Goal: Communication & Community: Answer question/provide support

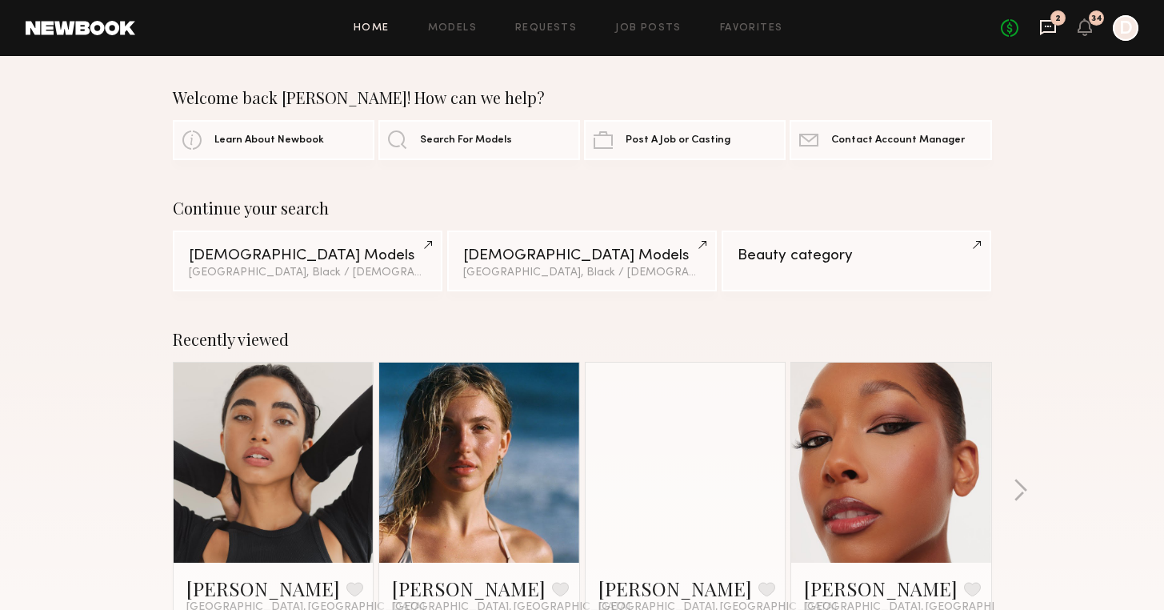
click at [1051, 32] on icon at bounding box center [1048, 27] width 16 height 15
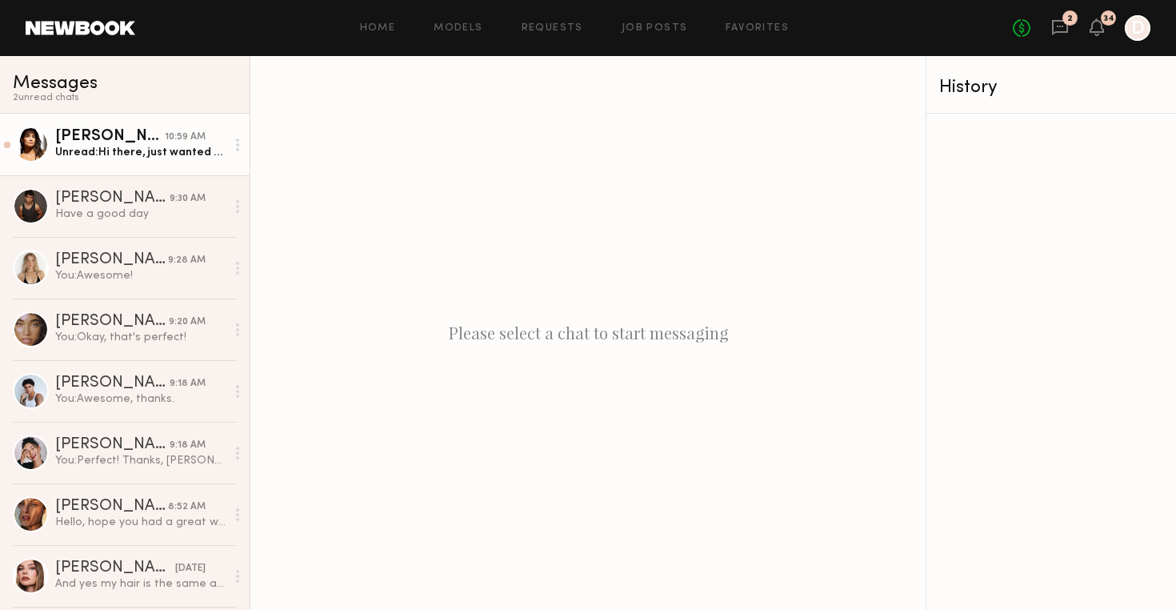
click at [126, 127] on link "Leann V. 10:59 AM Unread: Hi there, just wanted to touch base about this job sh…" at bounding box center [125, 145] width 250 height 62
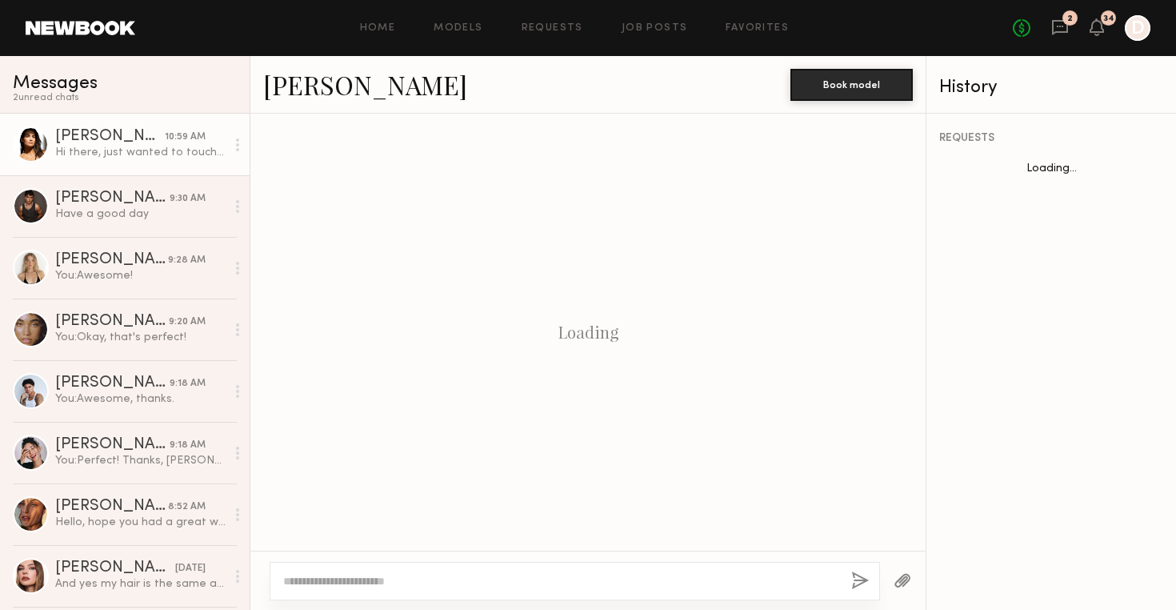
scroll to position [581, 0]
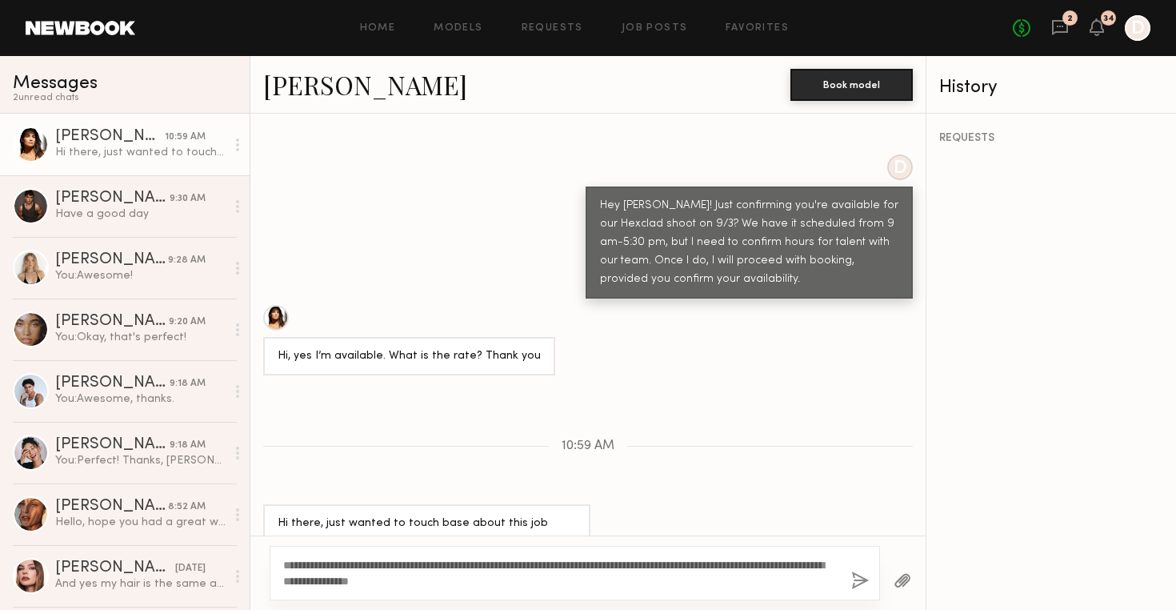
click at [598, 590] on div "**********" at bounding box center [575, 573] width 610 height 54
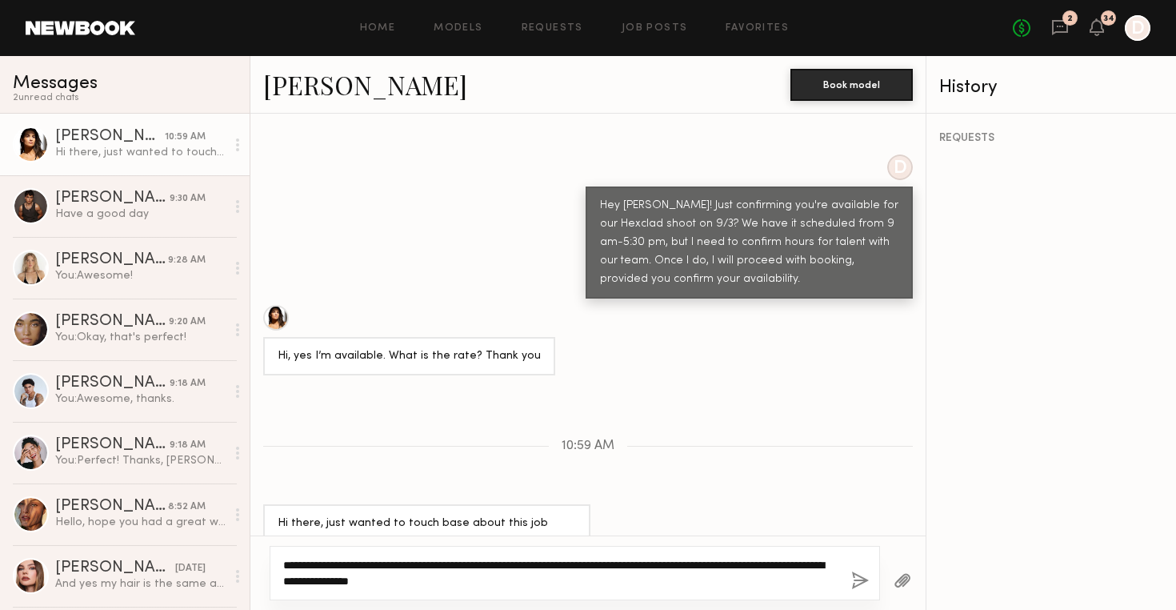
click at [359, 574] on textarea "**********" at bounding box center [560, 573] width 555 height 32
click at [378, 578] on textarea "**********" at bounding box center [560, 573] width 555 height 32
type textarea "**********"
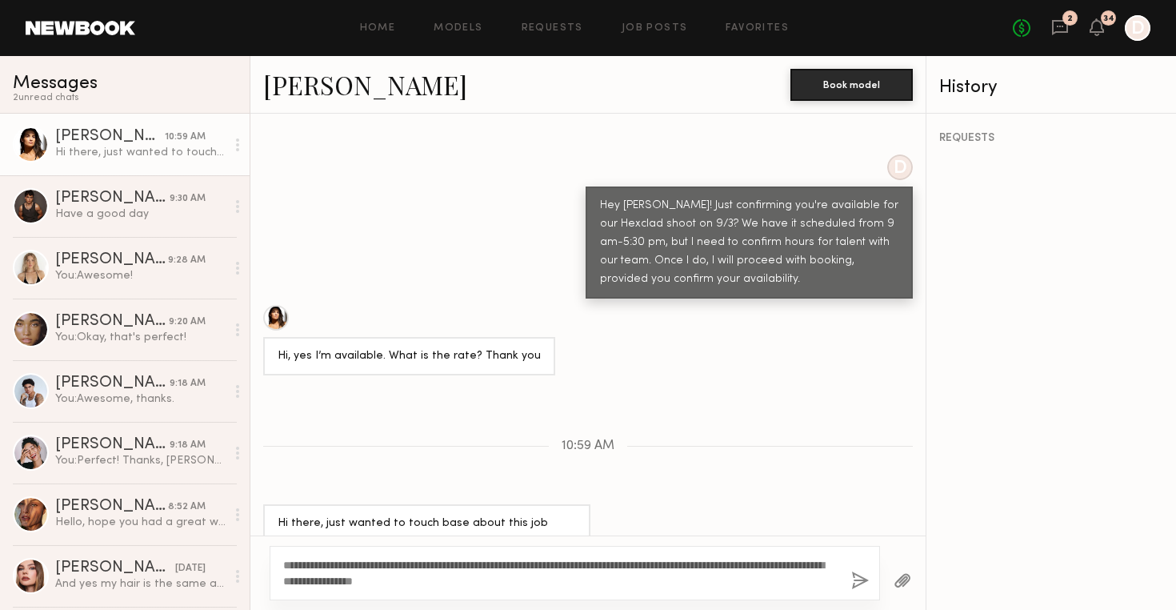
click at [851, 582] on button "button" at bounding box center [860, 581] width 18 height 20
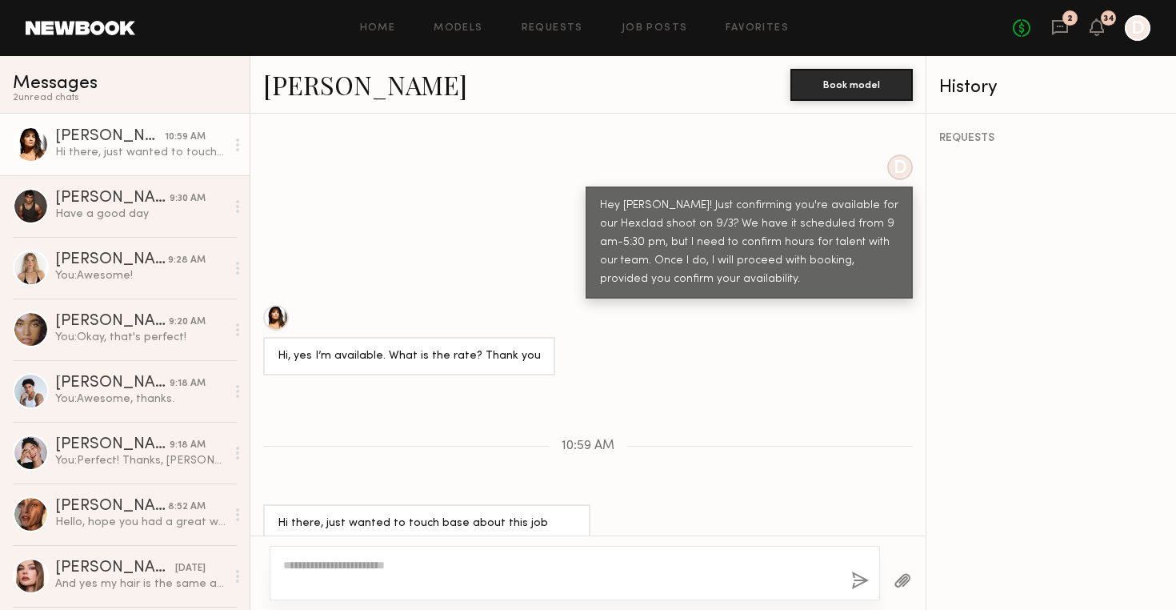
scroll to position [782, 0]
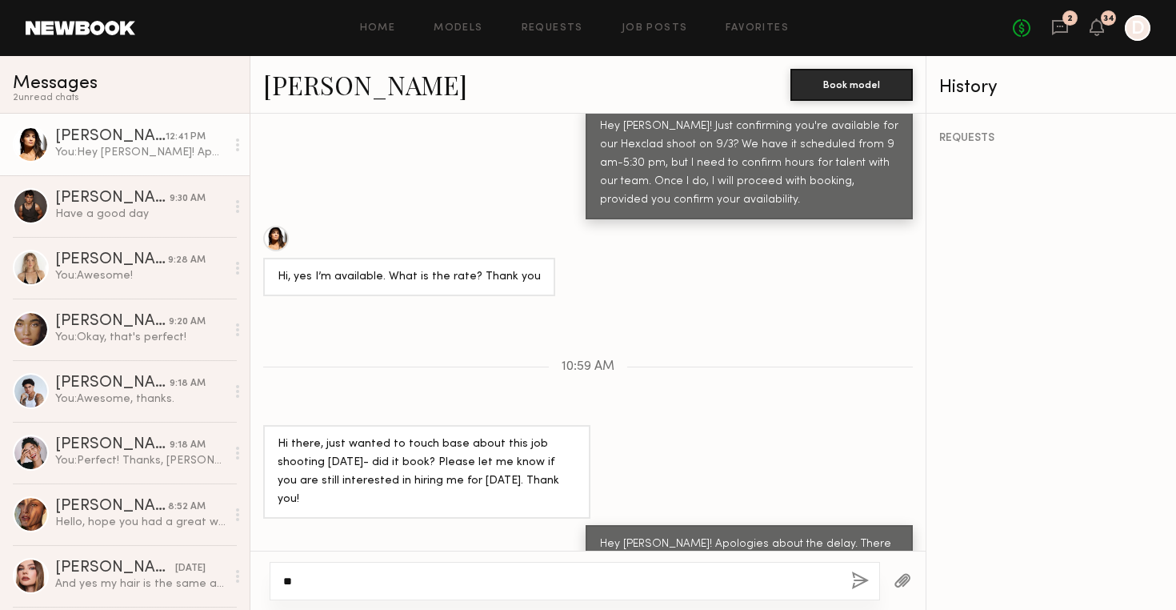
type textarea "*"
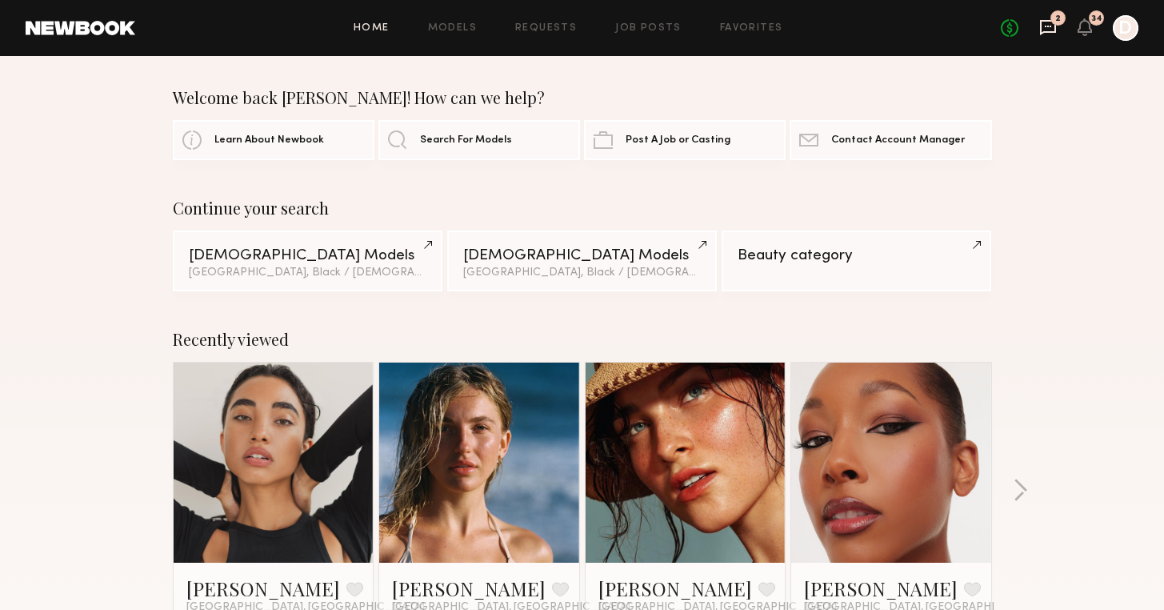
click at [1042, 33] on icon at bounding box center [1048, 27] width 16 height 15
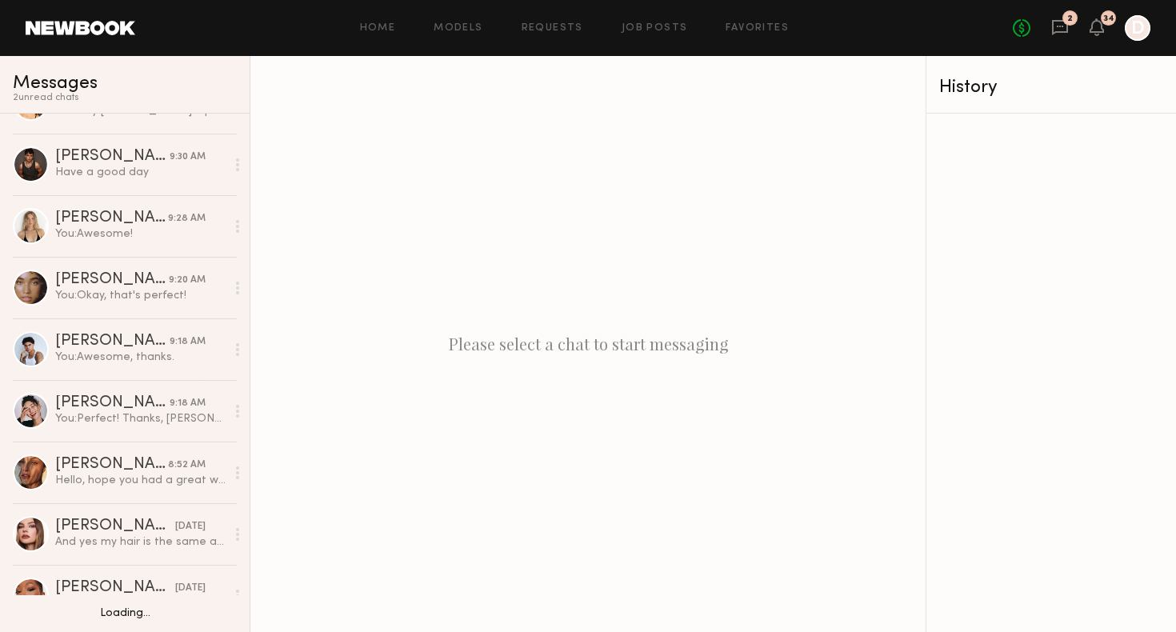
scroll to position [45, 0]
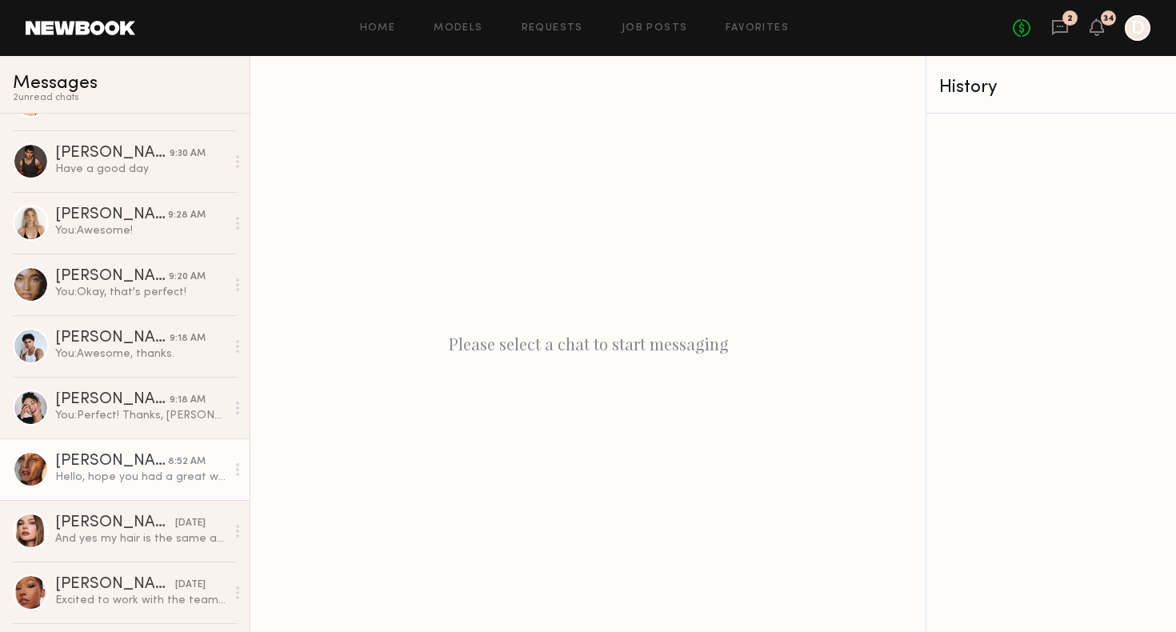
click at [136, 460] on div "Nicole C." at bounding box center [111, 462] width 113 height 16
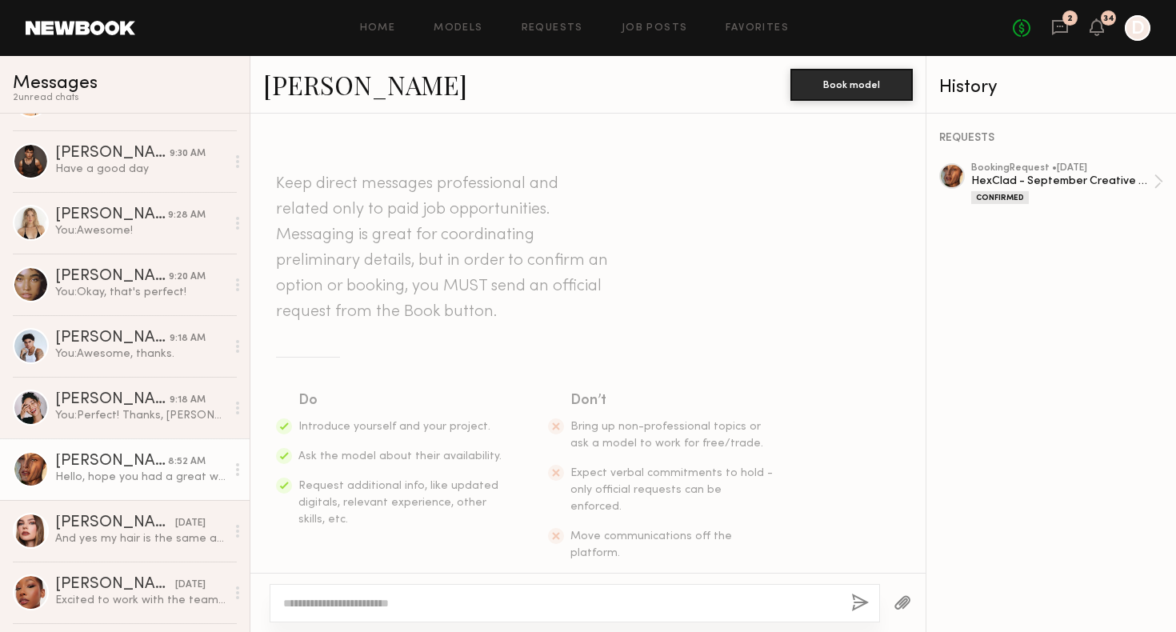
scroll to position [966, 0]
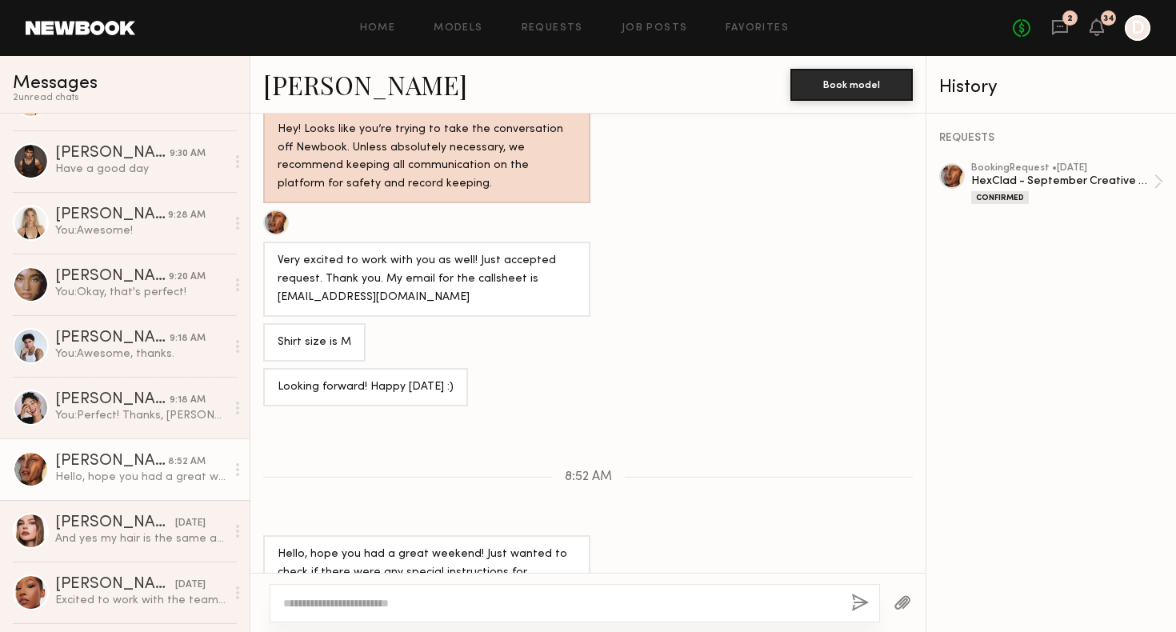
click at [405, 595] on textarea at bounding box center [560, 603] width 555 height 16
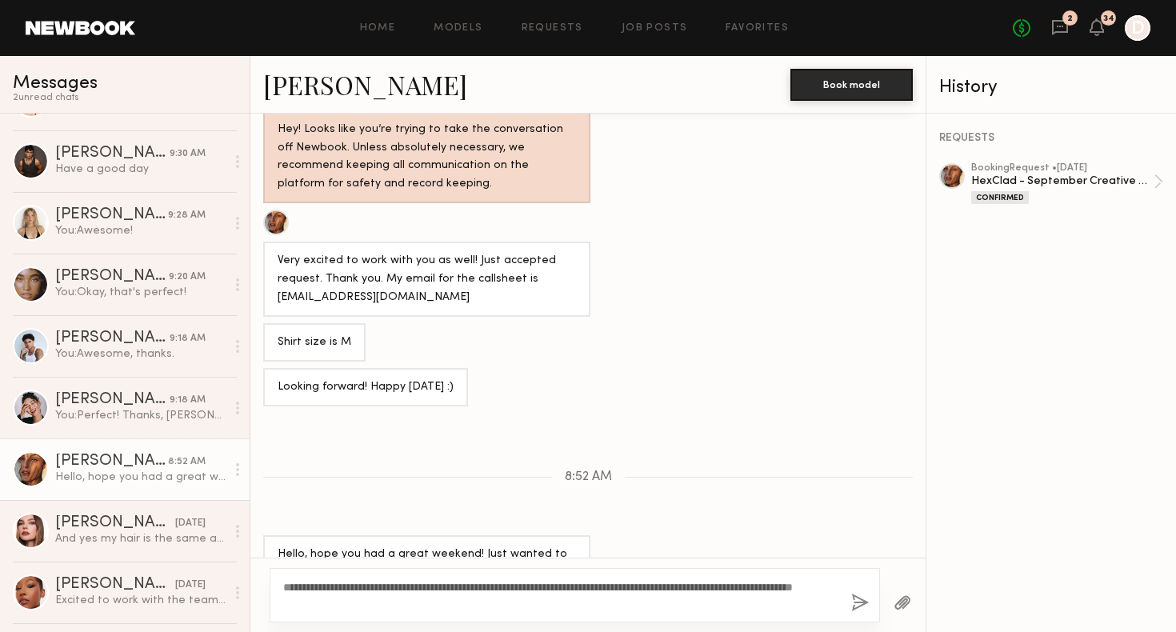
click at [434, 606] on textarea "**********" at bounding box center [560, 595] width 555 height 32
click at [415, 608] on textarea "**********" at bounding box center [560, 595] width 555 height 32
drag, startPoint x: 415, startPoint y: 608, endPoint x: 313, endPoint y: 606, distance: 102.4
click at [313, 606] on textarea "**********" at bounding box center [560, 595] width 555 height 32
type textarea "**********"
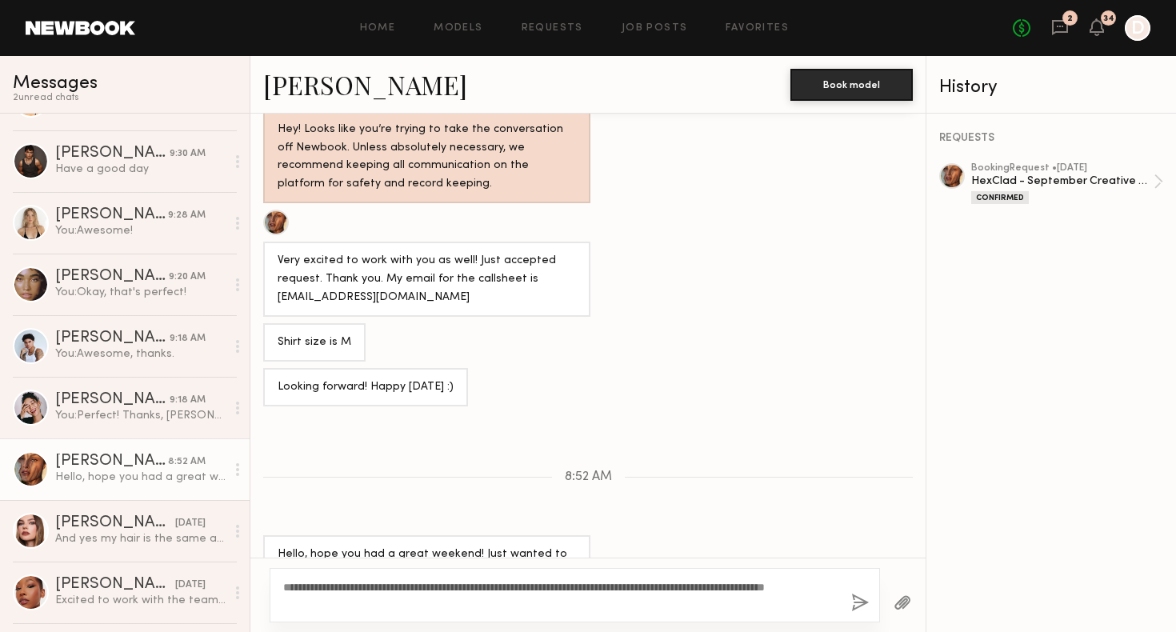
click at [861, 598] on button "button" at bounding box center [860, 604] width 18 height 20
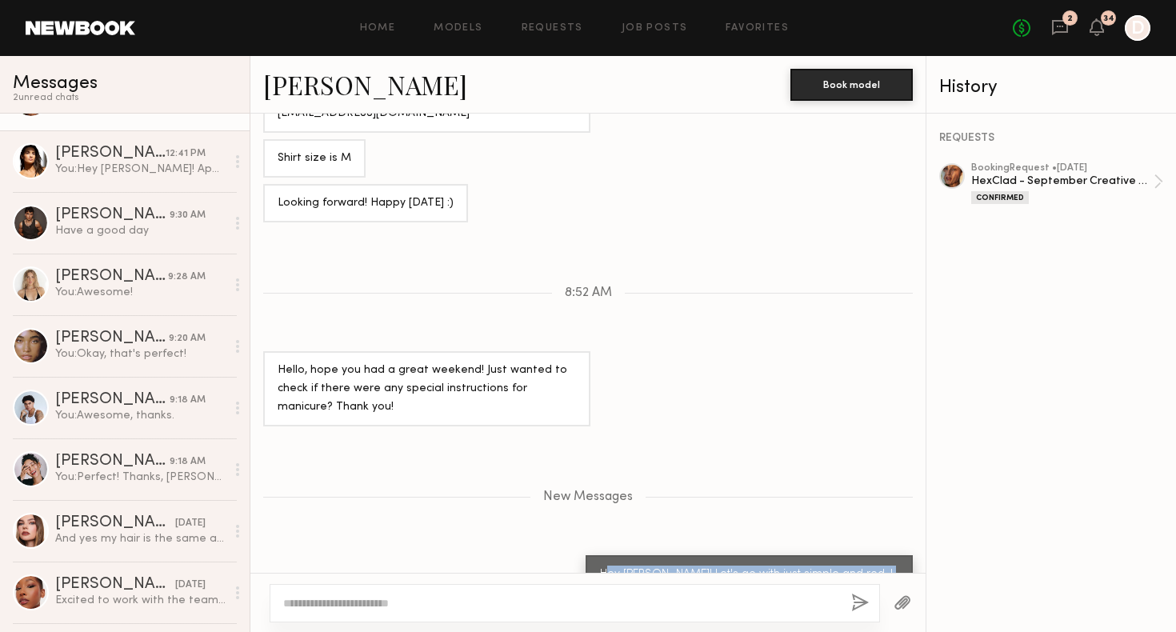
drag, startPoint x: 889, startPoint y: 546, endPoint x: 593, endPoint y: 516, distance: 297.5
click at [593, 555] on div "Hey Nicole! Let's go with just simple and red. I am about to send you some more…" at bounding box center [749, 592] width 327 height 75
click at [894, 555] on div "Hey Nicole! Let's go with just simple and red. I am about to send you some more…" at bounding box center [749, 592] width 327 height 75
drag, startPoint x: 890, startPoint y: 546, endPoint x: 576, endPoint y: 516, distance: 315.8
click at [586, 555] on div "Hey Nicole! Let's go with just simple and red. I am about to send you some more…" at bounding box center [749, 592] width 327 height 75
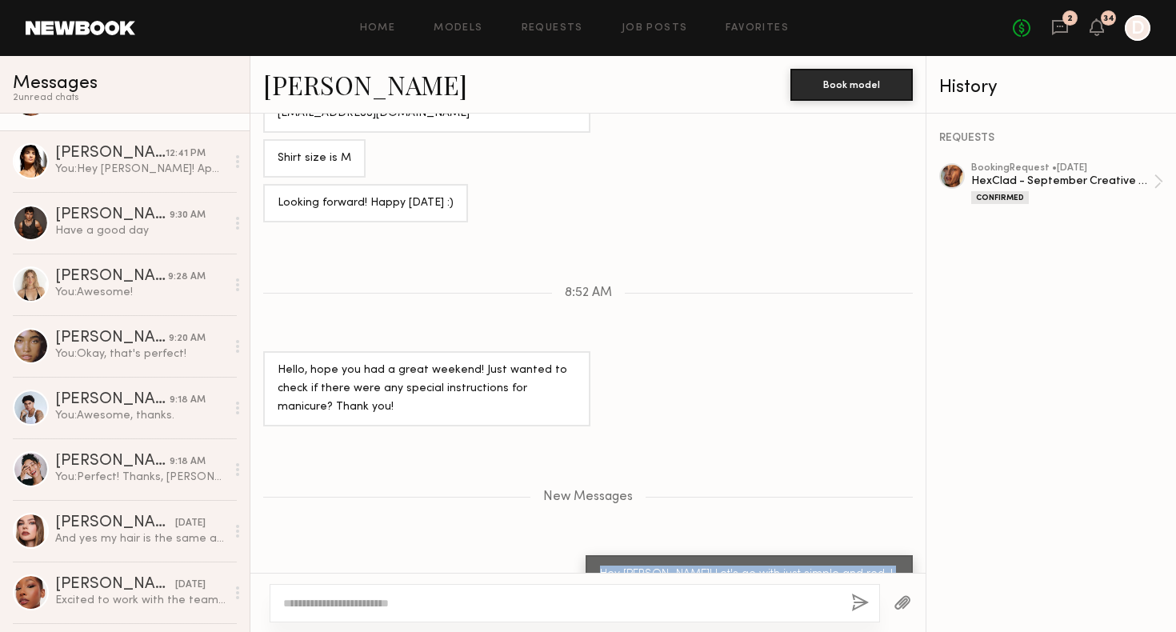
copy div "Hey Nicole! Let's go with just simple and red. I am about to send you some more…"
click at [113, 596] on div "Excited to work with the team too! Would you be able to send it for the full $2…" at bounding box center [140, 600] width 170 height 15
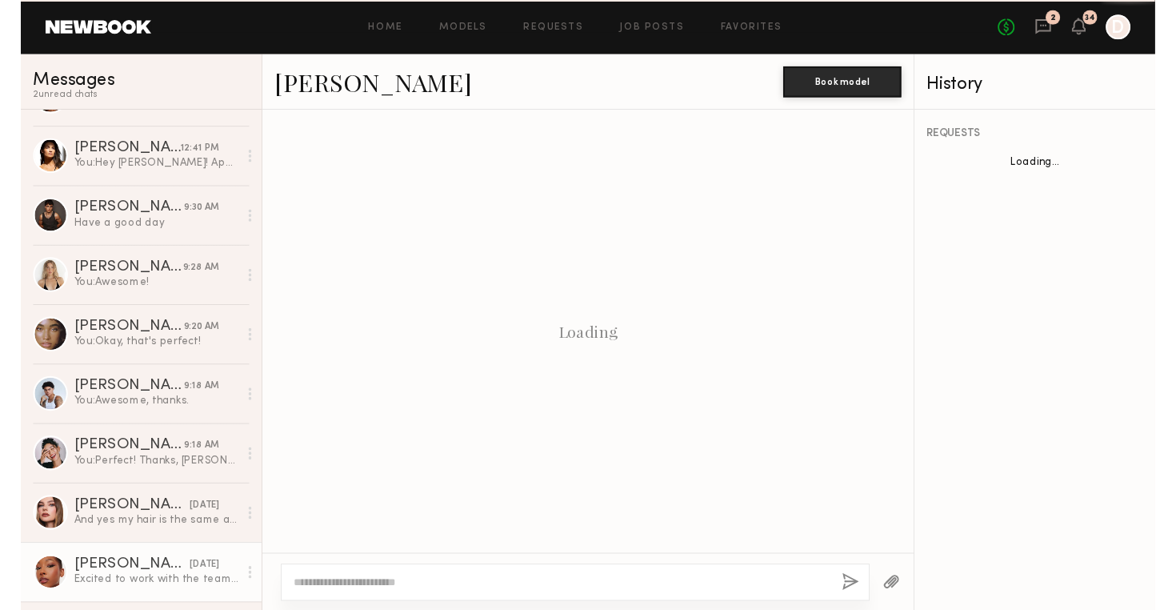
scroll to position [1385, 0]
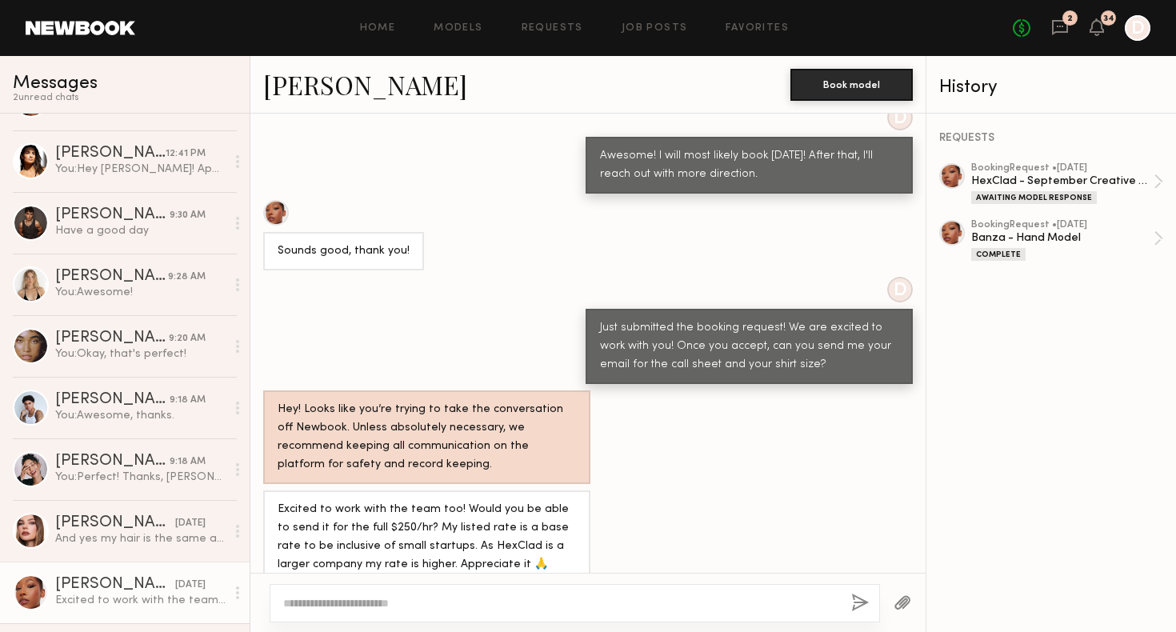
click at [296, 96] on link "Alexis T." at bounding box center [365, 84] width 204 height 34
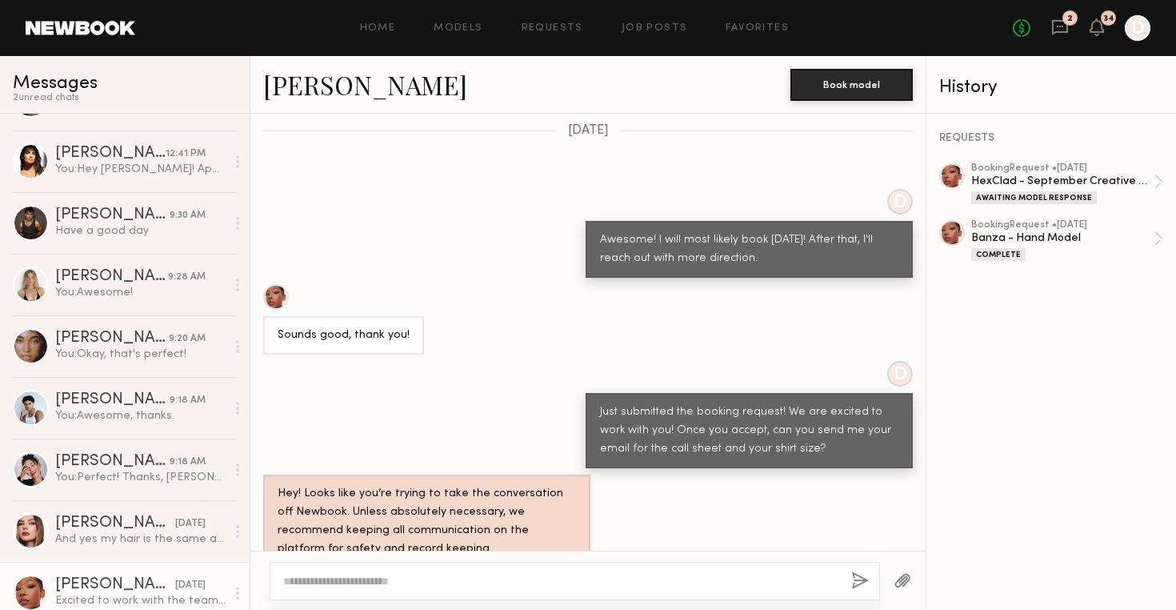
scroll to position [1408, 0]
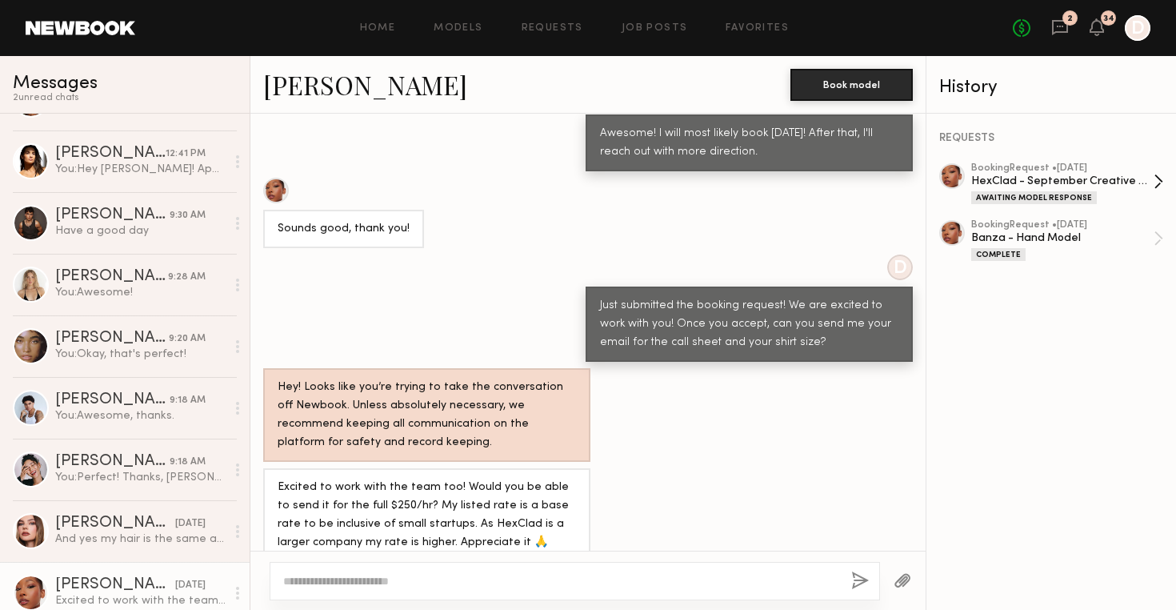
click at [1063, 187] on div "HexClad - September Creative Production" at bounding box center [1062, 181] width 182 height 15
click at [658, 510] on div "Excited to work with the team too! Would you be able to send it for the full $2…" at bounding box center [587, 515] width 675 height 94
drag, startPoint x: 734, startPoint y: 521, endPoint x: 638, endPoint y: 503, distance: 98.4
click at [638, 503] on div "Excited to work with the team too! Would you be able to send it for the full $2…" at bounding box center [587, 515] width 675 height 94
click at [573, 503] on div "Excited to work with the team too! Would you be able to send it for the full $2…" at bounding box center [427, 515] width 298 height 74
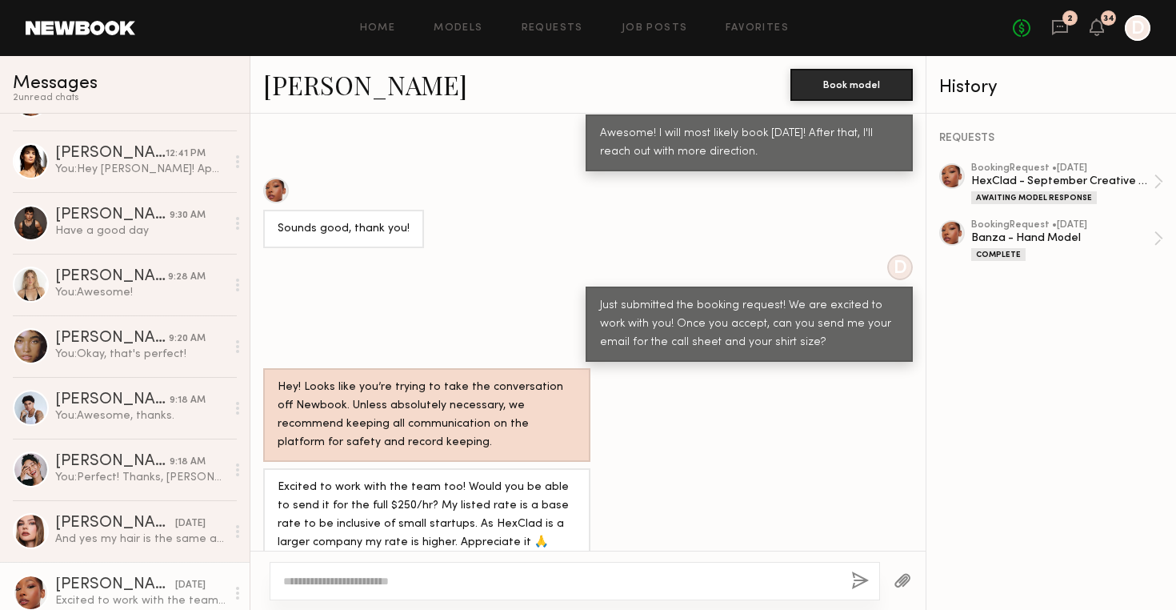
click at [572, 518] on div "Excited to work with the team too! Would you be able to send it for the full $2…" at bounding box center [427, 515] width 298 height 74
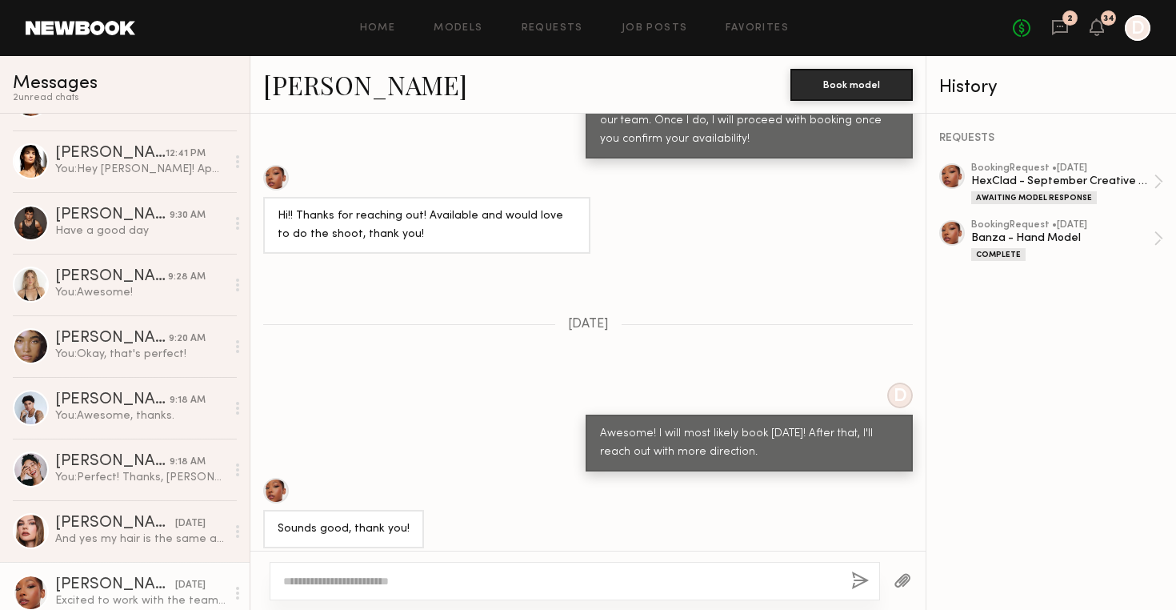
drag, startPoint x: 774, startPoint y: 488, endPoint x: 598, endPoint y: 482, distance: 176.1
click at [598, 482] on div "Sounds good, thank you!" at bounding box center [587, 513] width 675 height 70
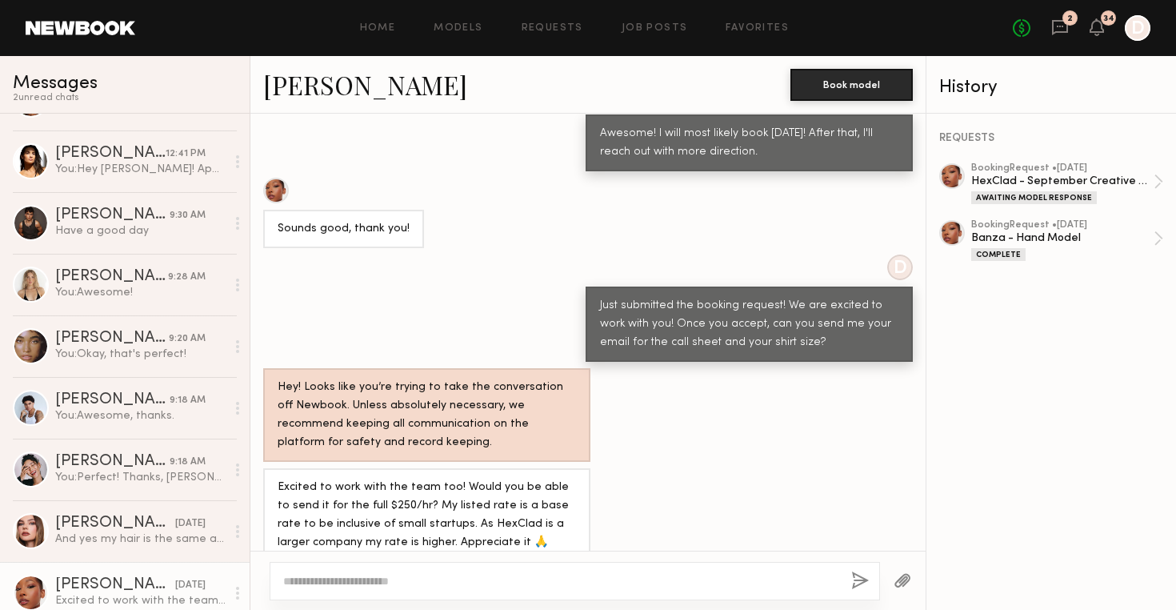
click at [506, 580] on textarea at bounding box center [560, 581] width 555 height 16
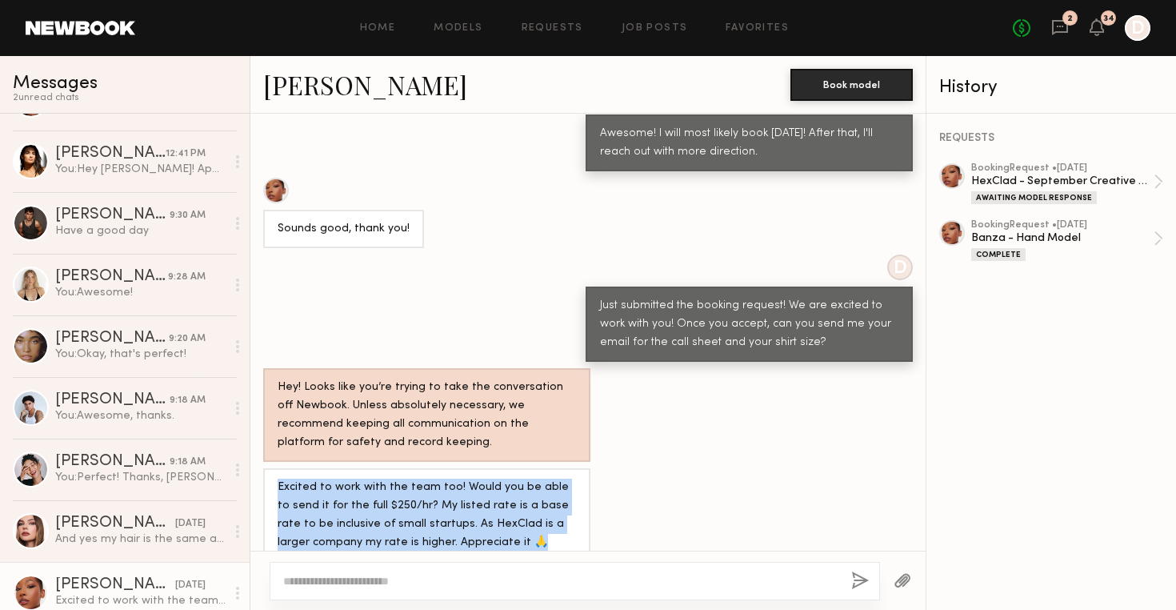
copy div "Excited to work with the team too! Would you be able to send it for the full $2…"
drag, startPoint x: 280, startPoint y: 464, endPoint x: 513, endPoint y: 522, distance: 239.8
click at [513, 522] on div "Excited to work with the team too! Would you be able to send it for the full $2…" at bounding box center [426, 515] width 327 height 94
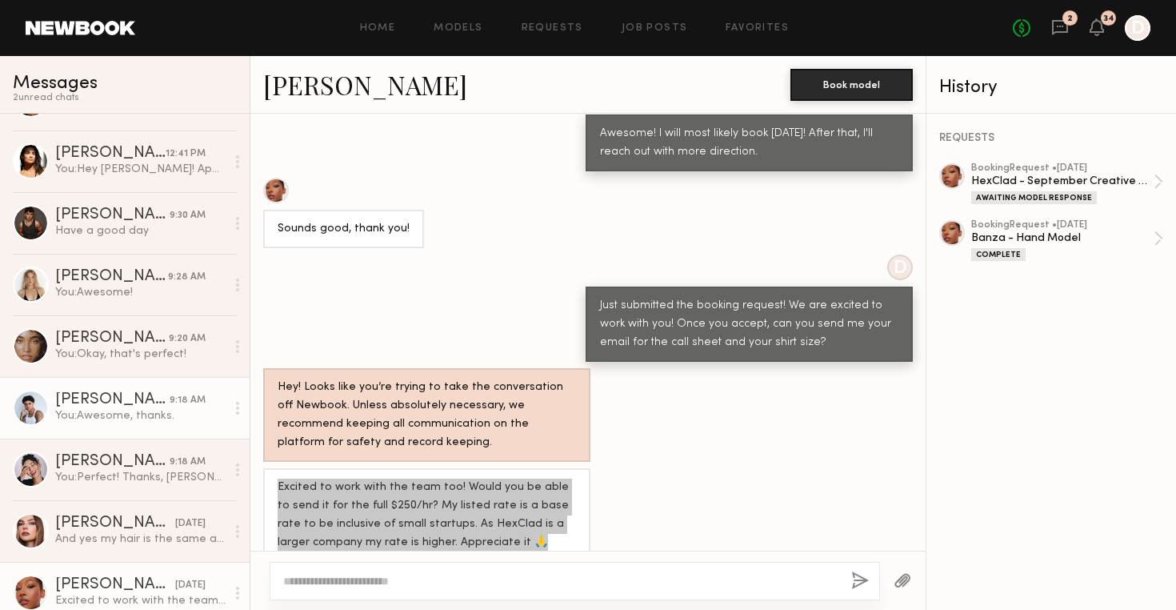
scroll to position [0, 0]
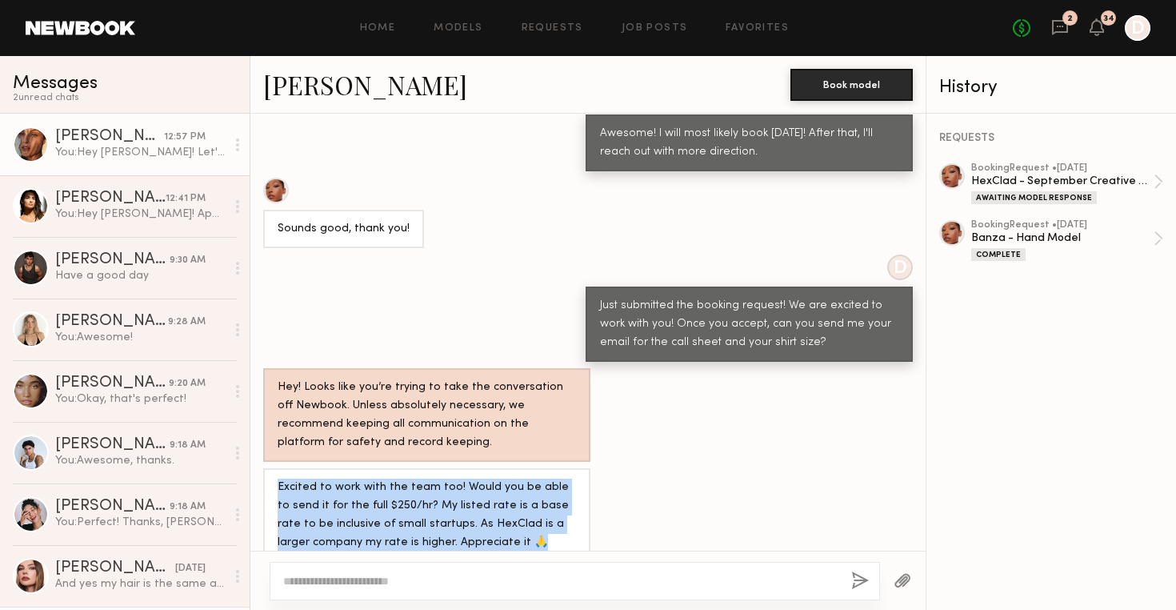
click at [131, 148] on div "You: Hey Nicole! Let's go with just simple and red. I am about to send you some…" at bounding box center [140, 152] width 170 height 15
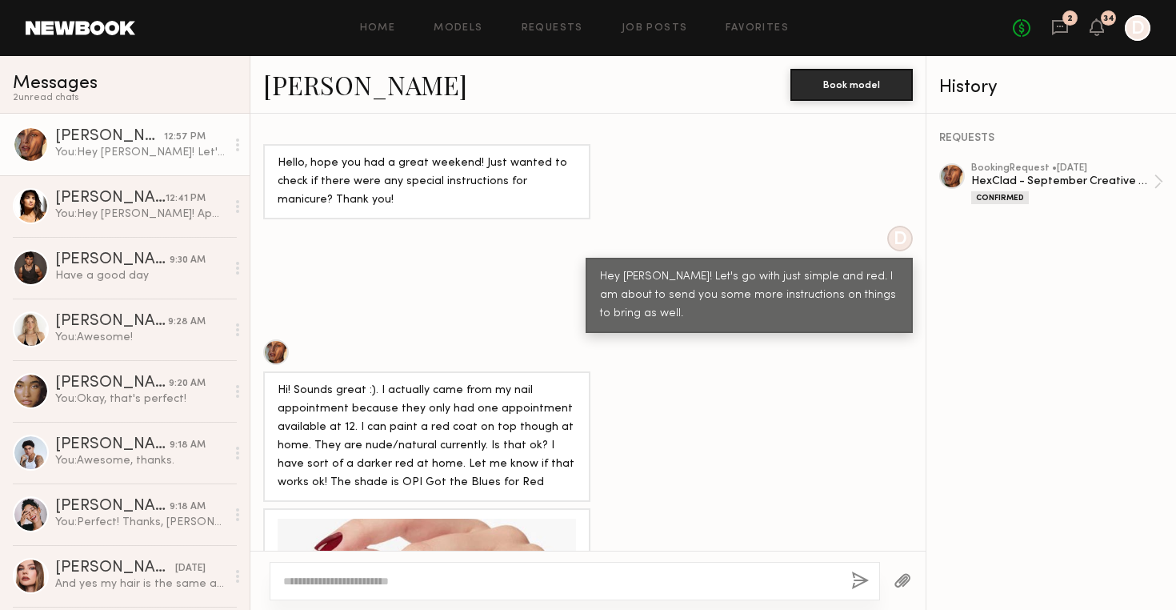
scroll to position [2001, 0]
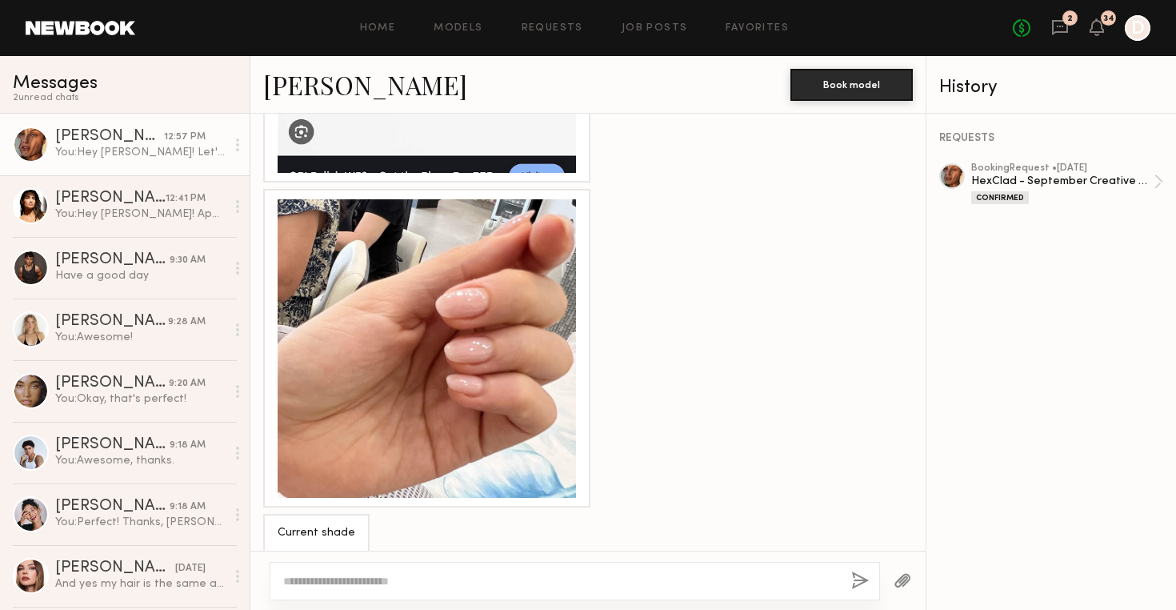
click at [371, 580] on textarea at bounding box center [560, 581] width 555 height 16
click at [534, 582] on textarea "**********" at bounding box center [560, 581] width 555 height 16
click at [718, 582] on textarea "**********" at bounding box center [560, 581] width 555 height 16
type textarea "**********"
click at [862, 578] on button "button" at bounding box center [860, 581] width 18 height 20
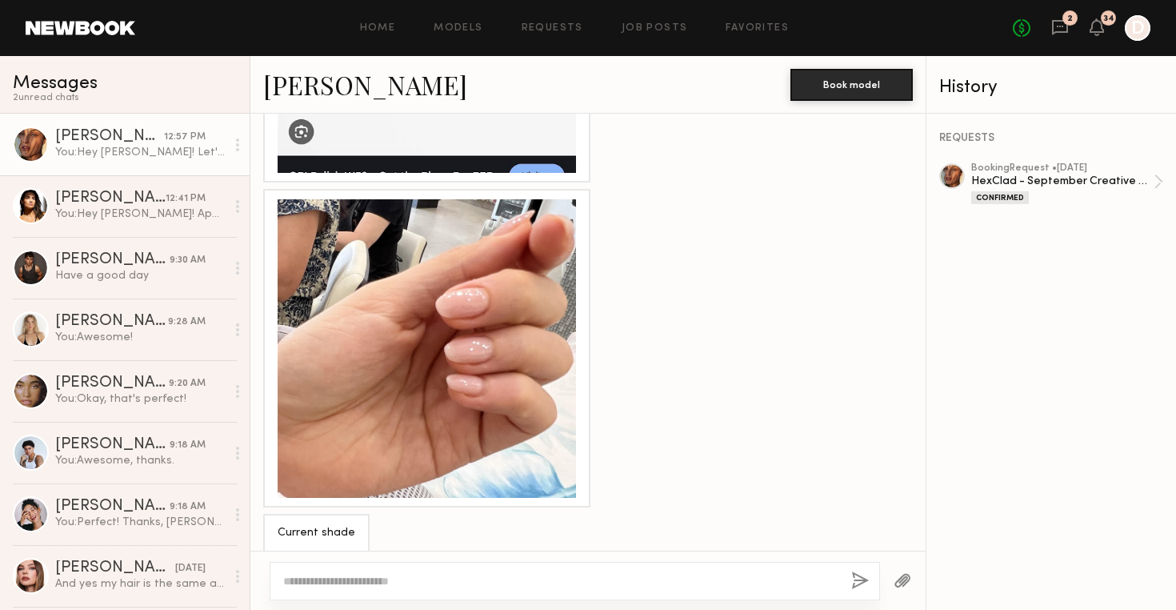
scroll to position [2062, 0]
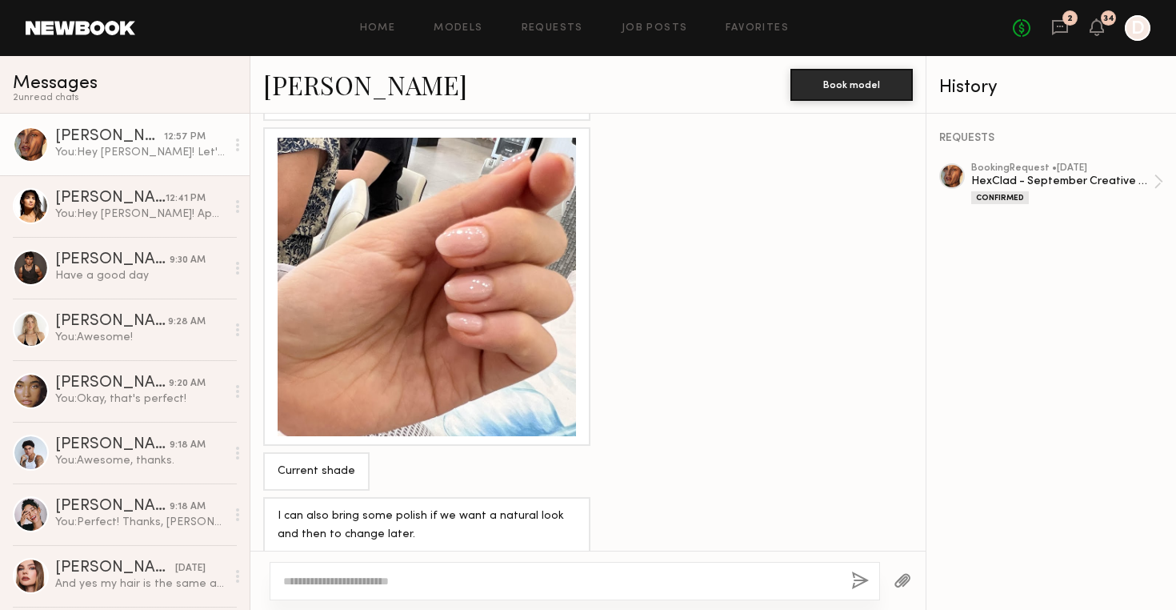
click at [437, 586] on textarea at bounding box center [560, 581] width 555 height 16
paste textarea "**********"
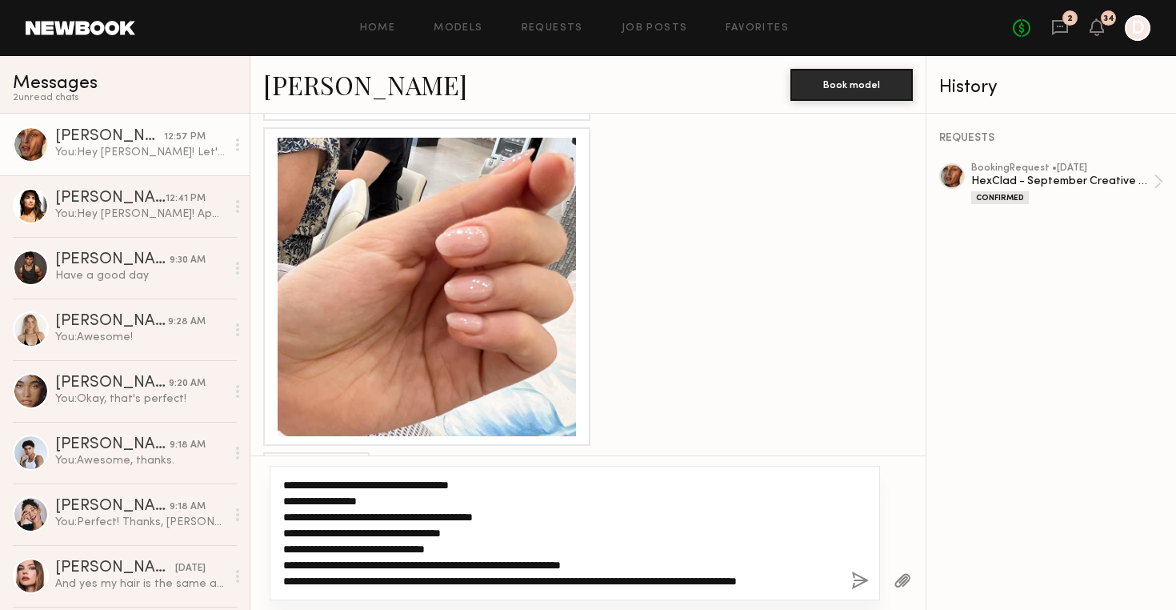
type textarea "**********"
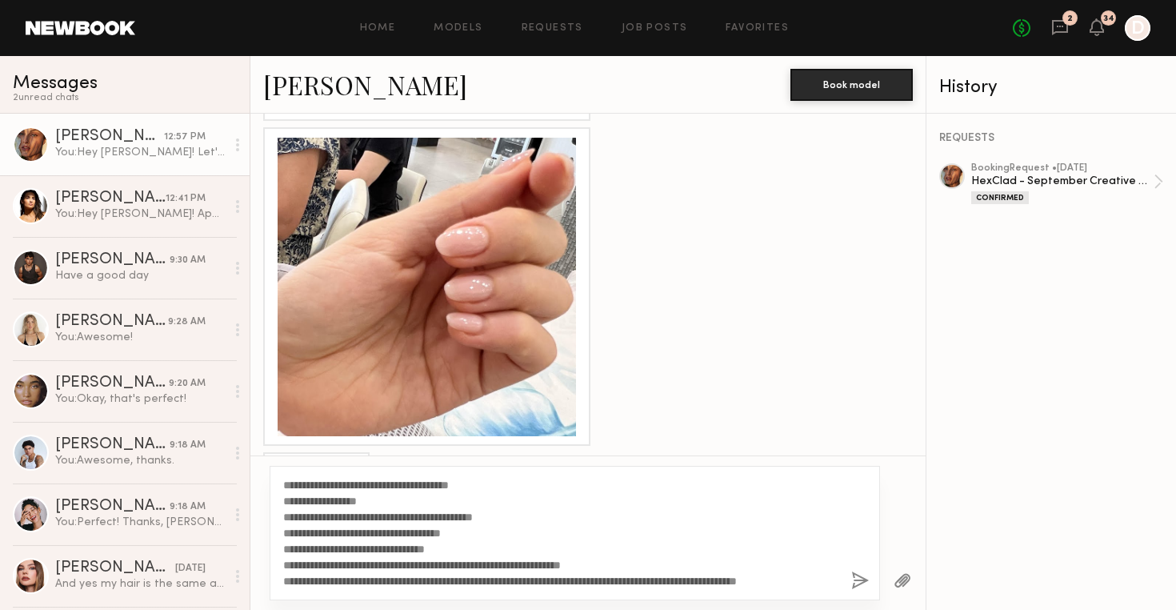
click at [862, 582] on button "button" at bounding box center [860, 581] width 18 height 20
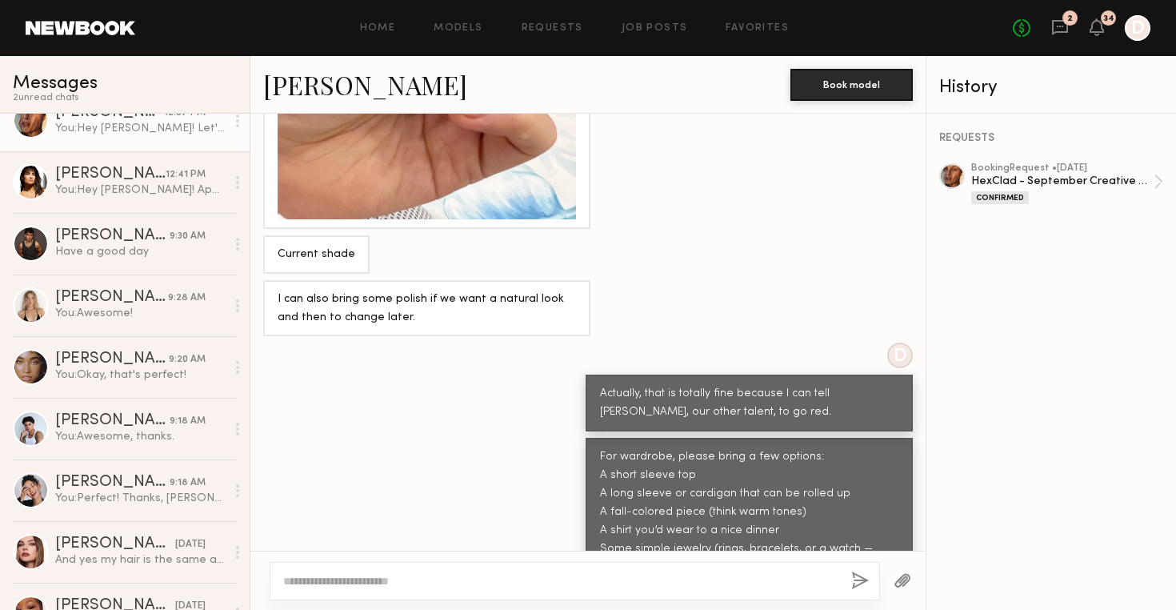
scroll to position [170, 0]
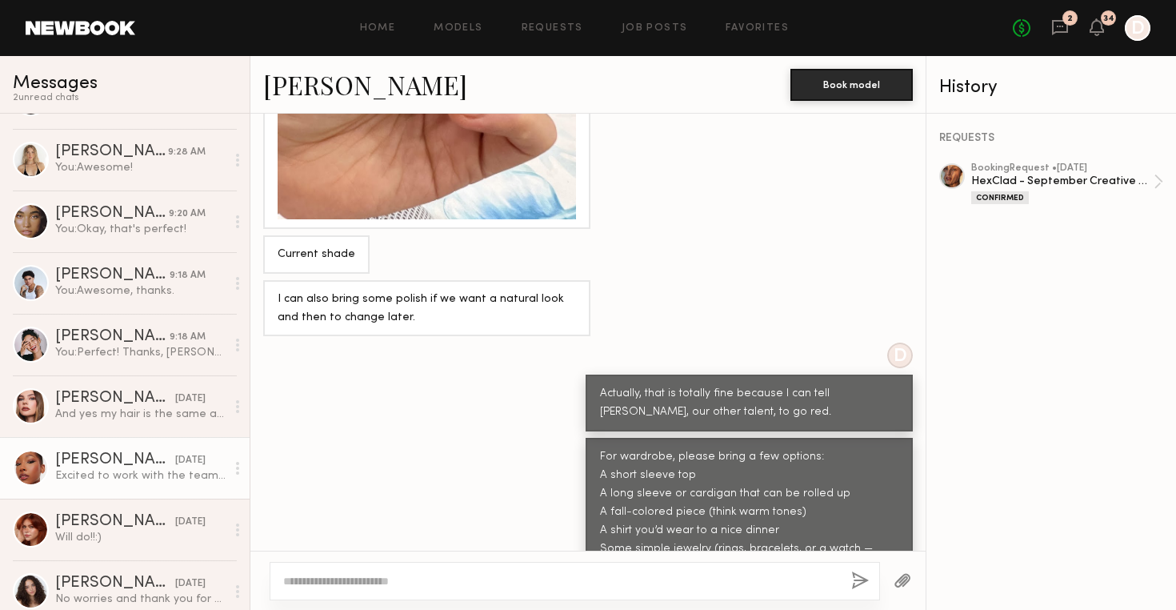
click at [85, 458] on div "Alexis T." at bounding box center [115, 460] width 120 height 16
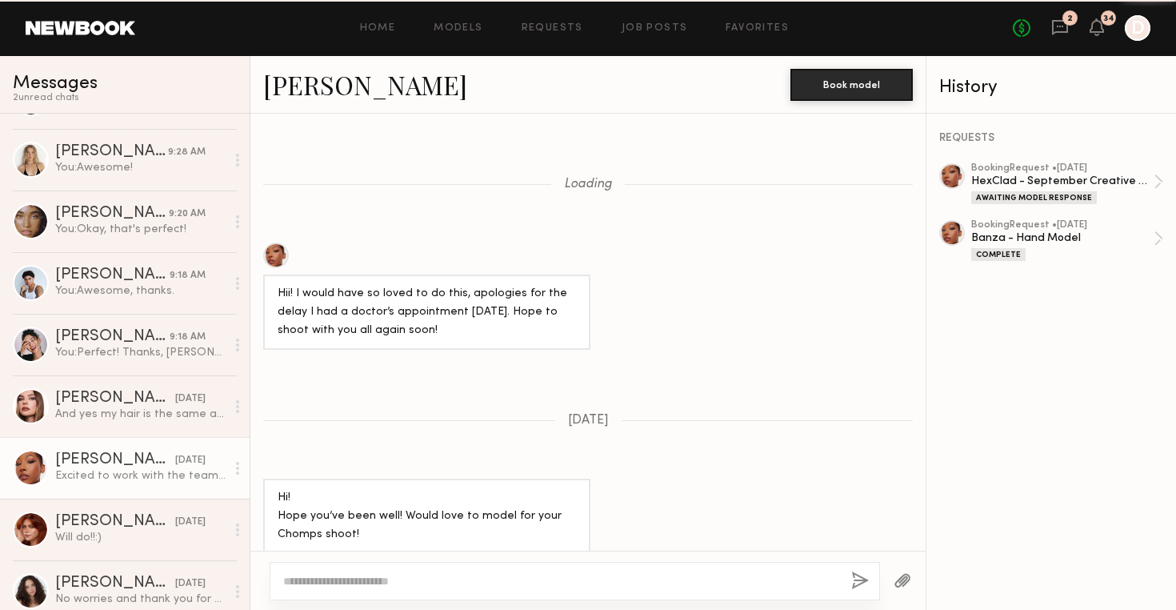
scroll to position [1408, 0]
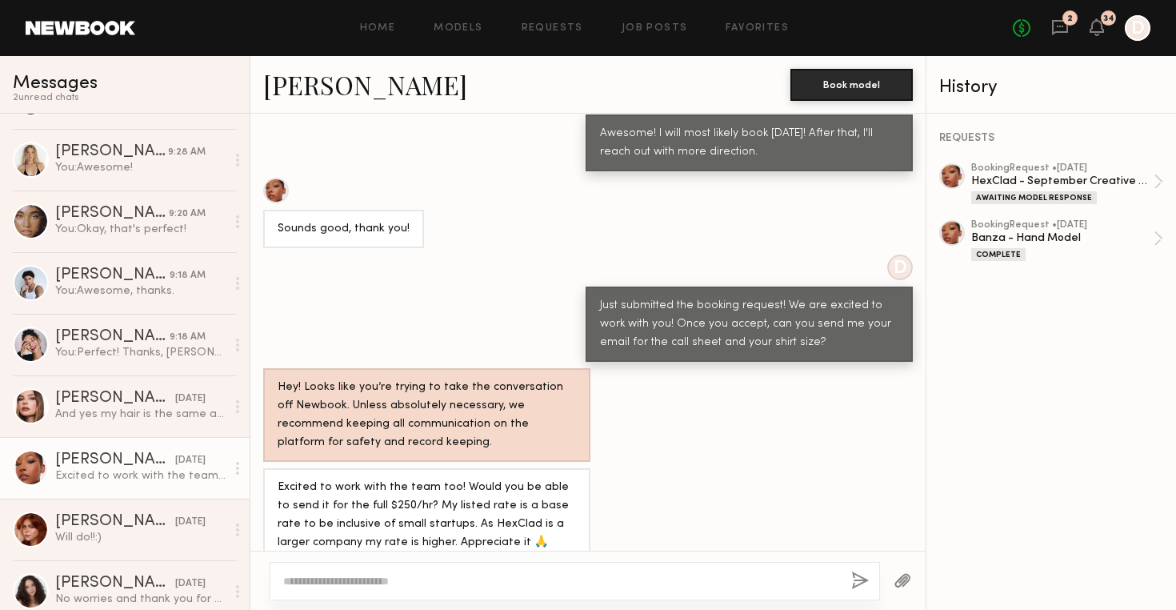
click at [366, 581] on textarea at bounding box center [560, 581] width 555 height 16
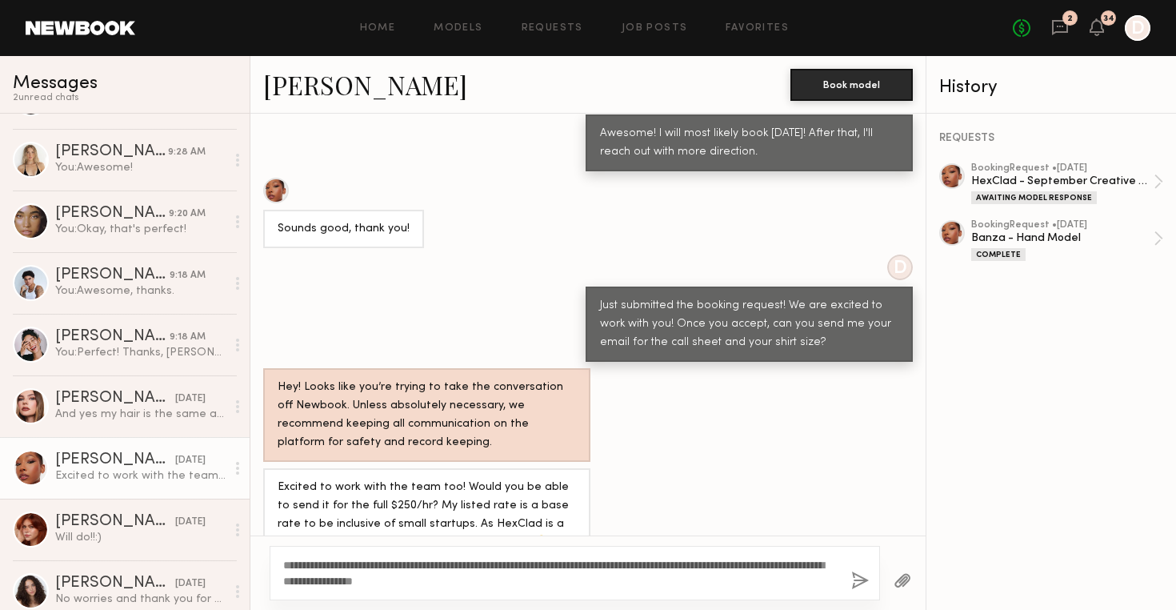
type textarea "**********"
click at [858, 586] on button "button" at bounding box center [860, 581] width 18 height 20
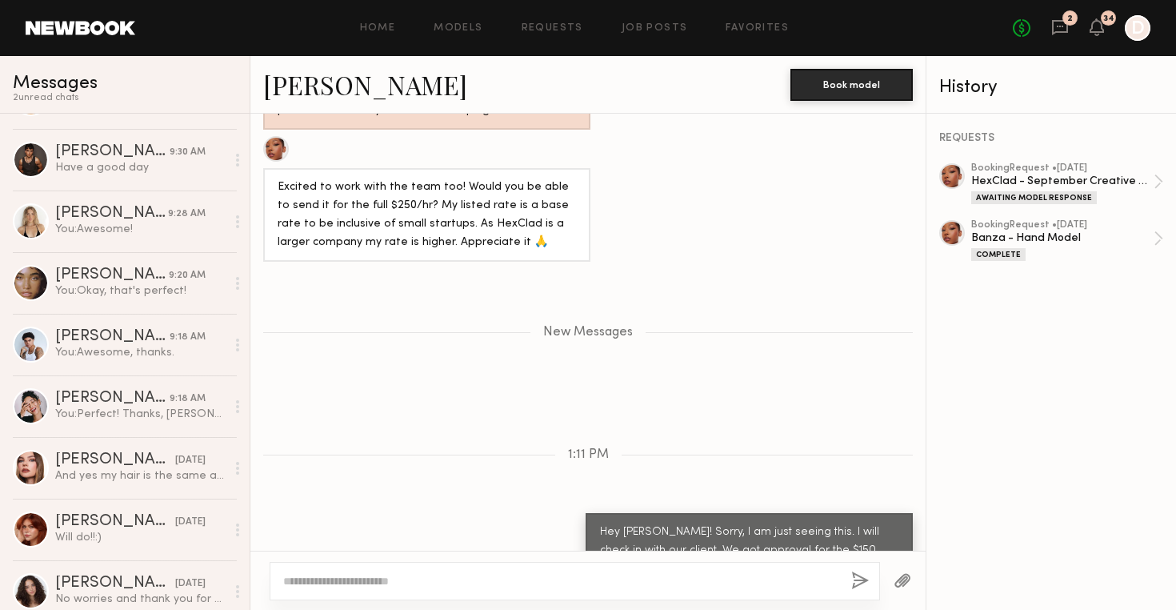
scroll to position [1764, 0]
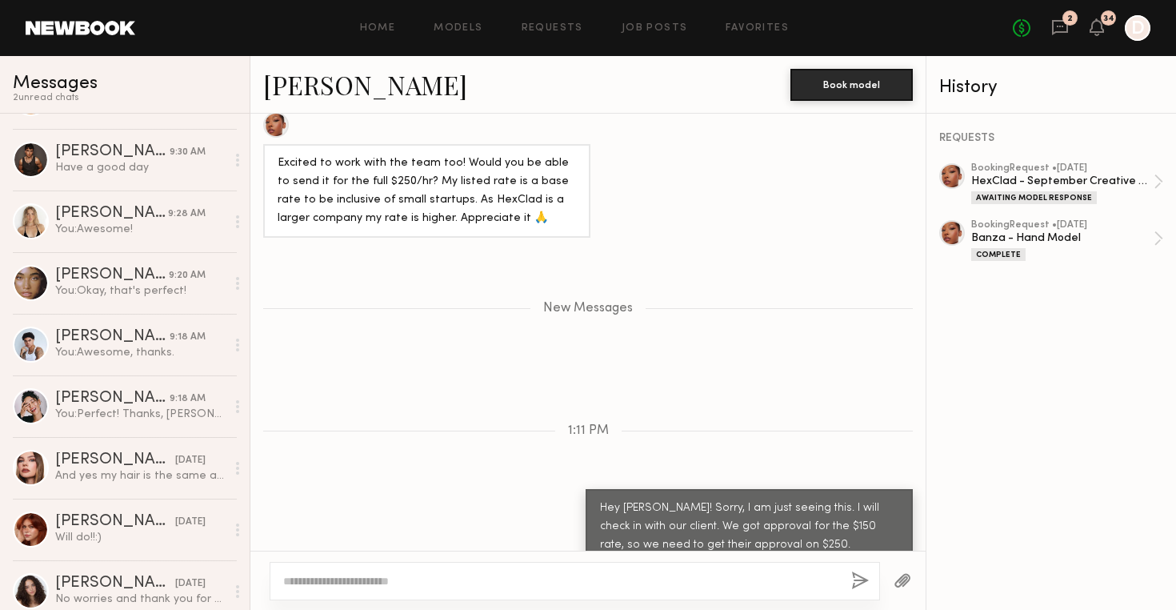
click at [303, 18] on div "Home Models Requests Job Posts Favorites Sign Out No fees up to $5,000 2 34 D" at bounding box center [642, 28] width 1015 height 26
click at [583, 28] on link "Requests" at bounding box center [553, 28] width 62 height 10
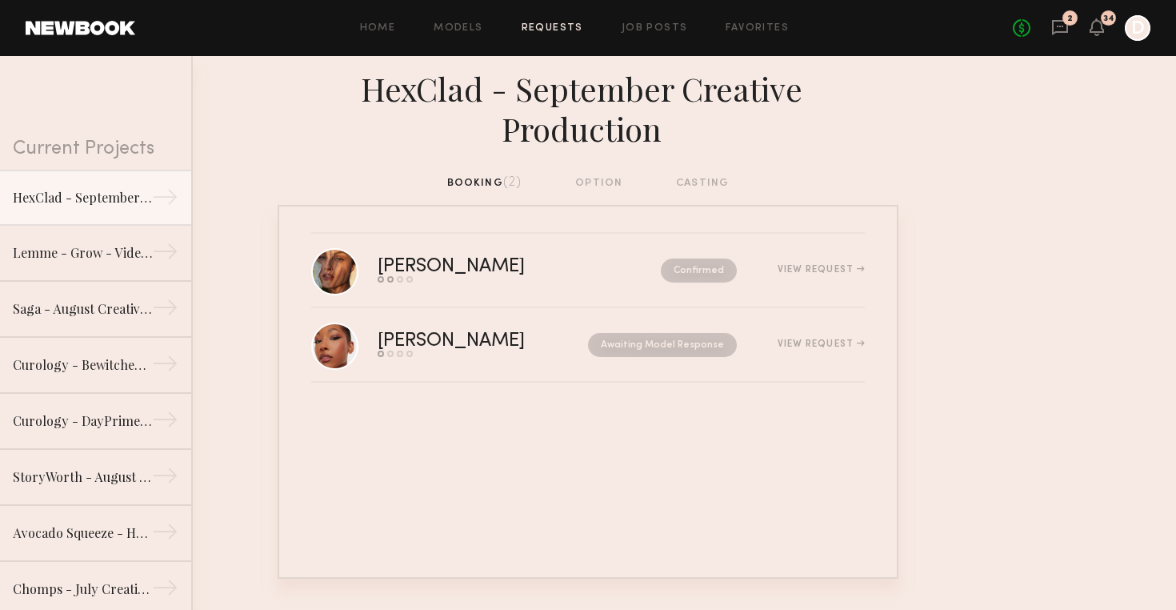
click at [610, 174] on div "booking (2) option casting" at bounding box center [588, 183] width 282 height 18
click at [588, 174] on div "booking (2) option casting" at bounding box center [588, 183] width 282 height 18
click at [448, 27] on link "Models" at bounding box center [458, 28] width 49 height 10
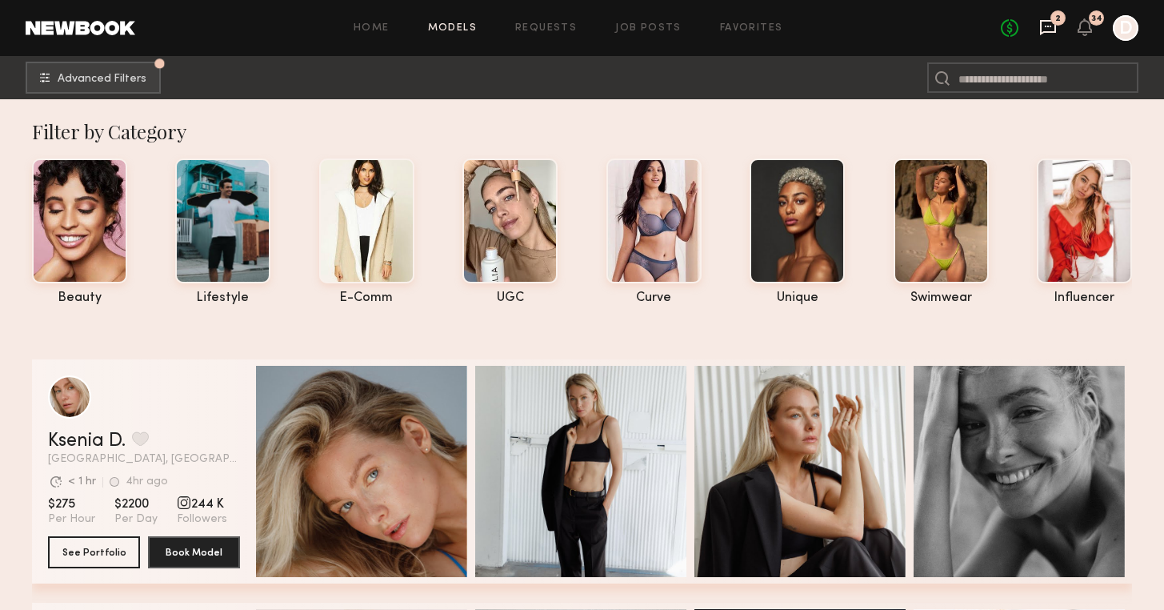
click at [1042, 25] on icon at bounding box center [1048, 27] width 18 height 18
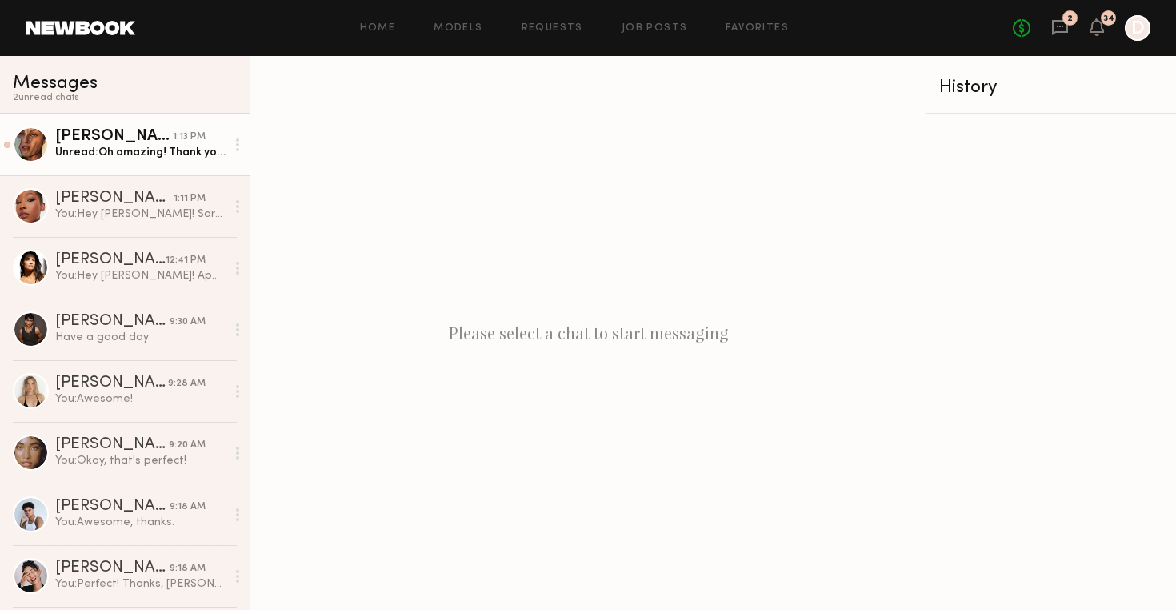
click at [149, 150] on div "Unread: Oh amazing! Thank you!" at bounding box center [140, 152] width 170 height 15
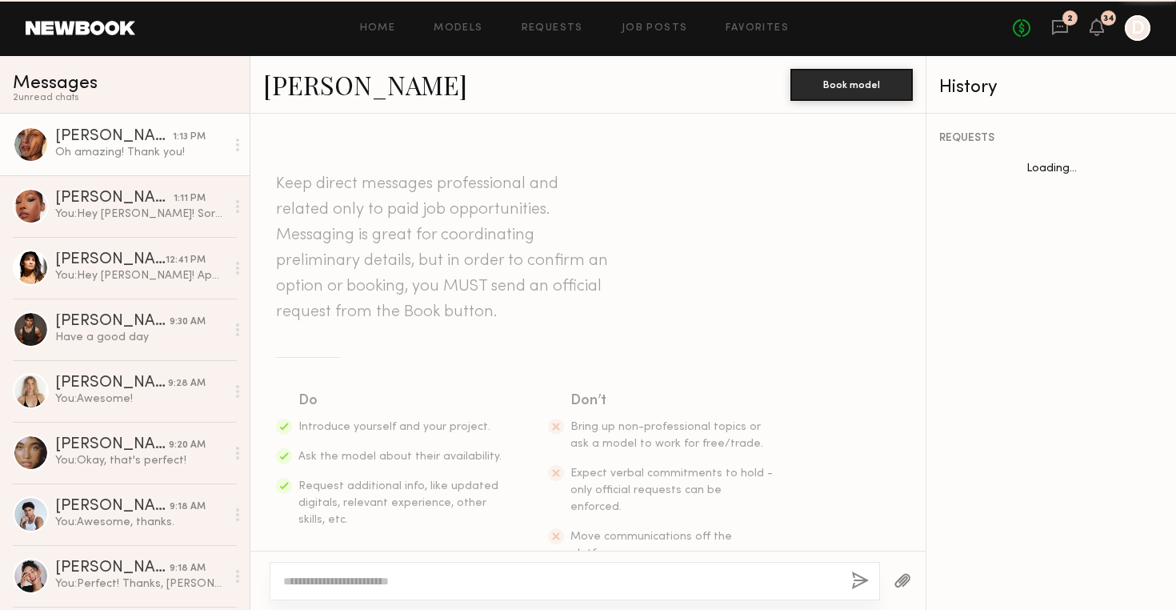
scroll to position [2323, 0]
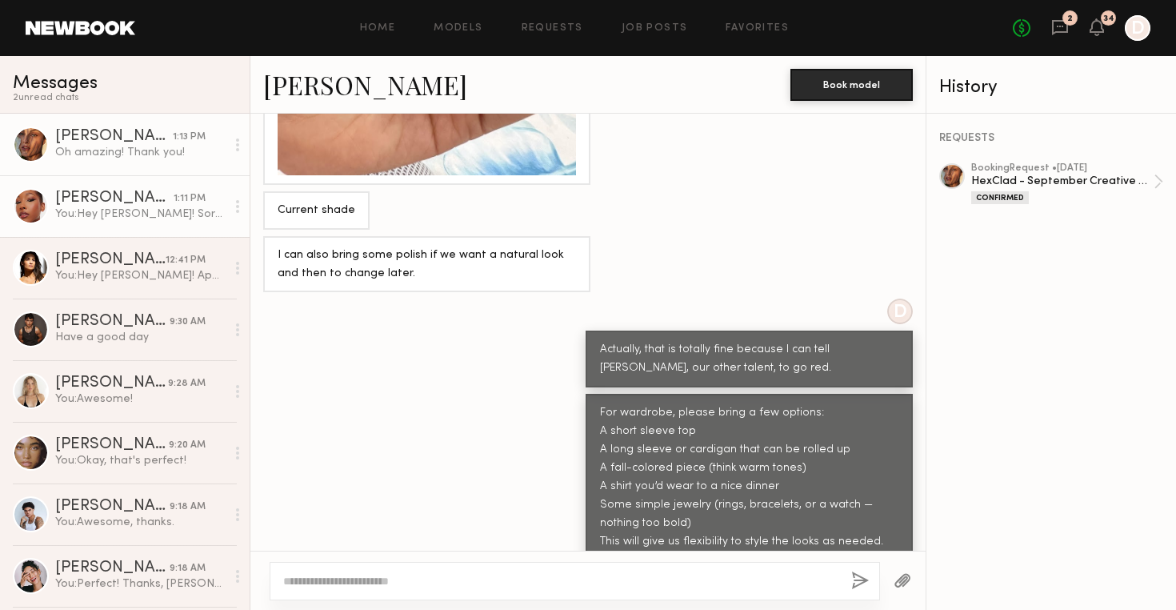
click at [131, 221] on div "You: Hey Alexis! Sorry, I am just seeing this. I will check in with our client.…" at bounding box center [140, 213] width 170 height 15
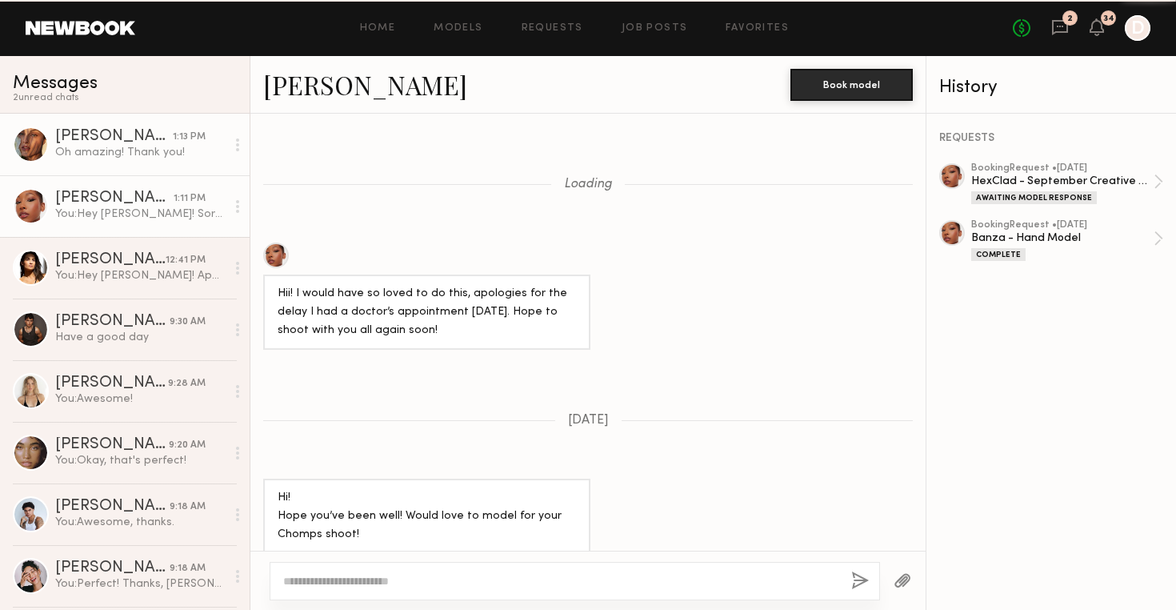
scroll to position [1641, 0]
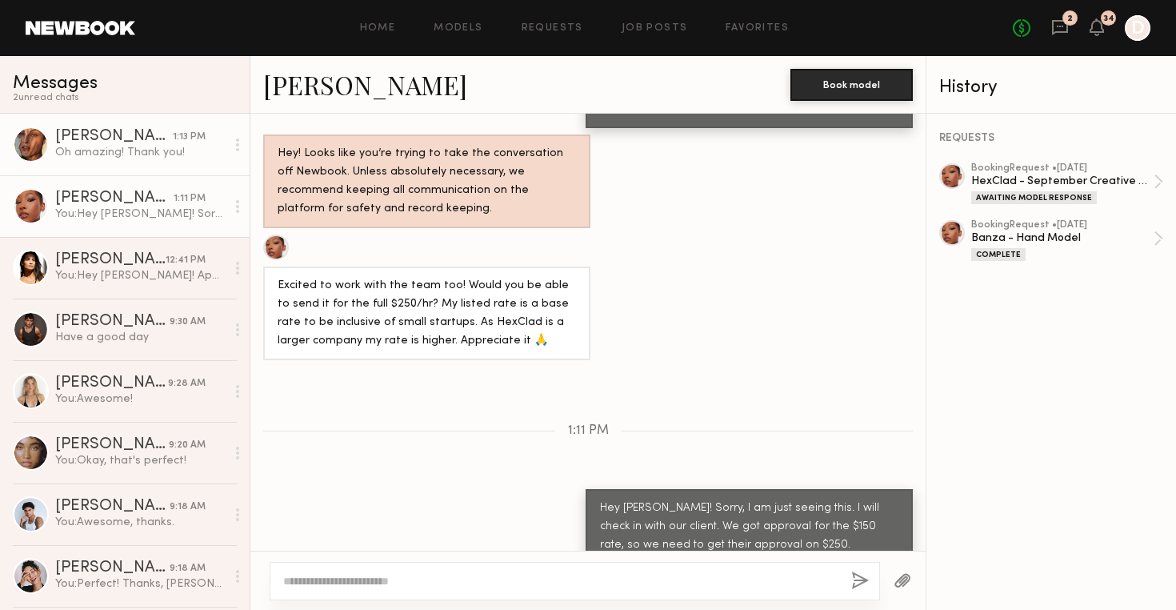
click at [146, 151] on div "Oh amazing! Thank you!" at bounding box center [140, 152] width 170 height 15
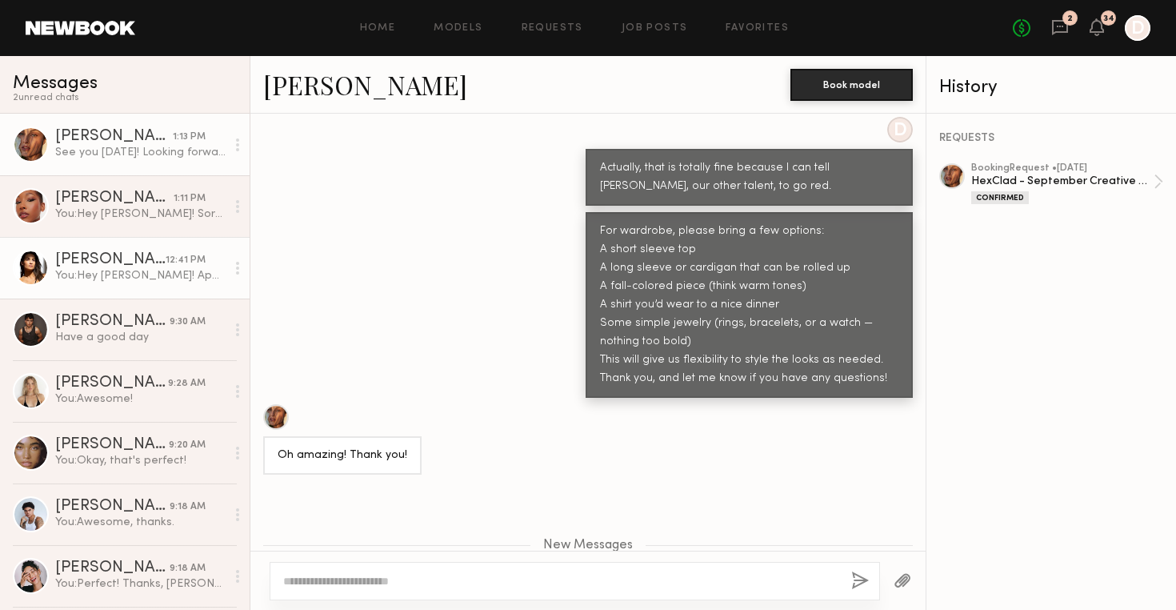
scroll to position [2565, 0]
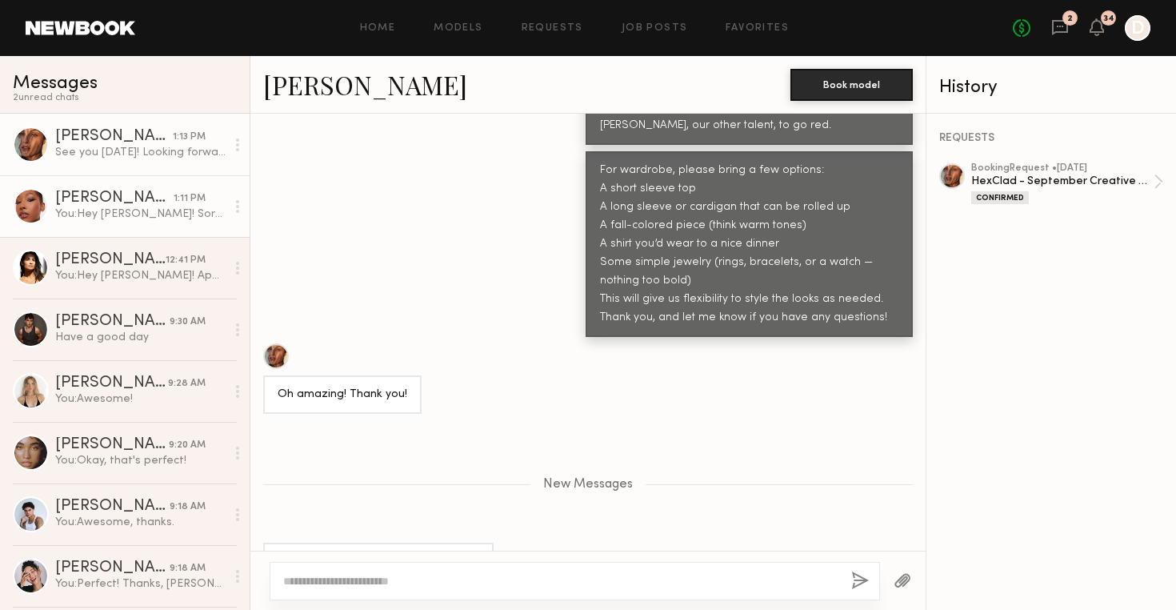
click at [124, 206] on div "Alexis T." at bounding box center [114, 198] width 118 height 16
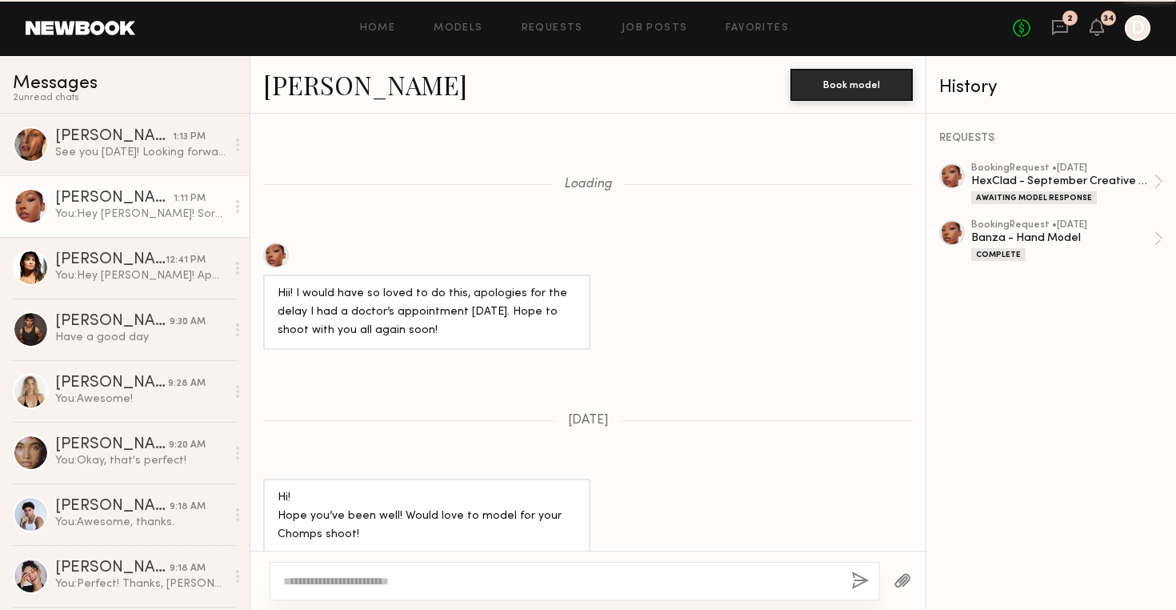
scroll to position [1641, 0]
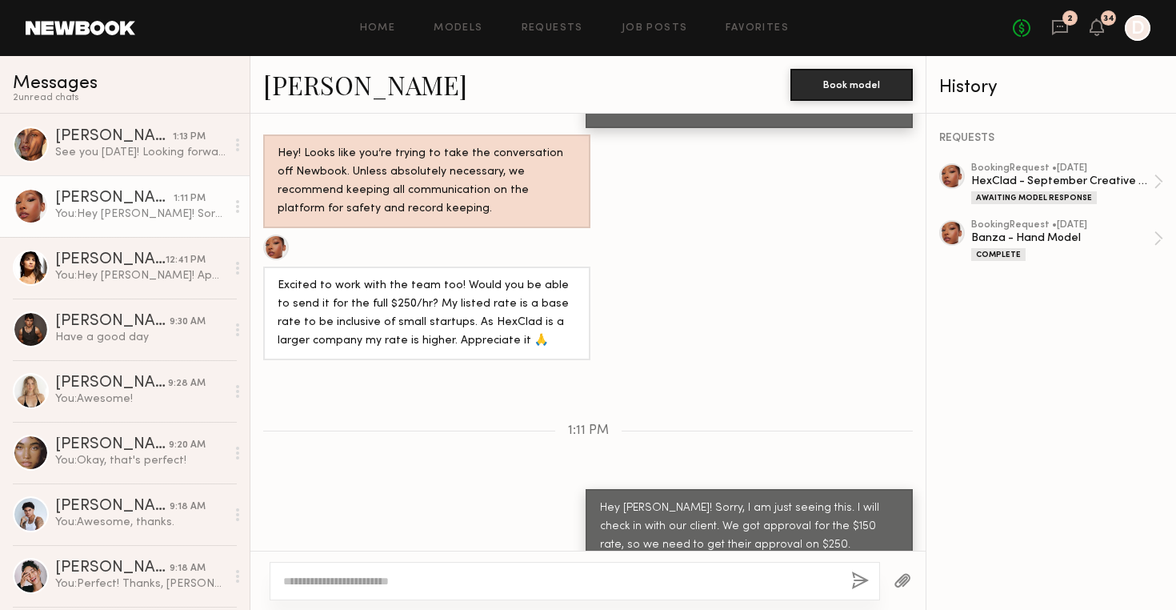
click at [139, 209] on div "You: Hey Alexis! Sorry, I am just seeing this. I will check in with our client.…" at bounding box center [140, 213] width 170 height 15
click at [638, 587] on textarea at bounding box center [560, 581] width 555 height 16
paste textarea "**********"
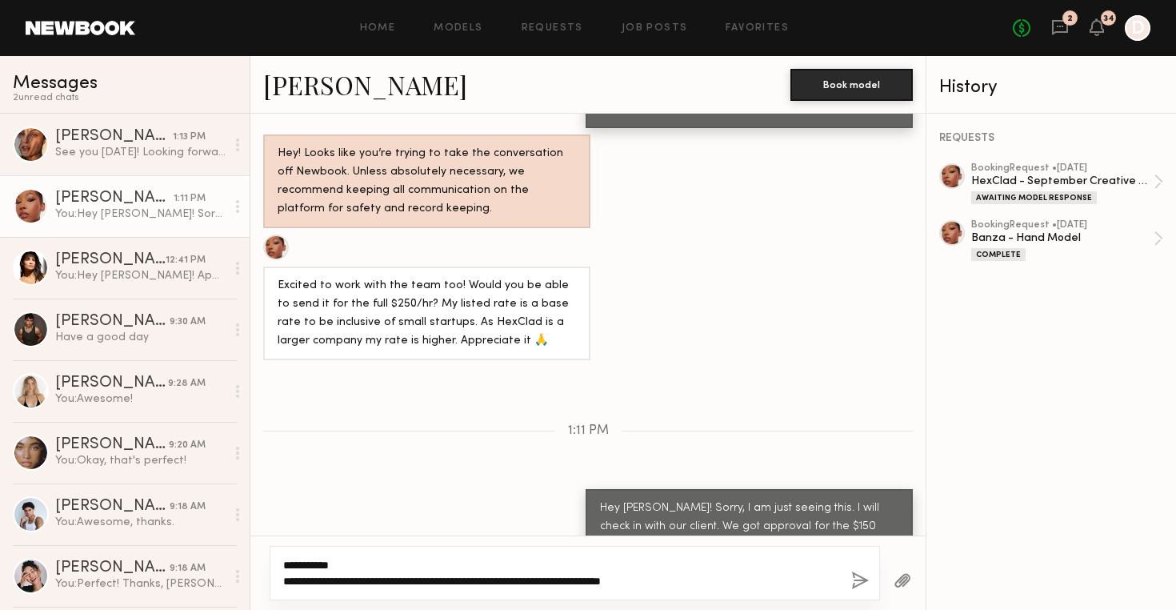
type textarea "**********"
click at [859, 582] on button "button" at bounding box center [860, 581] width 18 height 20
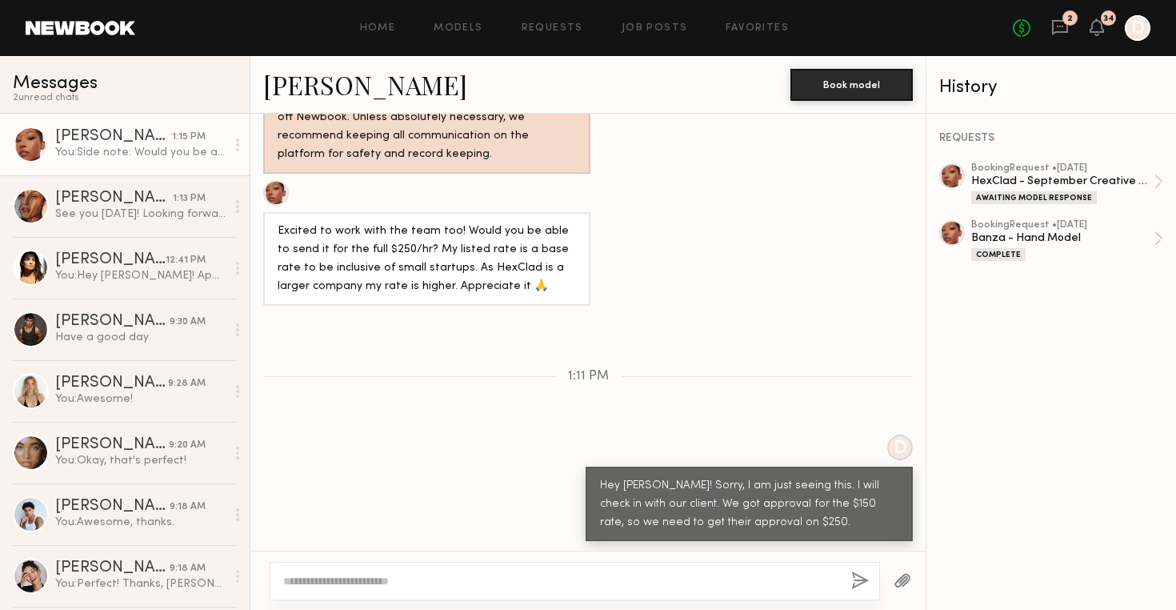
scroll to position [1875, 0]
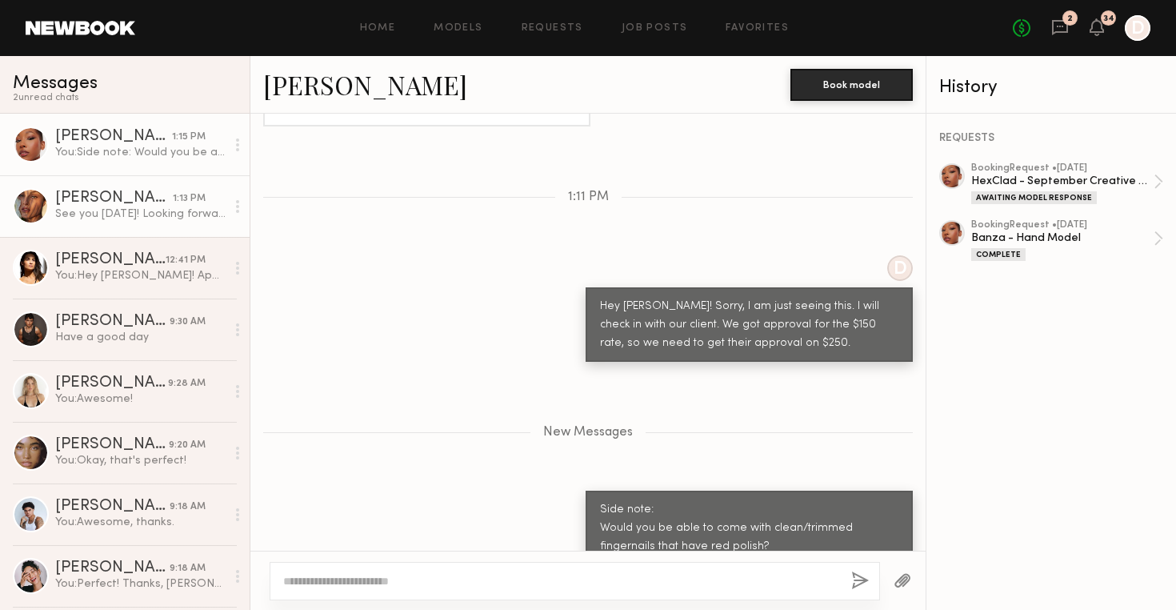
click at [119, 223] on link "Nicole C. 1:13 PM See you tomorrow! Looking forward :)" at bounding box center [125, 206] width 250 height 62
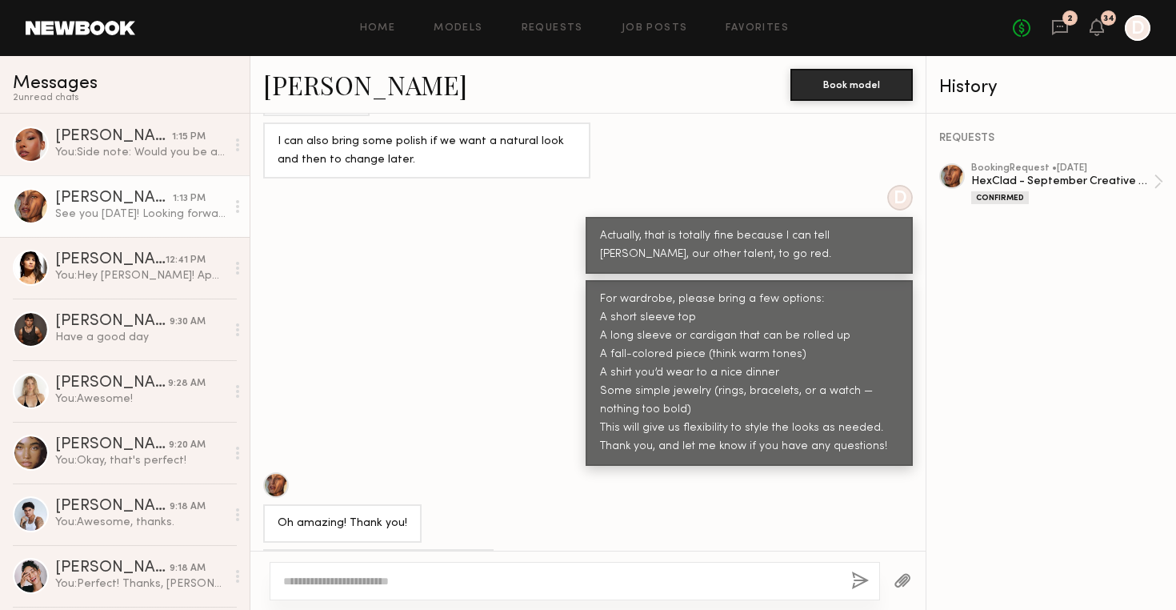
scroll to position [2440, 0]
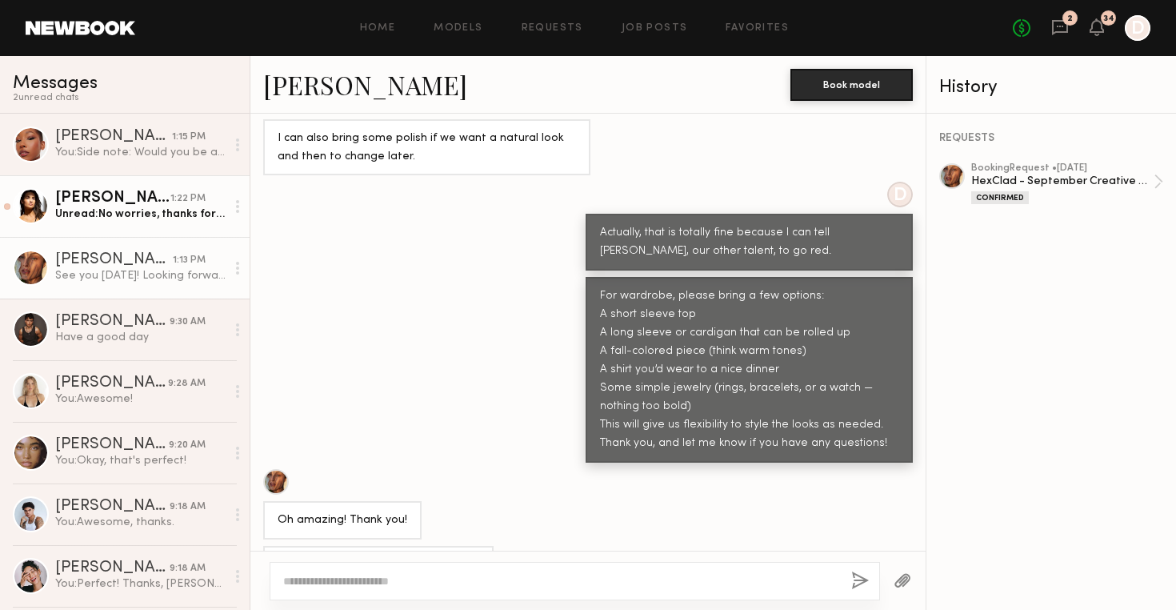
click at [111, 225] on link "Leann V. 1:22 PM Unread: No worries, thanks for letting me know!" at bounding box center [125, 206] width 250 height 62
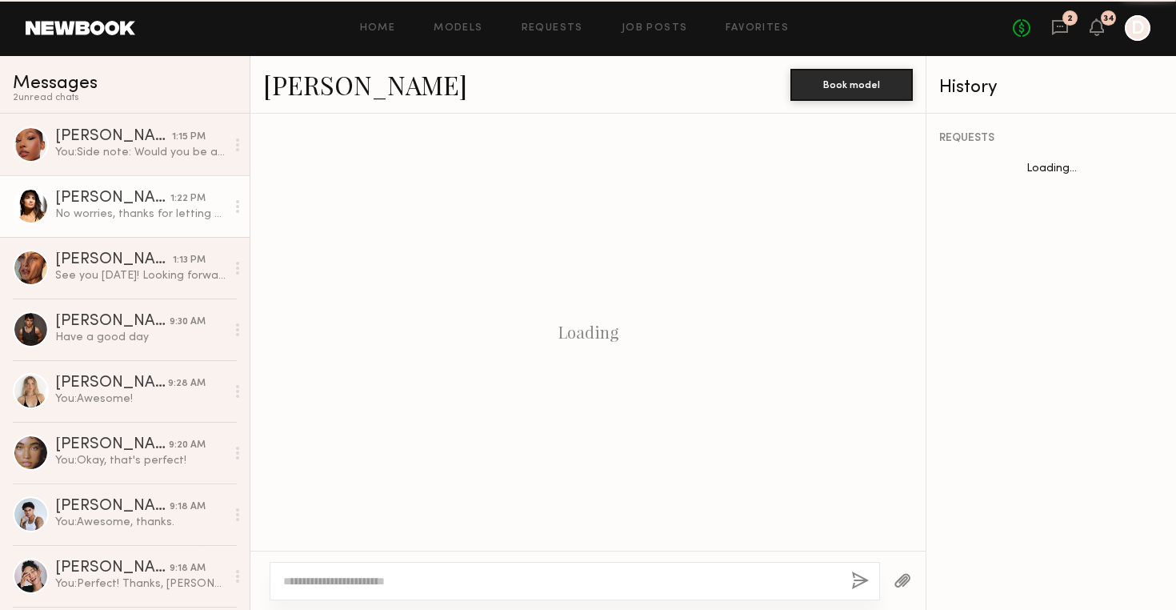
scroll to position [736, 0]
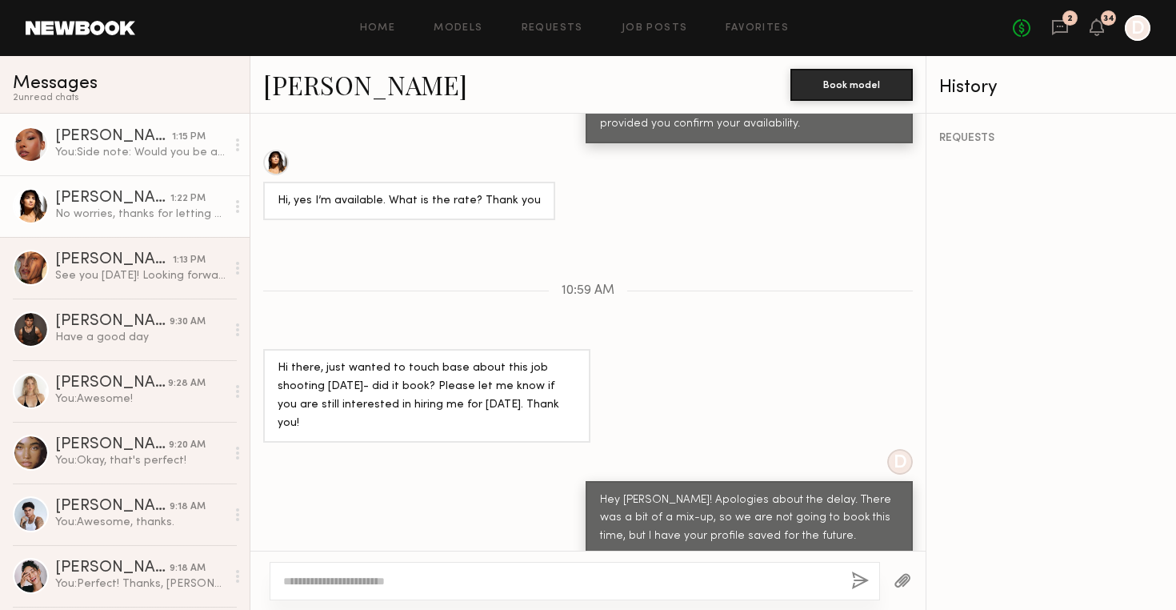
click at [146, 157] on div "You: Side note: Would you be able to come with clean/trimmed fingernails that h…" at bounding box center [140, 152] width 170 height 15
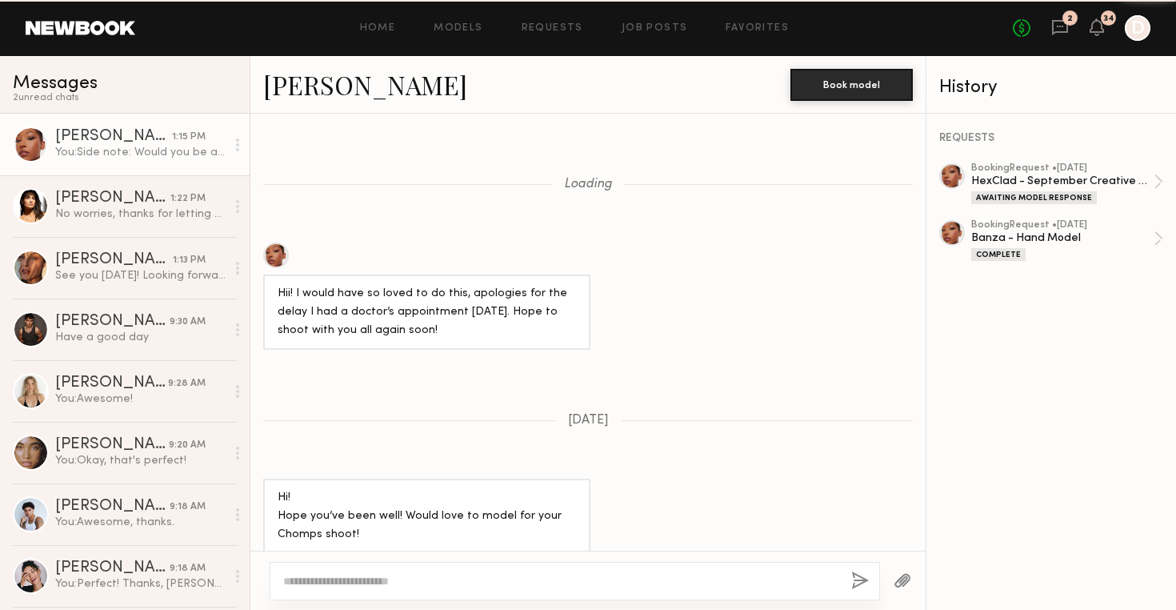
scroll to position [1753, 0]
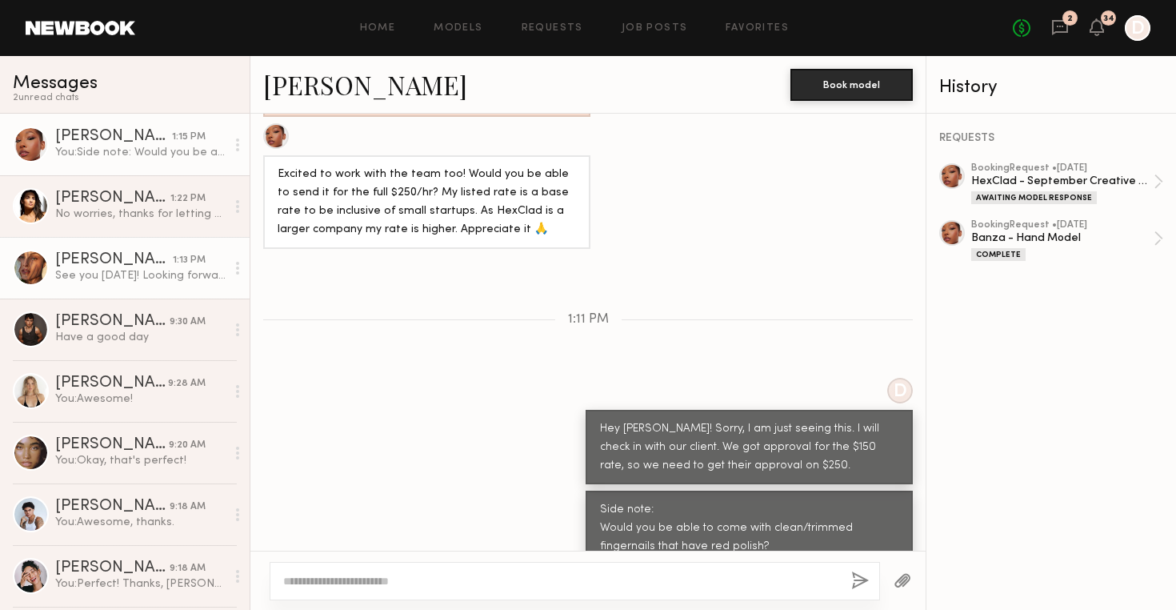
click at [121, 263] on div "Nicole C." at bounding box center [114, 260] width 118 height 16
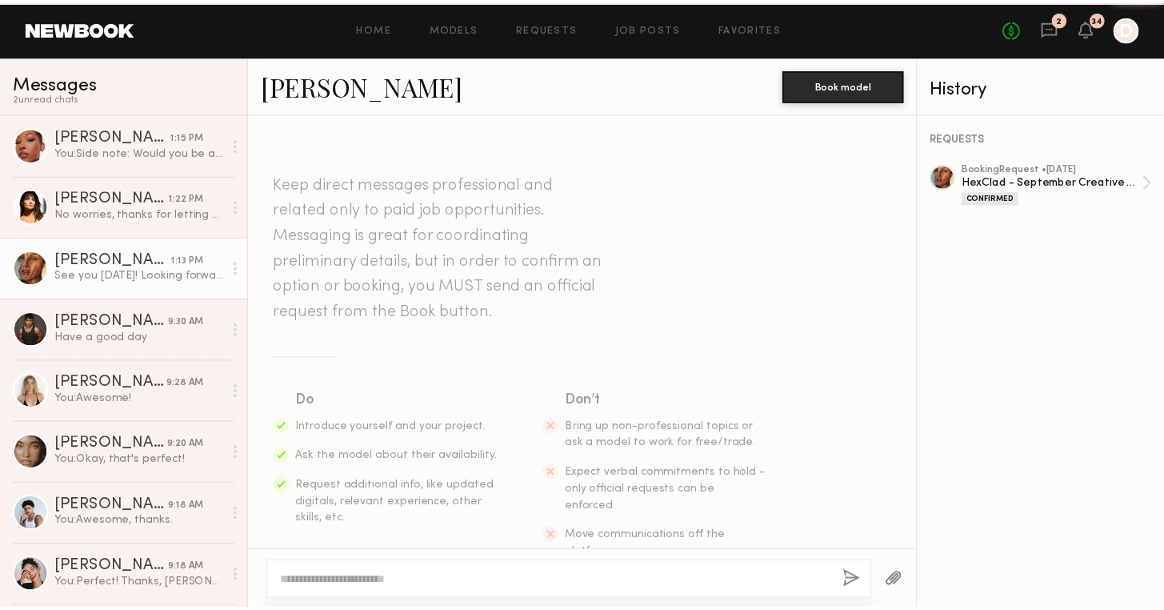
scroll to position [2443, 0]
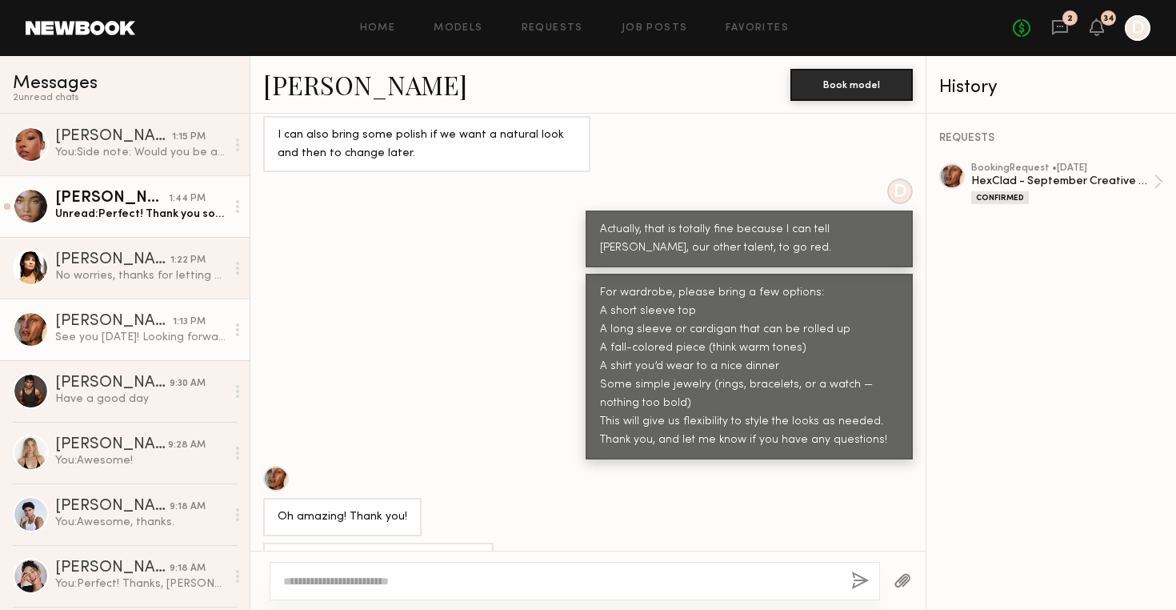
click at [150, 204] on div "Gabriella F." at bounding box center [112, 198] width 114 height 16
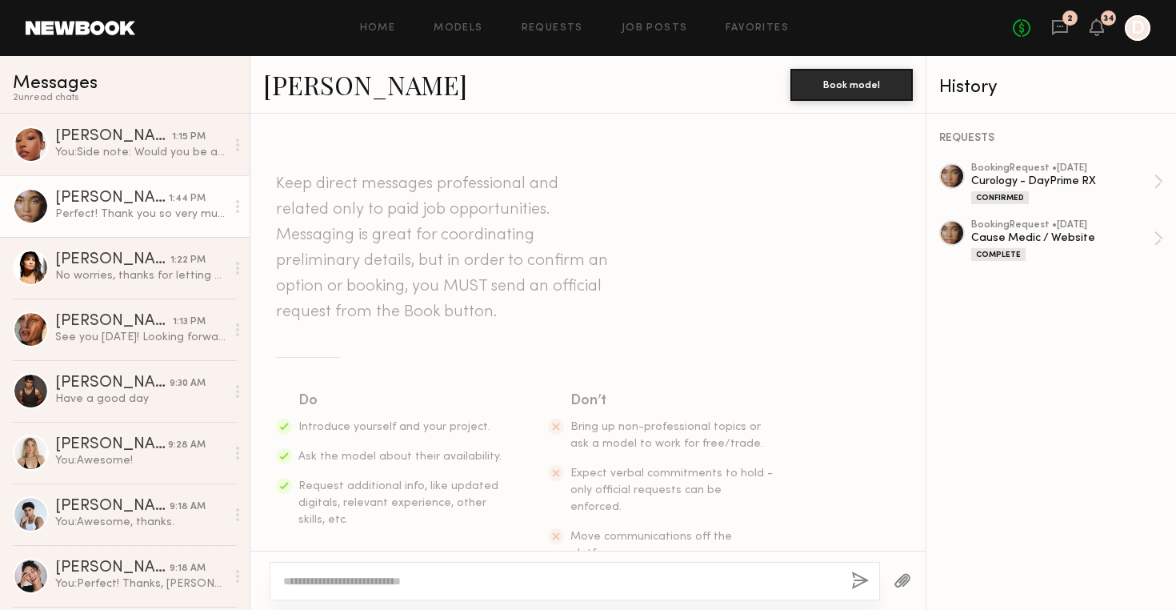
click at [642, 34] on div "Home Models Requests Job Posts Favorites Sign Out No fees up to $5,000 2 34 D" at bounding box center [642, 28] width 1015 height 26
click at [648, 30] on link "Job Posts" at bounding box center [655, 28] width 66 height 10
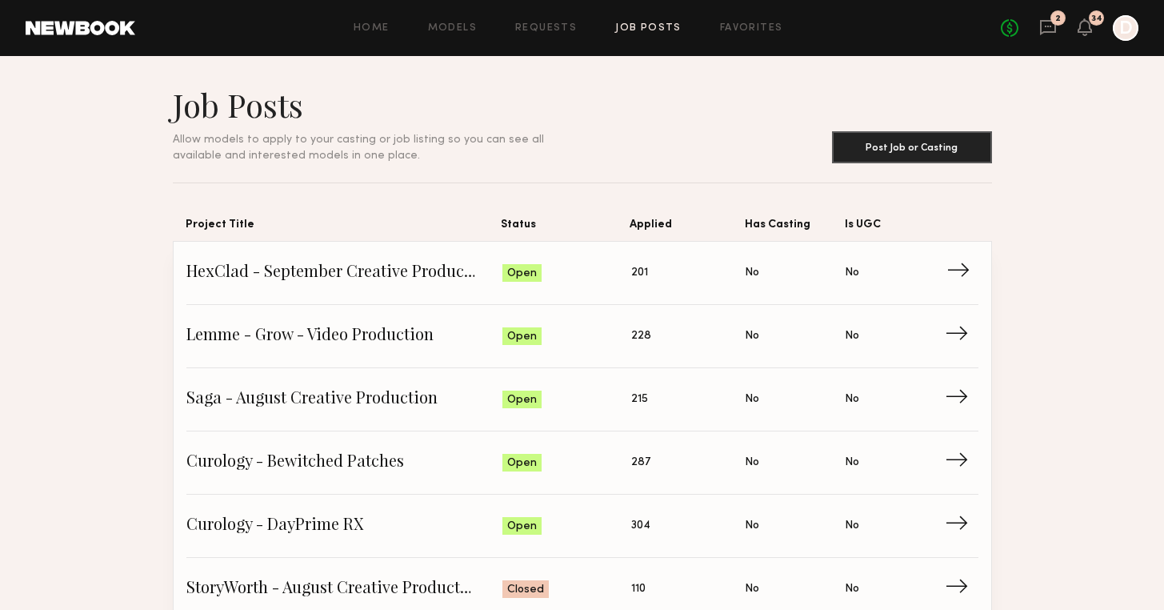
click at [399, 265] on span "HexClad - September Creative Production" at bounding box center [344, 273] width 317 height 24
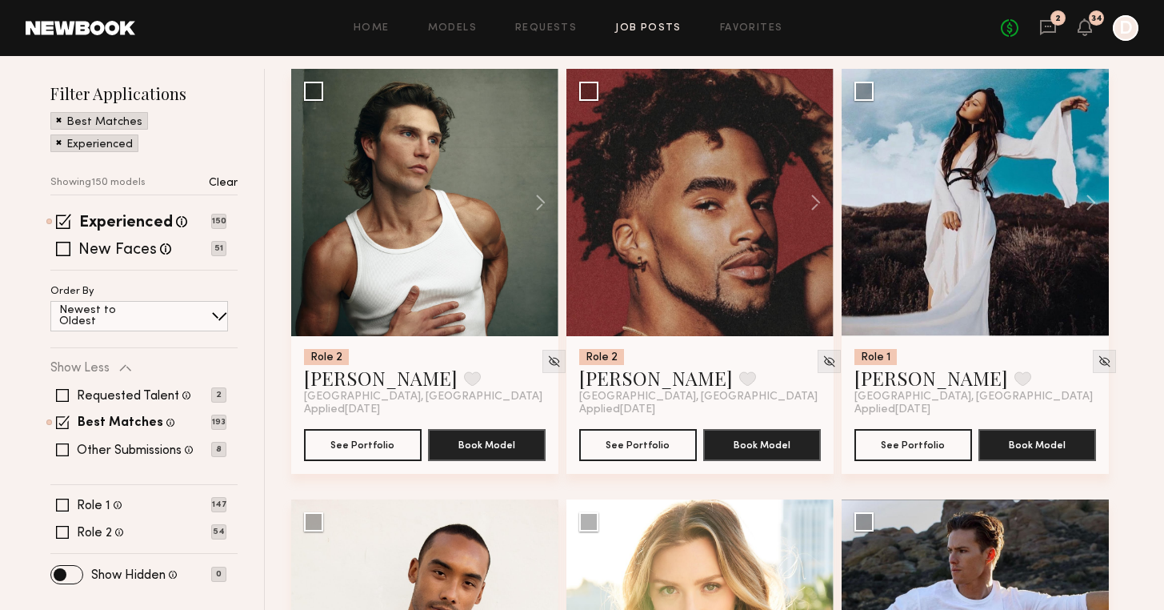
scroll to position [281, 0]
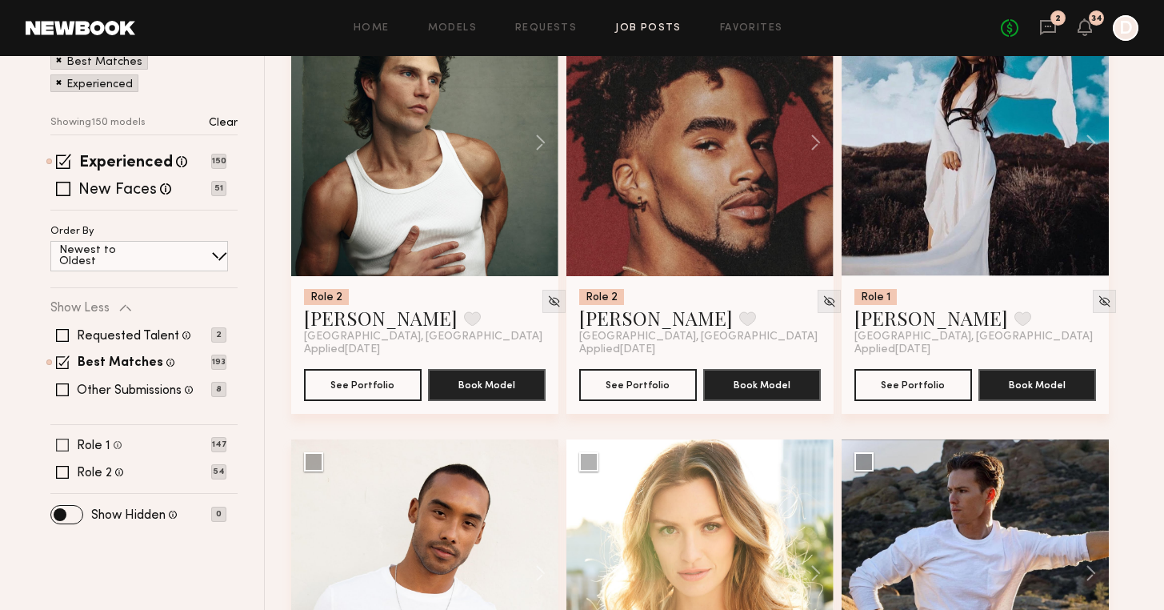
click at [59, 444] on span at bounding box center [62, 444] width 13 height 13
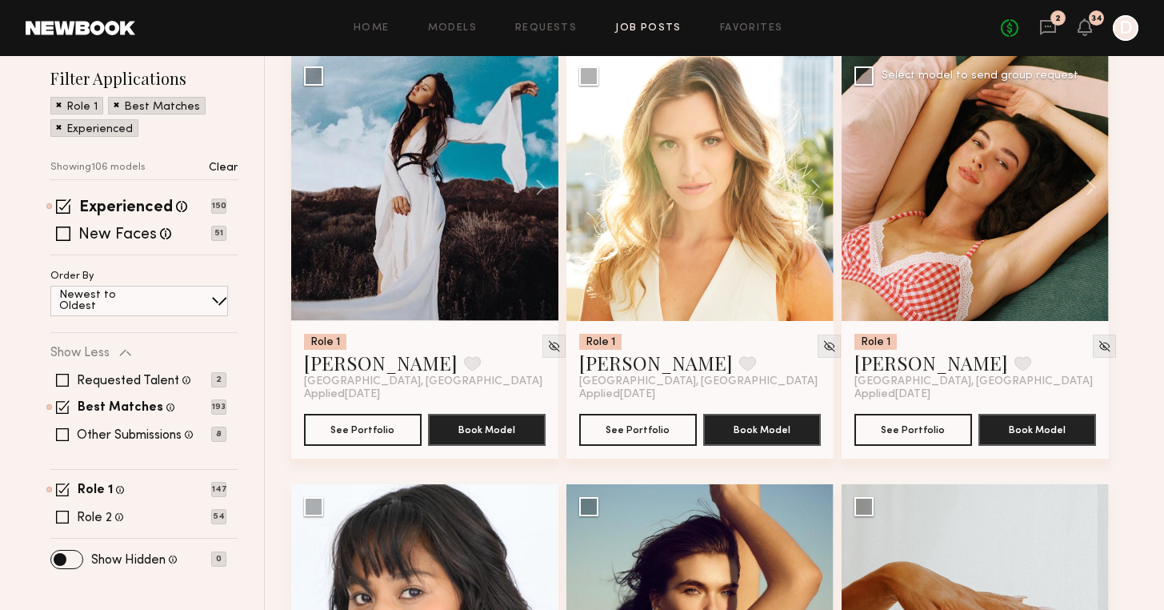
scroll to position [571, 0]
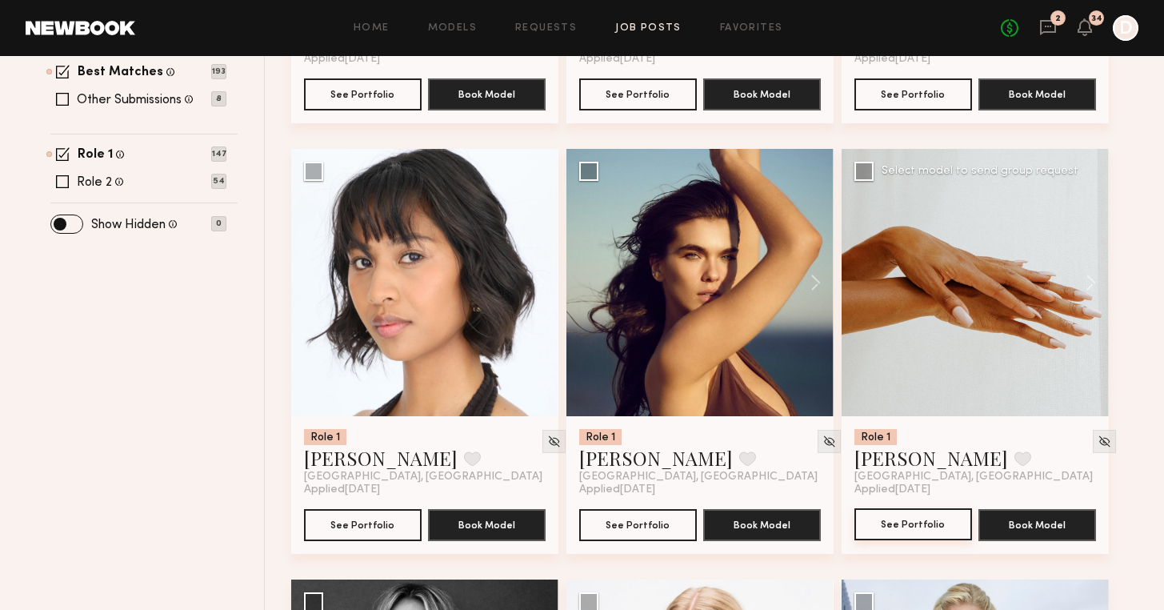
click at [924, 518] on button "See Portfolio" at bounding box center [913, 524] width 118 height 32
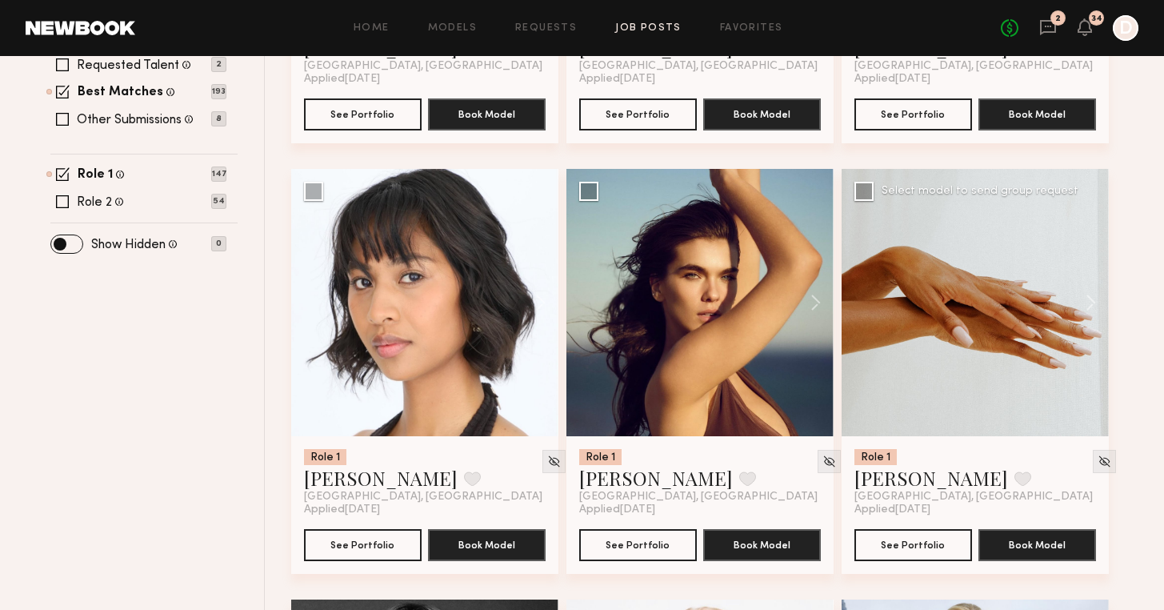
scroll to position [413, 0]
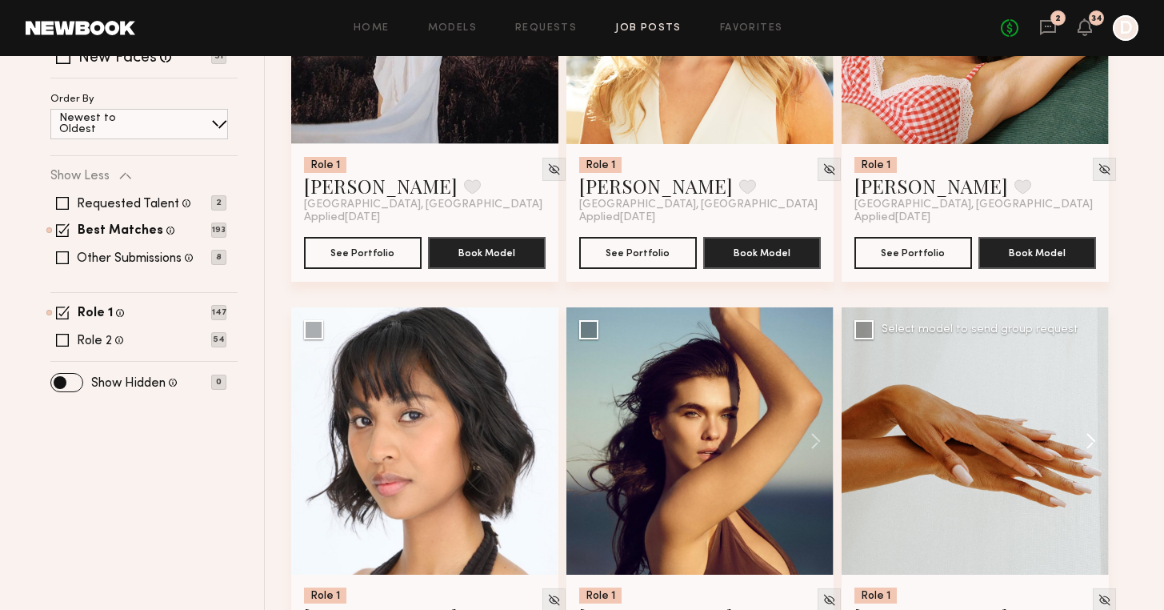
click at [1090, 438] on button at bounding box center [1082, 440] width 51 height 267
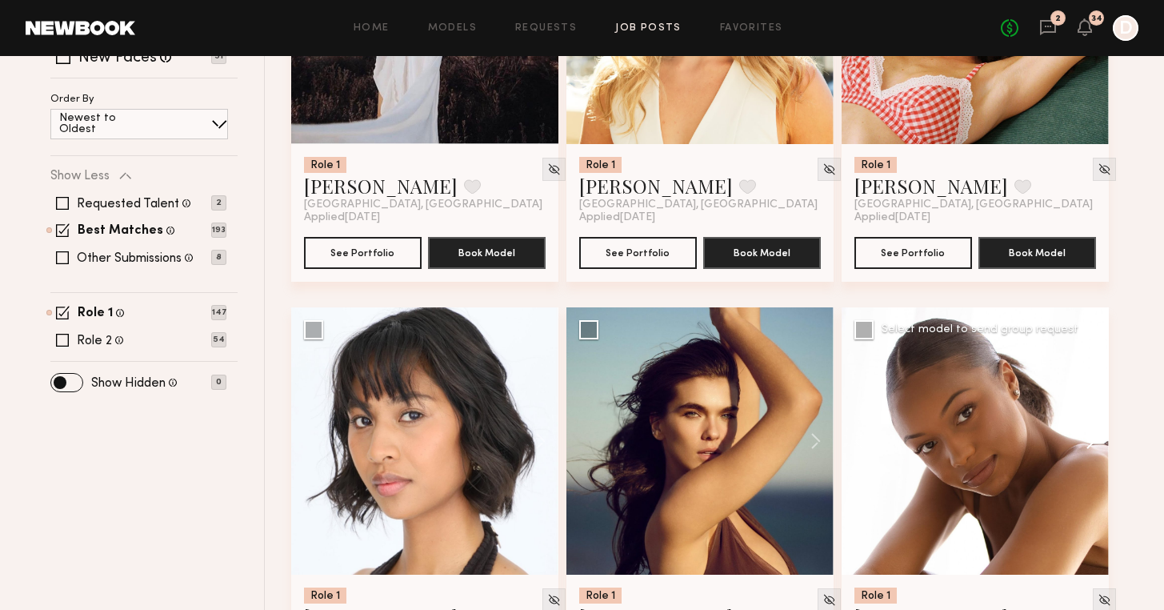
click at [1090, 438] on button at bounding box center [1082, 440] width 51 height 267
click at [1086, 437] on button at bounding box center [1082, 440] width 51 height 267
click at [1090, 434] on button at bounding box center [1082, 440] width 51 height 267
click at [1088, 435] on button at bounding box center [1082, 440] width 51 height 267
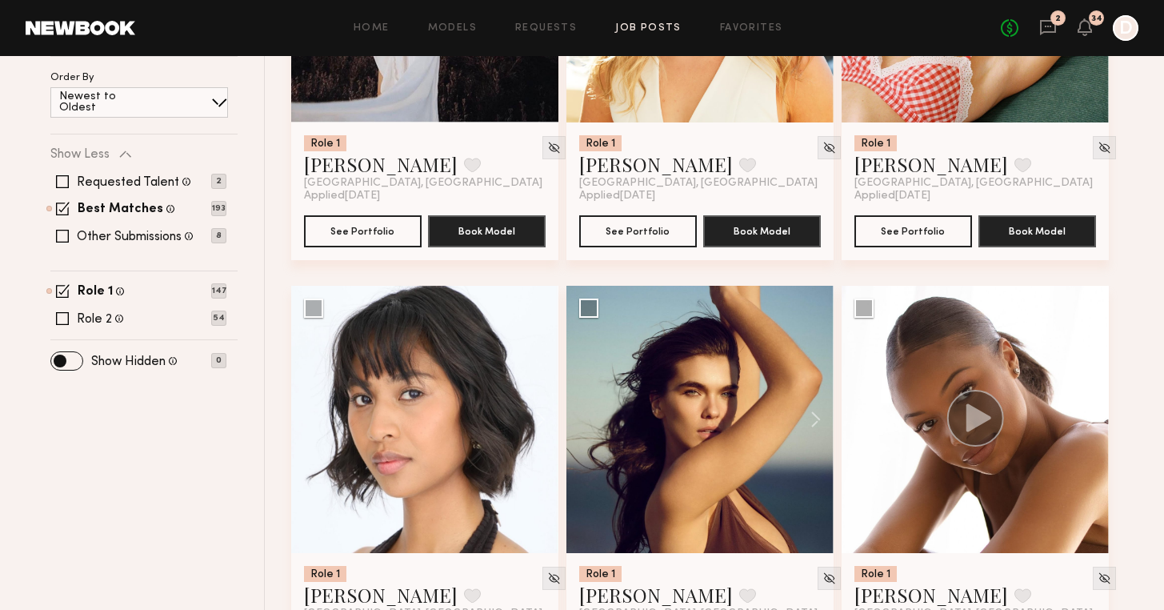
scroll to position [574, 0]
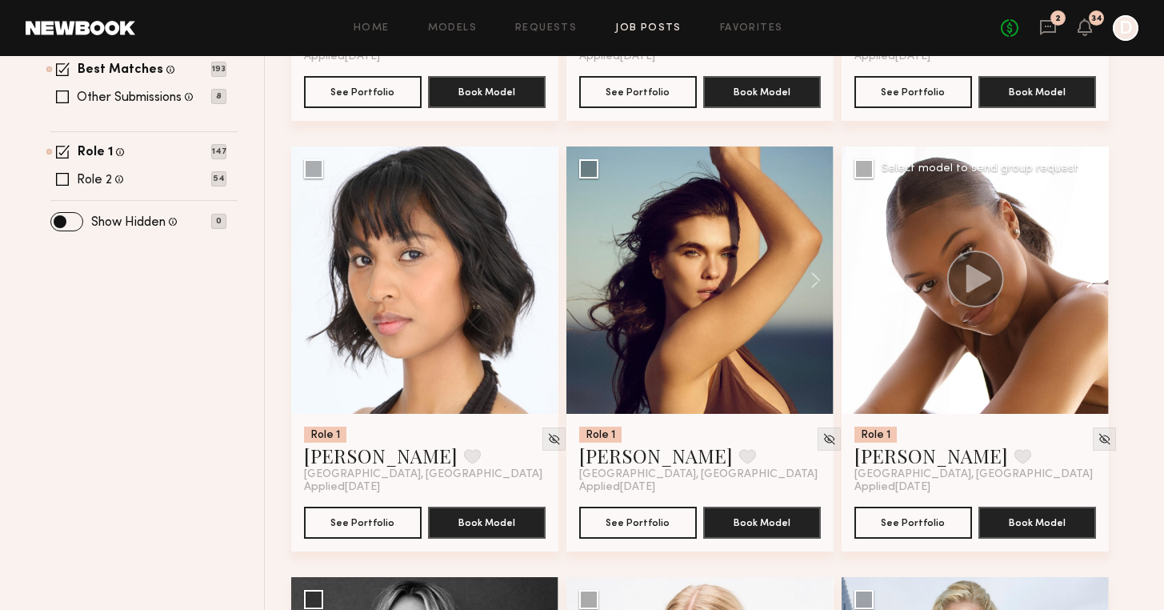
click at [1093, 277] on button at bounding box center [1082, 279] width 51 height 267
click at [1090, 281] on button at bounding box center [1082, 279] width 51 height 267
click at [1057, 18] on div "2" at bounding box center [1058, 18] width 6 height 9
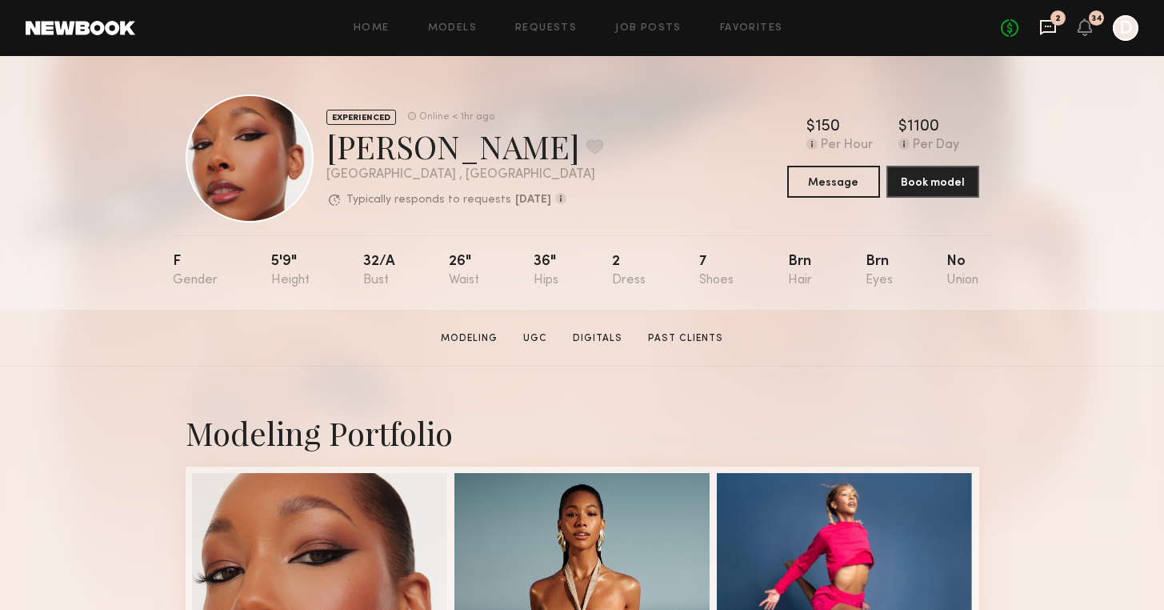
click at [1042, 24] on icon at bounding box center [1048, 27] width 18 height 18
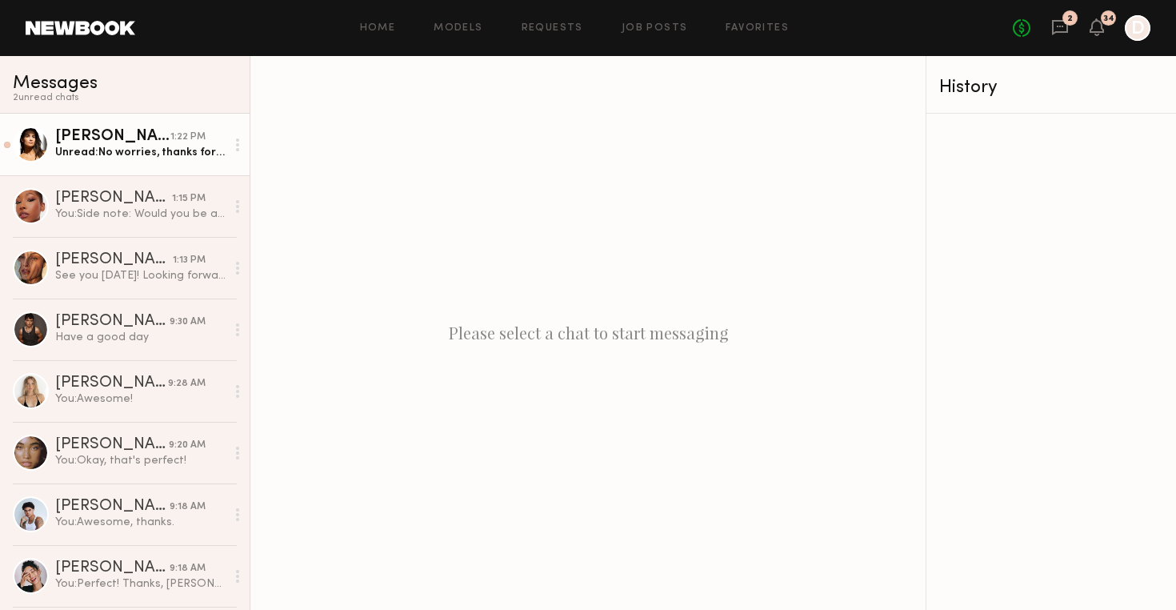
click at [140, 140] on div "Leann V." at bounding box center [112, 137] width 115 height 16
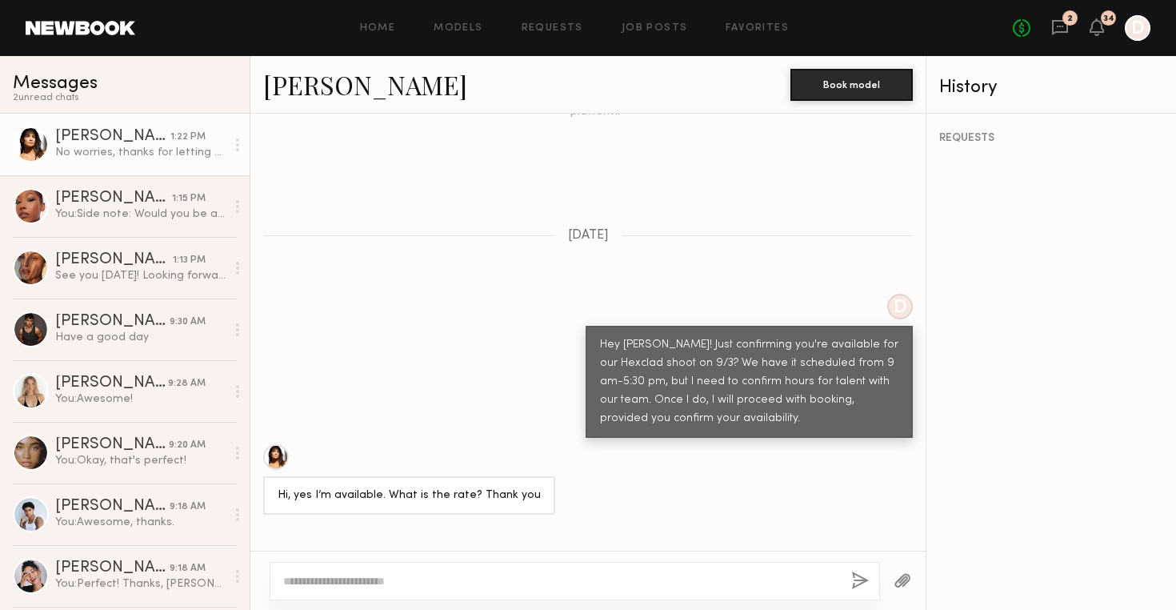
scroll to position [736, 0]
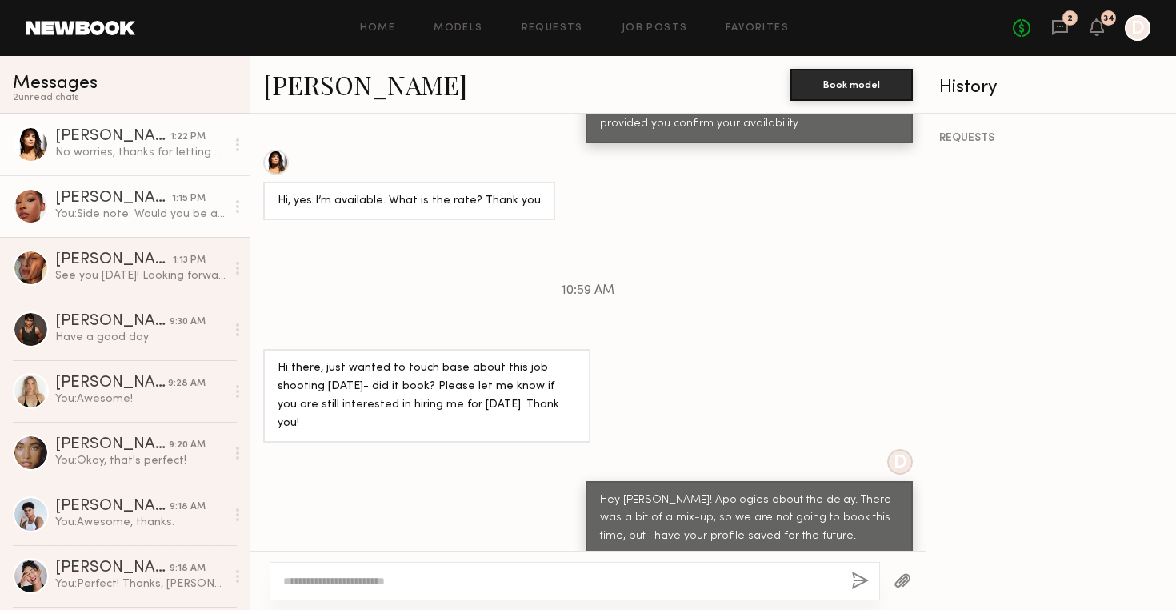
click at [137, 222] on link "Alexis T. 1:15 PM You: Side note: Would you be able to come with clean/trimmed …" at bounding box center [125, 206] width 250 height 62
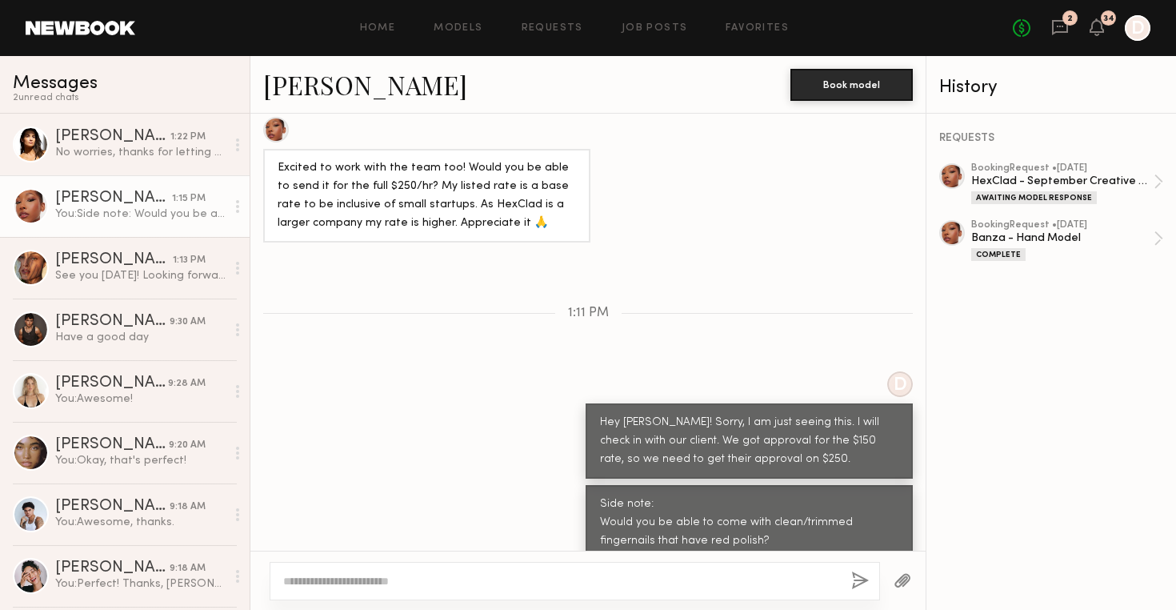
scroll to position [1317, 0]
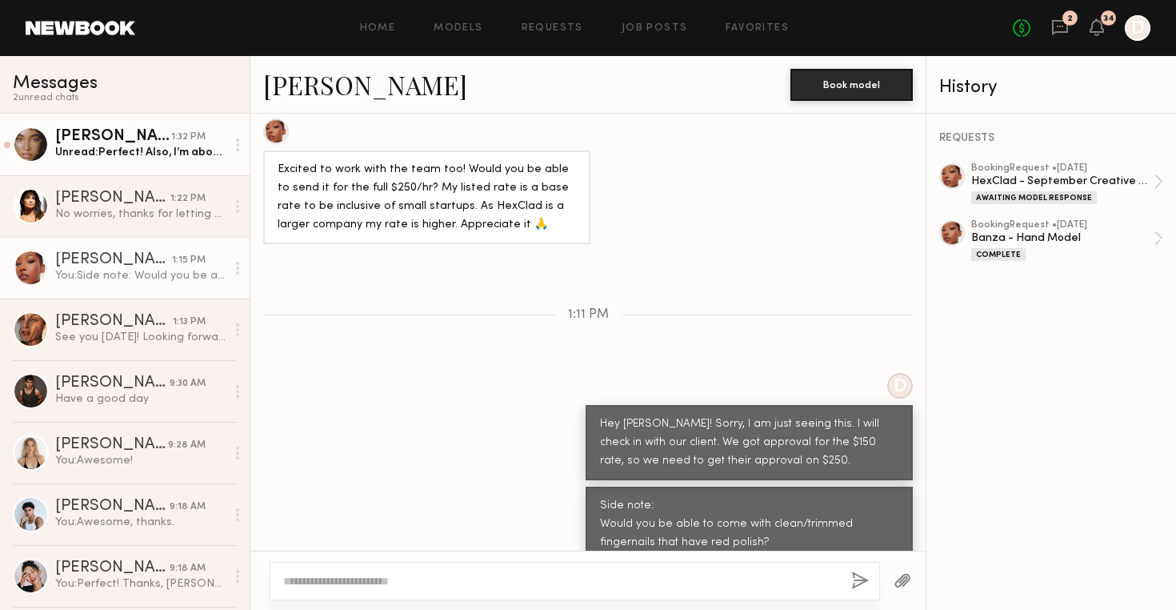
click at [166, 161] on link "Gabriella F. 1:32 PM Unread: Perfect! Also, I’m about to get my nails done and …" at bounding box center [125, 145] width 250 height 62
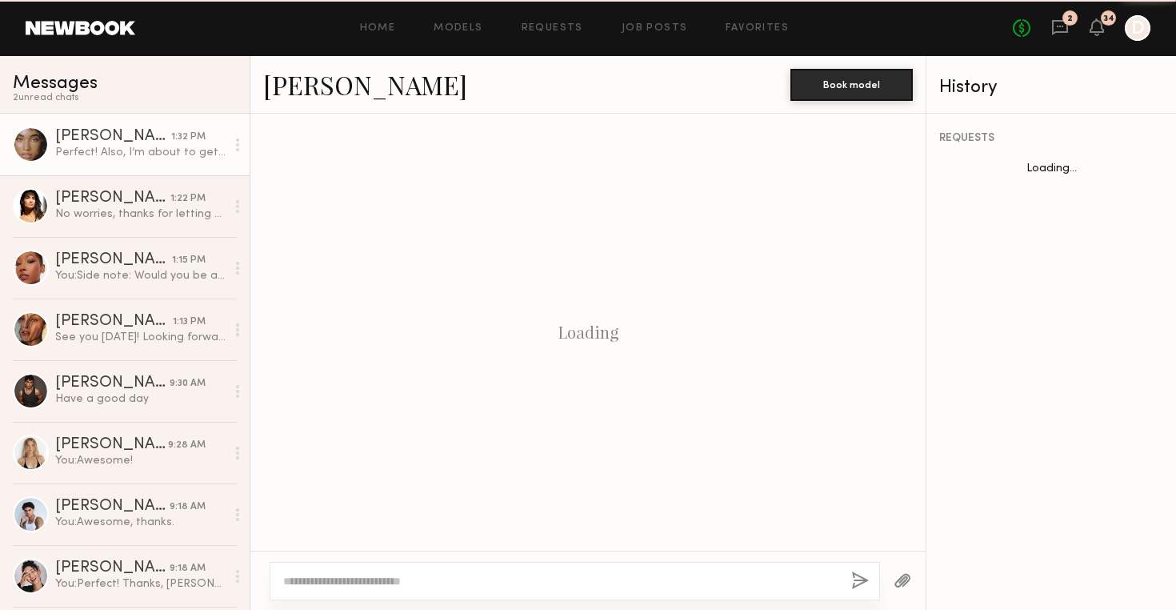
scroll to position [1180, 0]
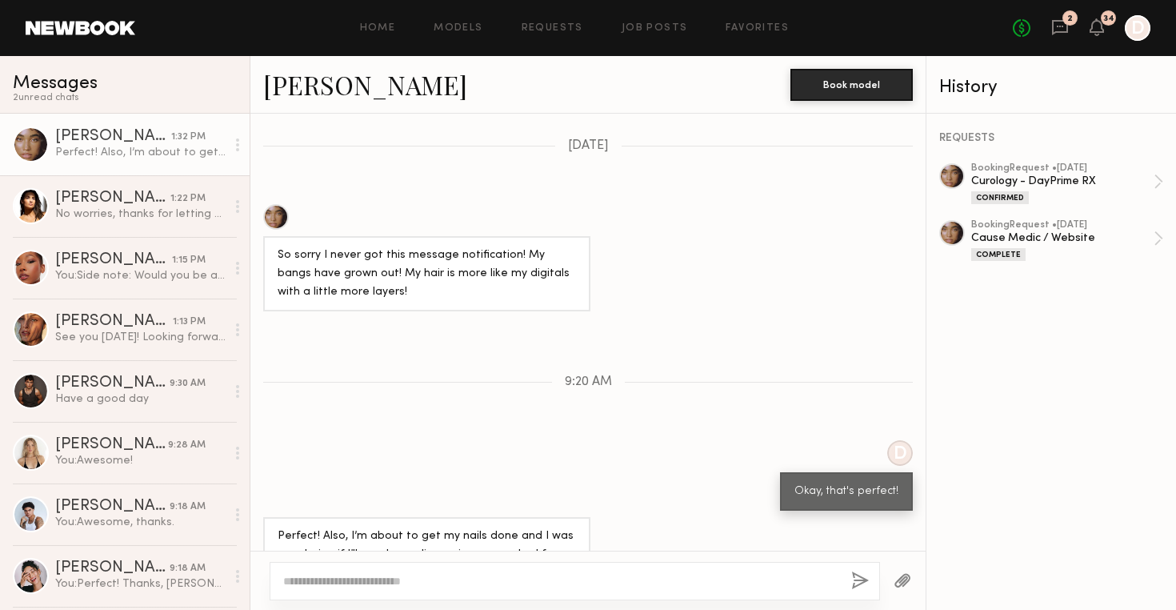
click at [618, 578] on textarea at bounding box center [560, 581] width 555 height 16
type textarea "**********"
click at [854, 579] on button "button" at bounding box center [860, 581] width 18 height 20
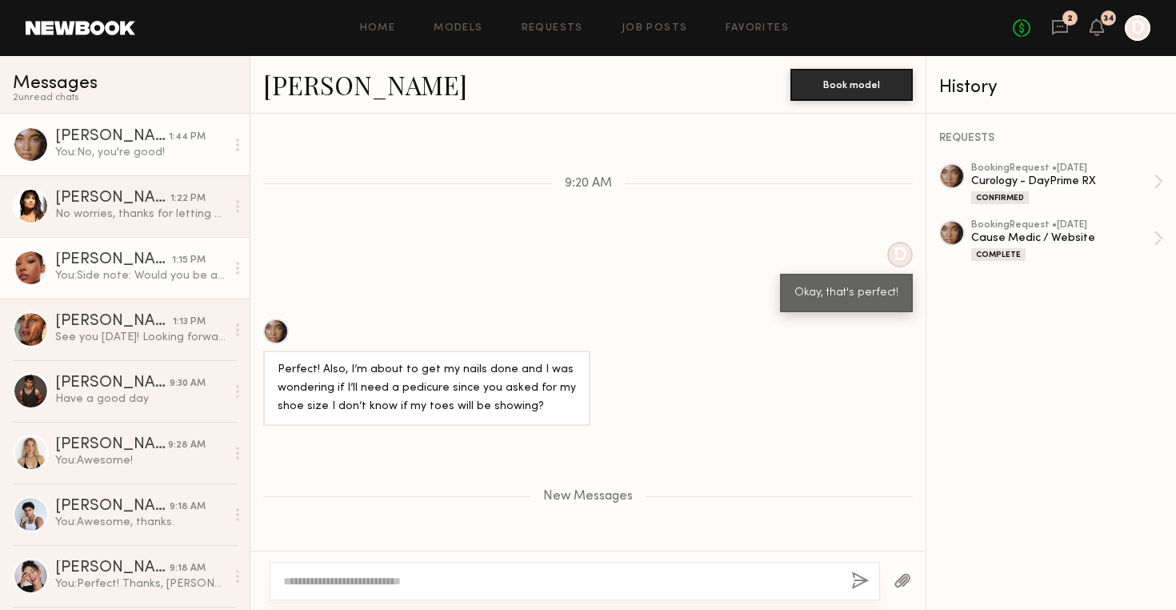
click at [112, 268] on div "You: Side note: Would you be able to come with clean/trimmed fingernails that h…" at bounding box center [140, 275] width 170 height 15
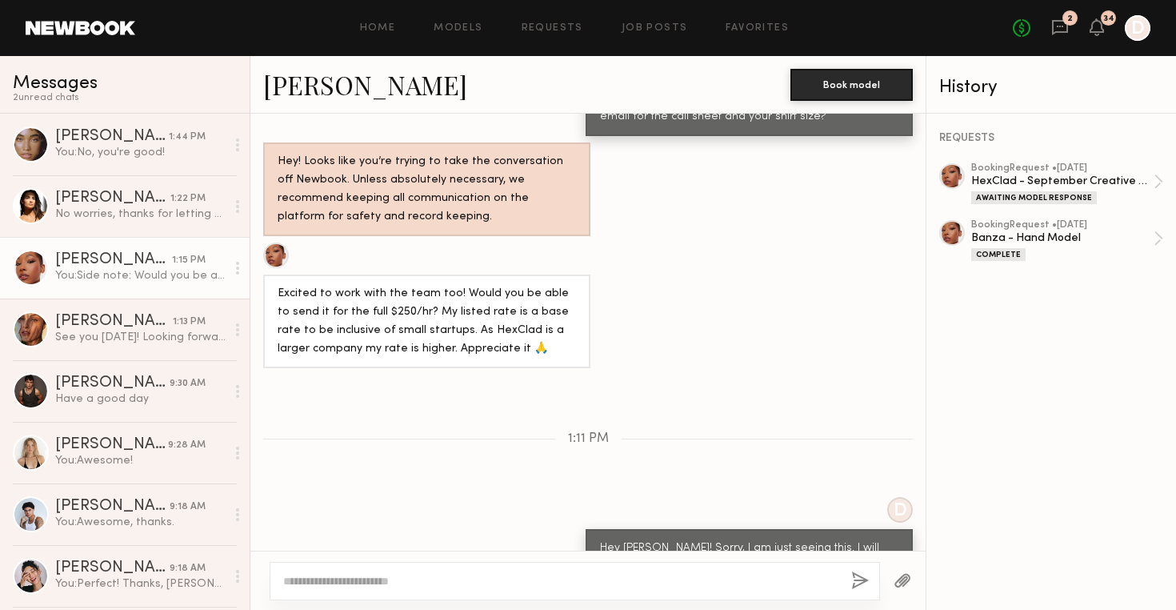
scroll to position [1317, 0]
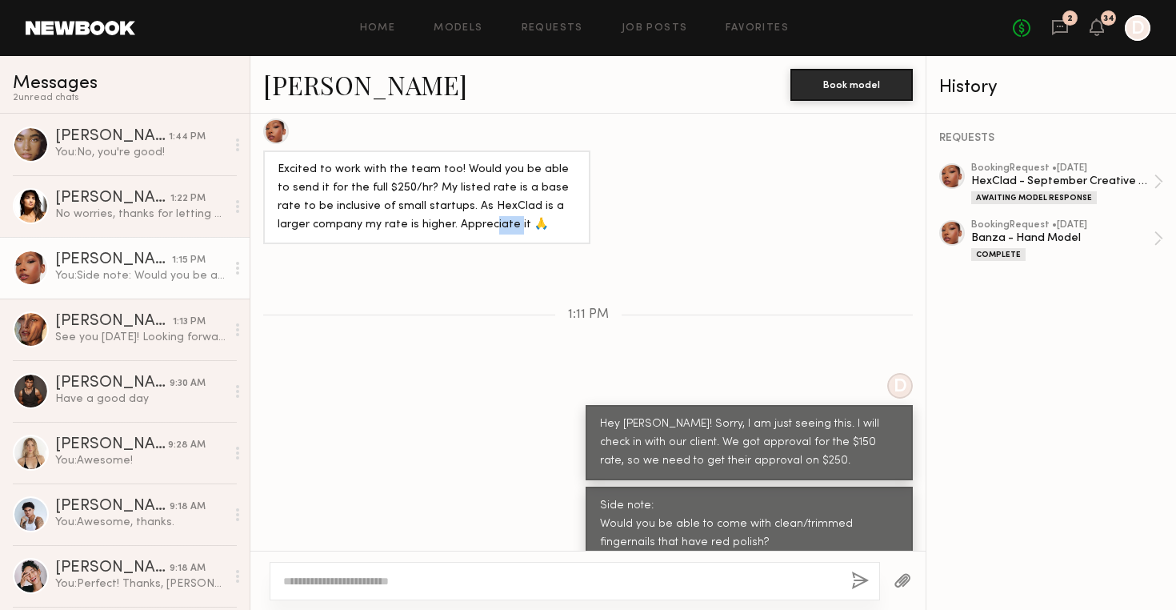
drag, startPoint x: 454, startPoint y: 196, endPoint x: 476, endPoint y: 195, distance: 21.6
click at [476, 195] on div "Excited to work with the team too! Would you be able to send it for the full $2…" at bounding box center [427, 198] width 298 height 74
click at [710, 240] on div "Loading D hey! Thank you so much, Alexis! Will add you to our options for clien…" at bounding box center [587, 332] width 675 height 437
click at [517, 586] on textarea at bounding box center [560, 581] width 555 height 16
type textarea "*"
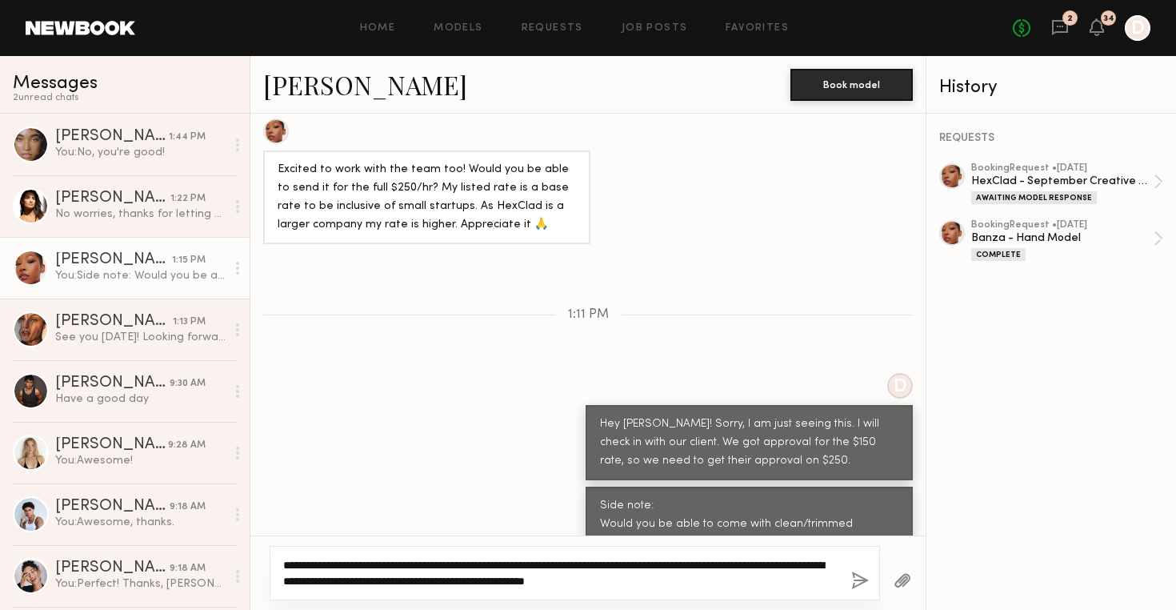
click at [302, 566] on textarea "**********" at bounding box center [560, 573] width 555 height 32
click at [750, 580] on textarea "**********" at bounding box center [560, 573] width 555 height 32
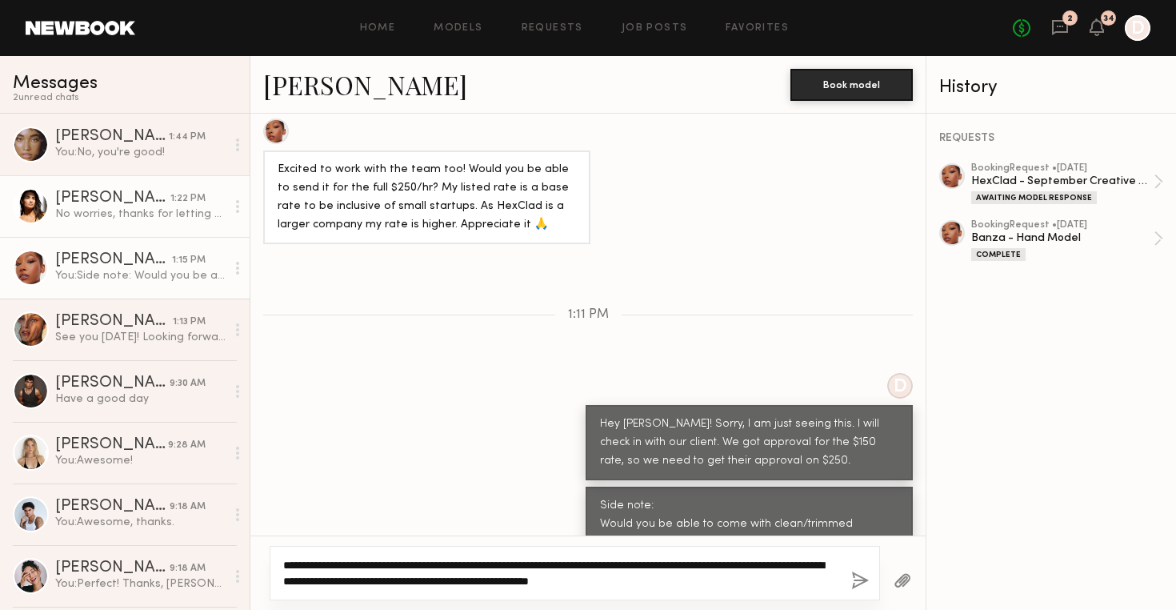
type textarea "**********"
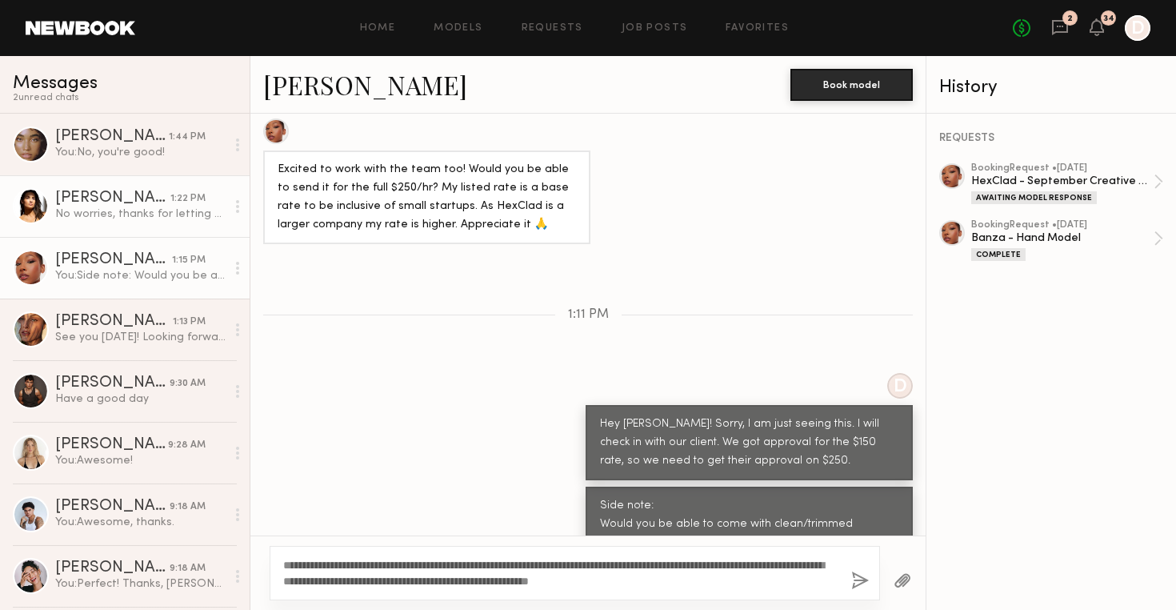
click at [103, 217] on div "No worries, thanks for letting me know!" at bounding box center [140, 213] width 170 height 15
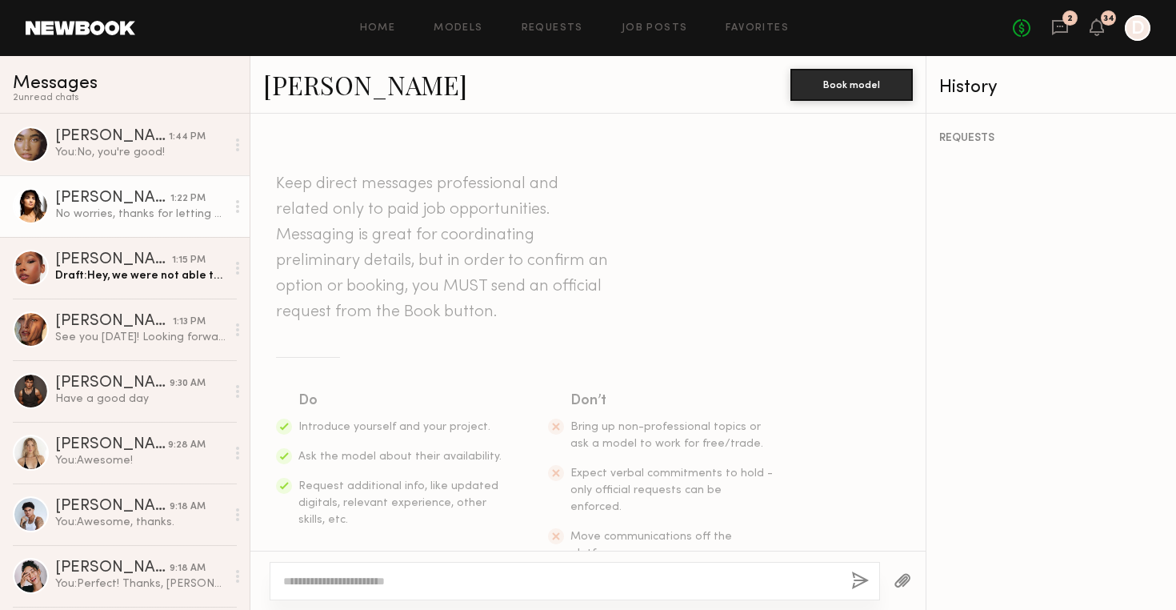
scroll to position [736, 0]
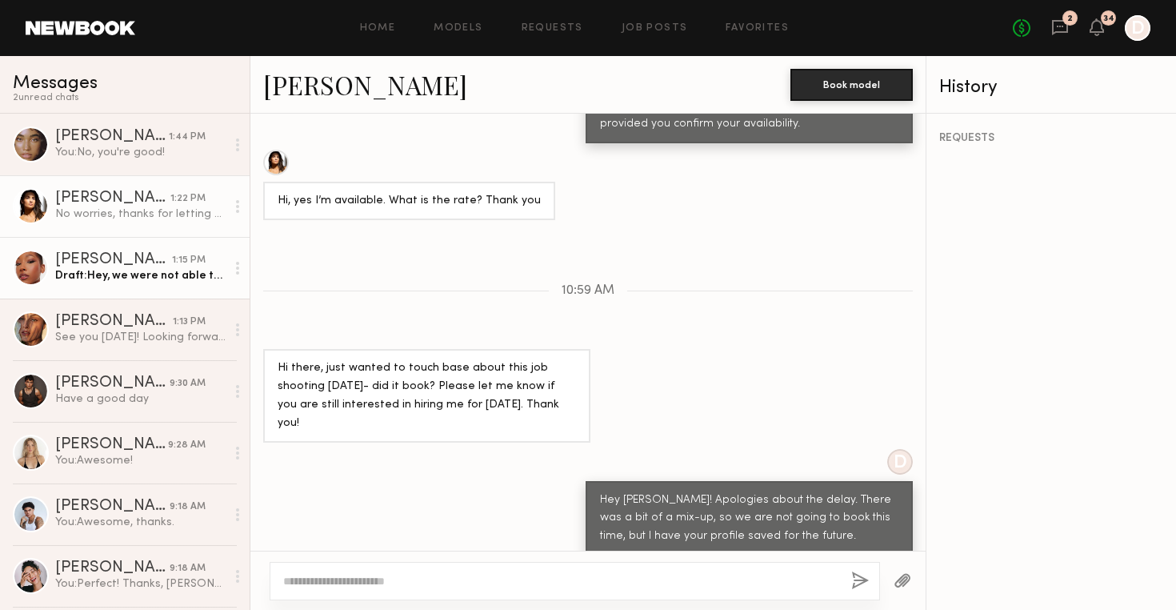
click at [154, 278] on div "Draft: Hey, we were not able to get approval for the $250 rate. Are you still i…" at bounding box center [140, 275] width 170 height 15
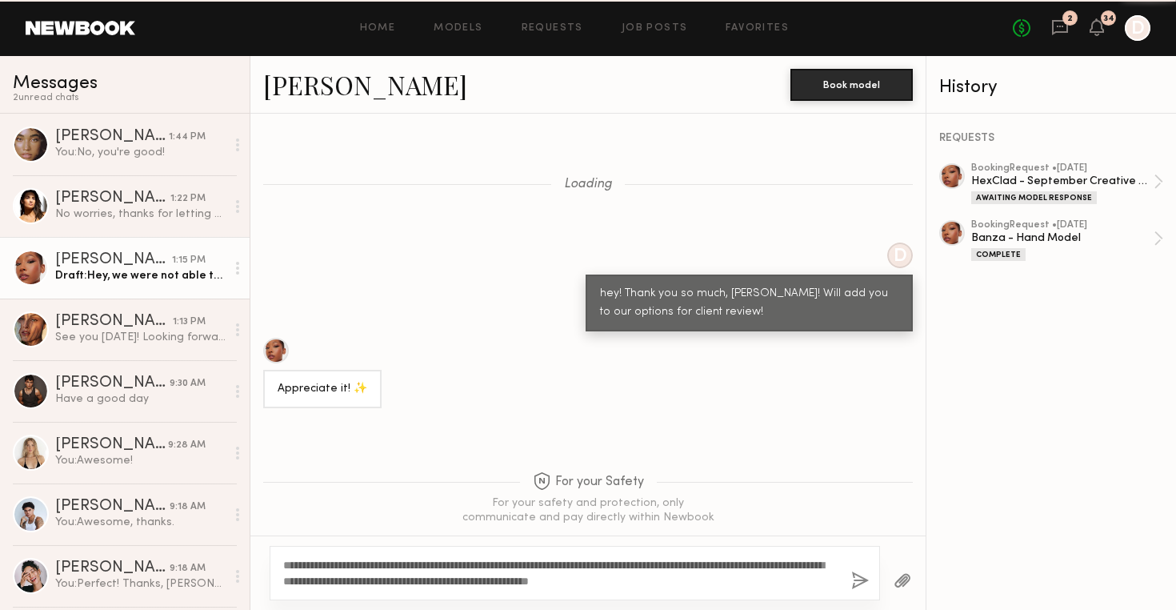
scroll to position [1317, 0]
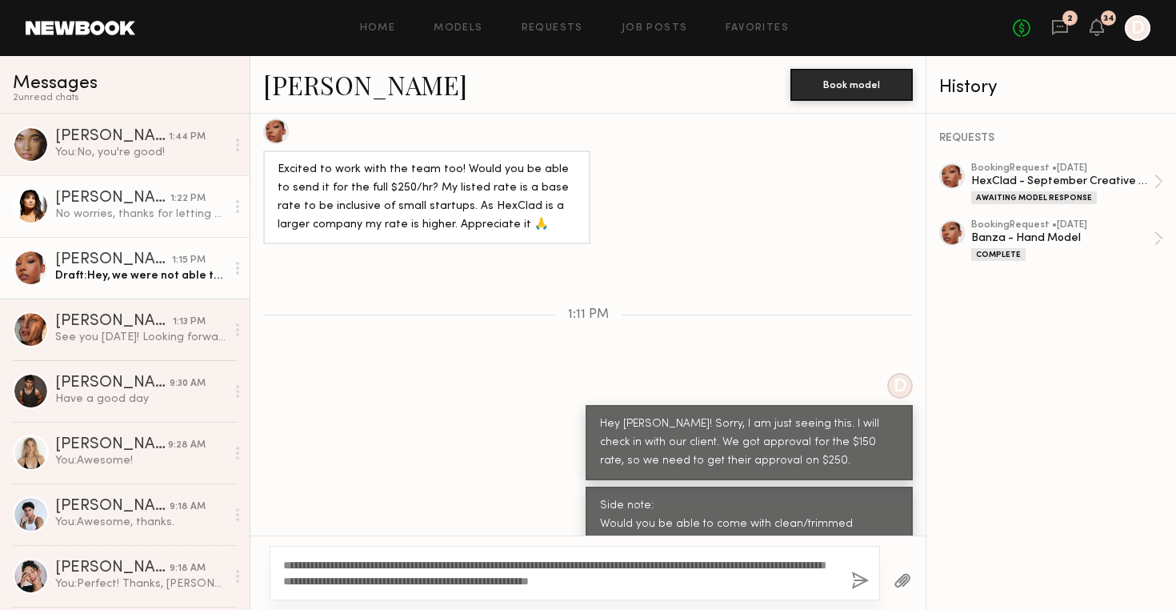
click at [130, 209] on div "No worries, thanks for letting me know!" at bounding box center [140, 213] width 170 height 15
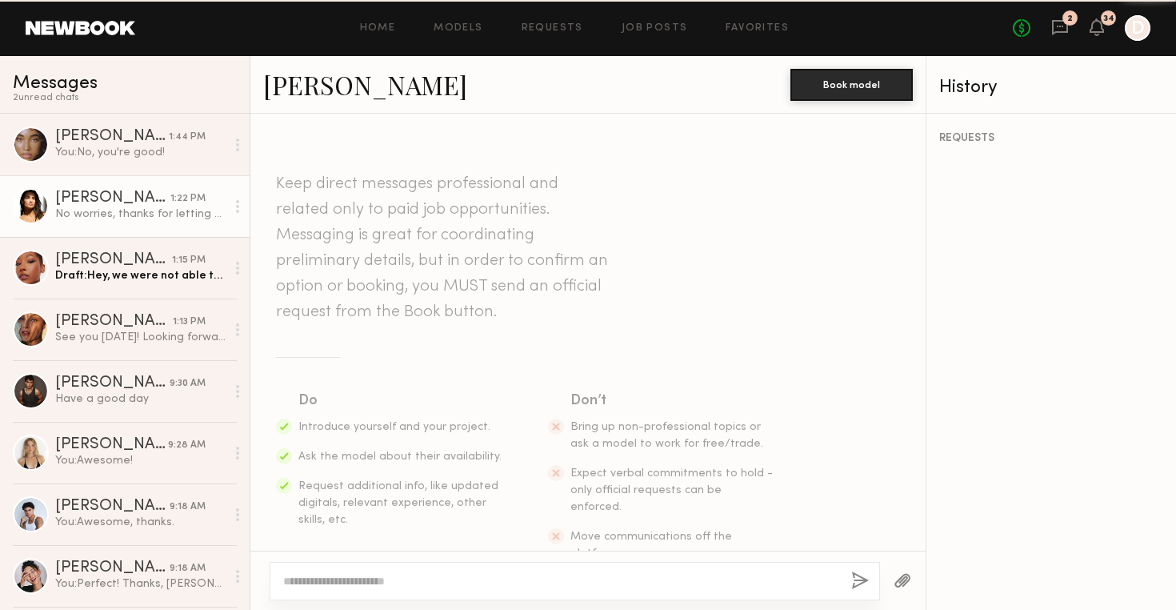
scroll to position [736, 0]
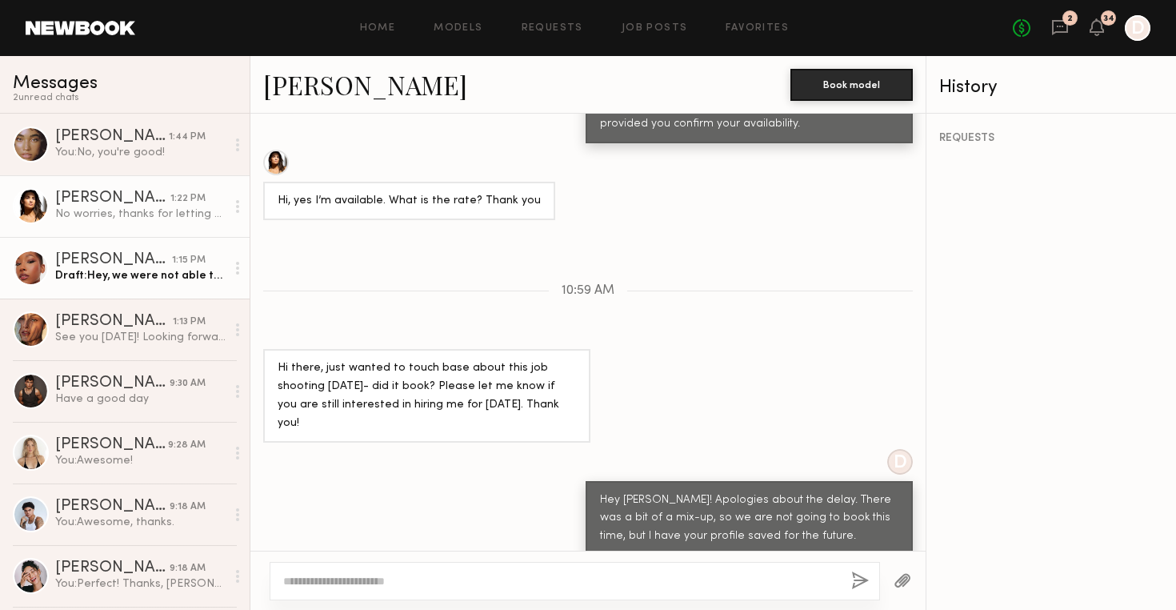
click at [103, 248] on link "Alexis T. 1:15 PM Draft: Hey, we were not able to get approval for the $250 rat…" at bounding box center [125, 268] width 250 height 62
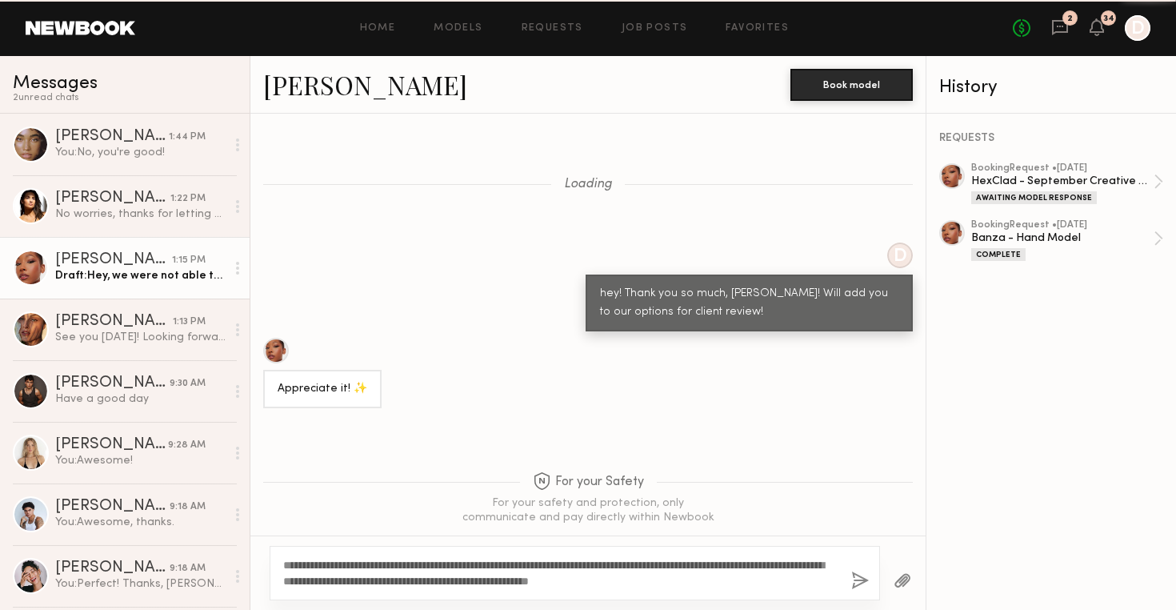
scroll to position [1317, 0]
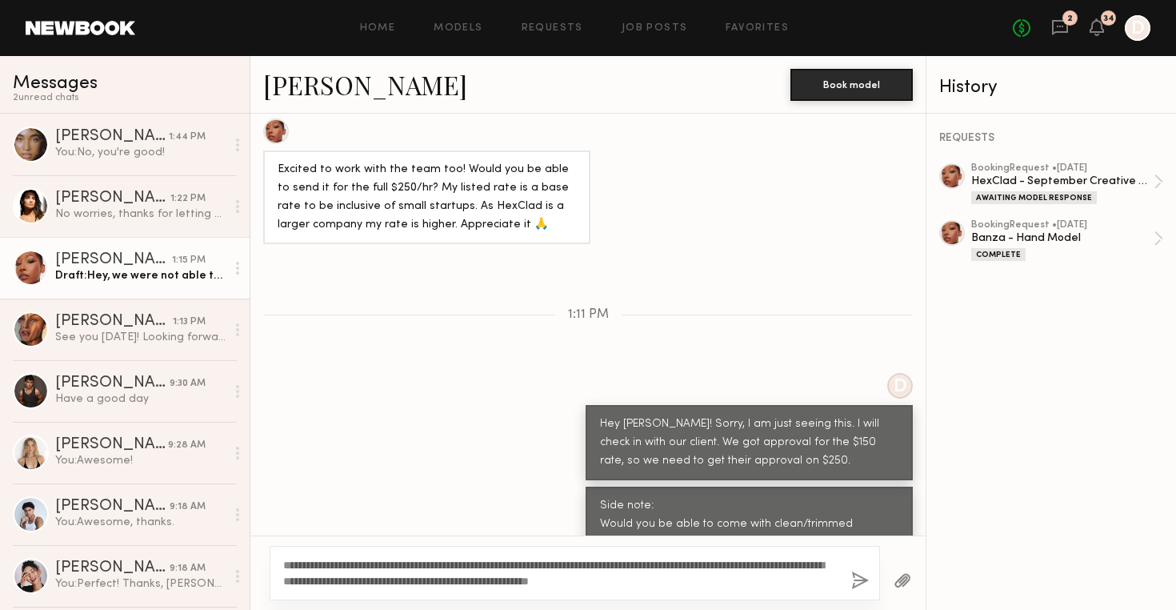
click at [724, 586] on textarea "**********" at bounding box center [560, 573] width 555 height 32
click at [857, 582] on button "button" at bounding box center [860, 581] width 18 height 20
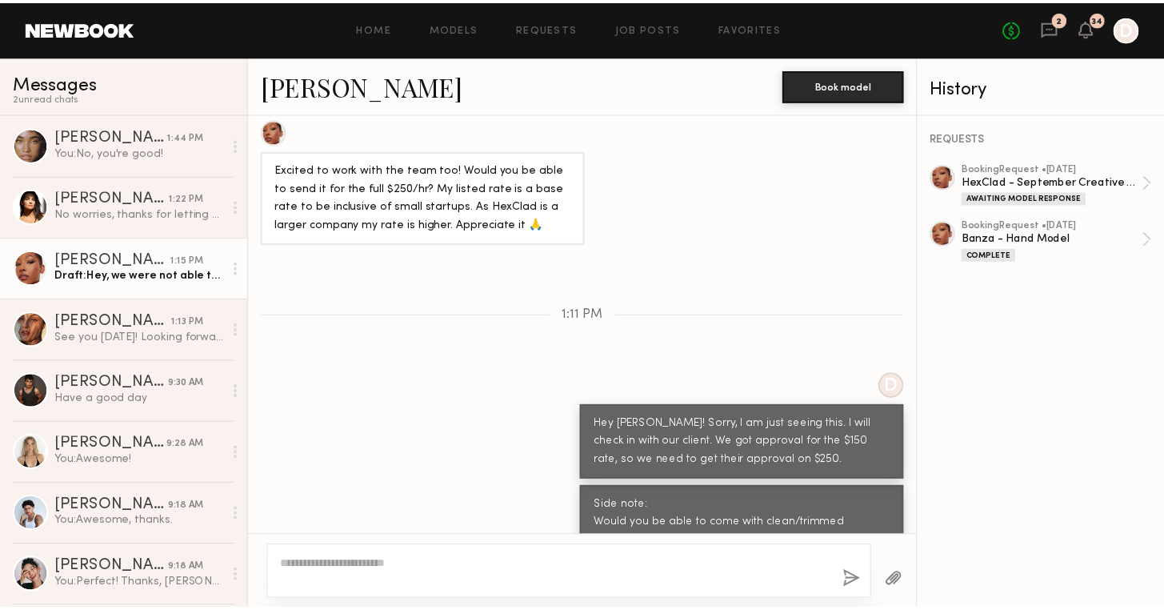
scroll to position [1537, 0]
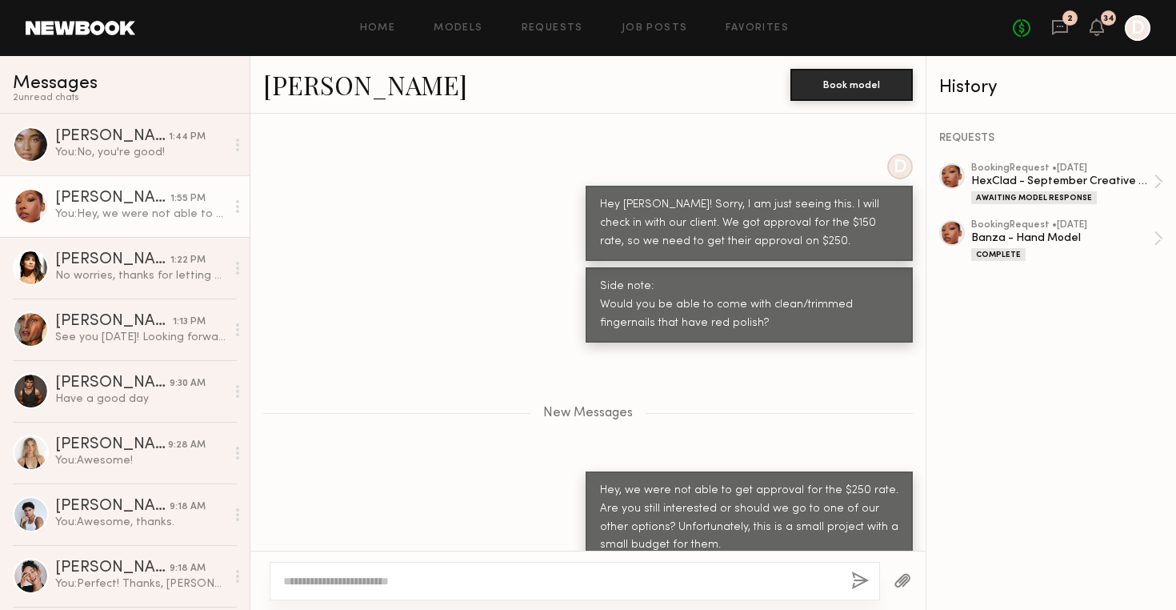
click at [697, 30] on div "Home Models Requests Job Posts Favorites Sign Out" at bounding box center [574, 28] width 878 height 10
click at [662, 34] on div "Home Models Requests Job Posts Favorites Sign Out No fees up to $5,000 2 34 D" at bounding box center [642, 28] width 1015 height 26
click at [663, 26] on link "Job Posts" at bounding box center [655, 28] width 66 height 10
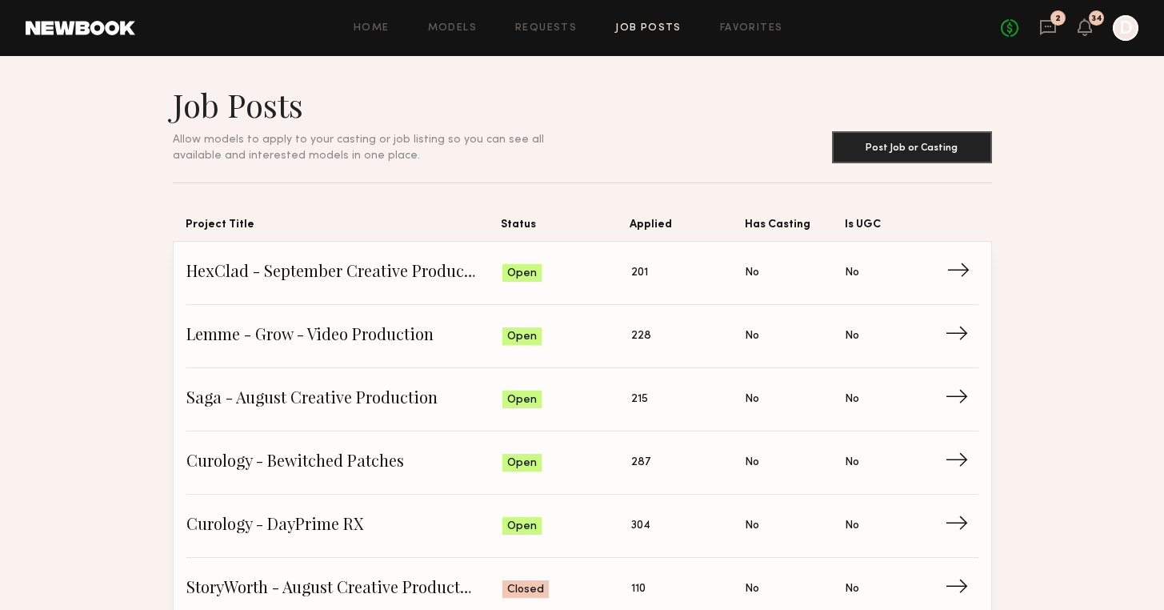
click at [955, 285] on span "→" at bounding box center [962, 273] width 33 height 24
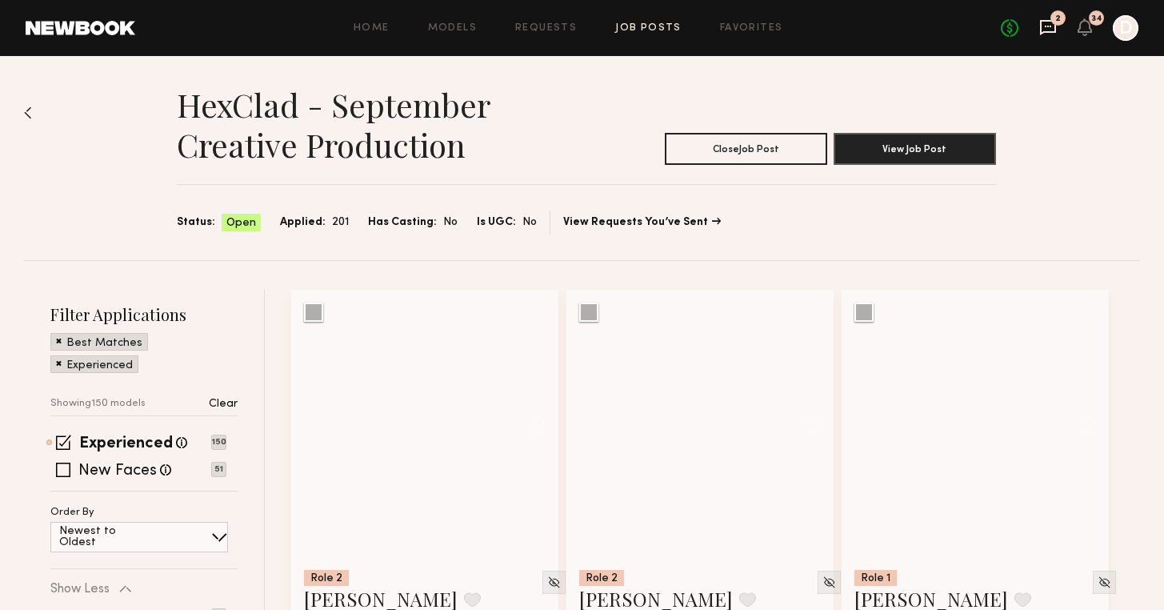
click at [1049, 30] on icon at bounding box center [1048, 27] width 18 height 18
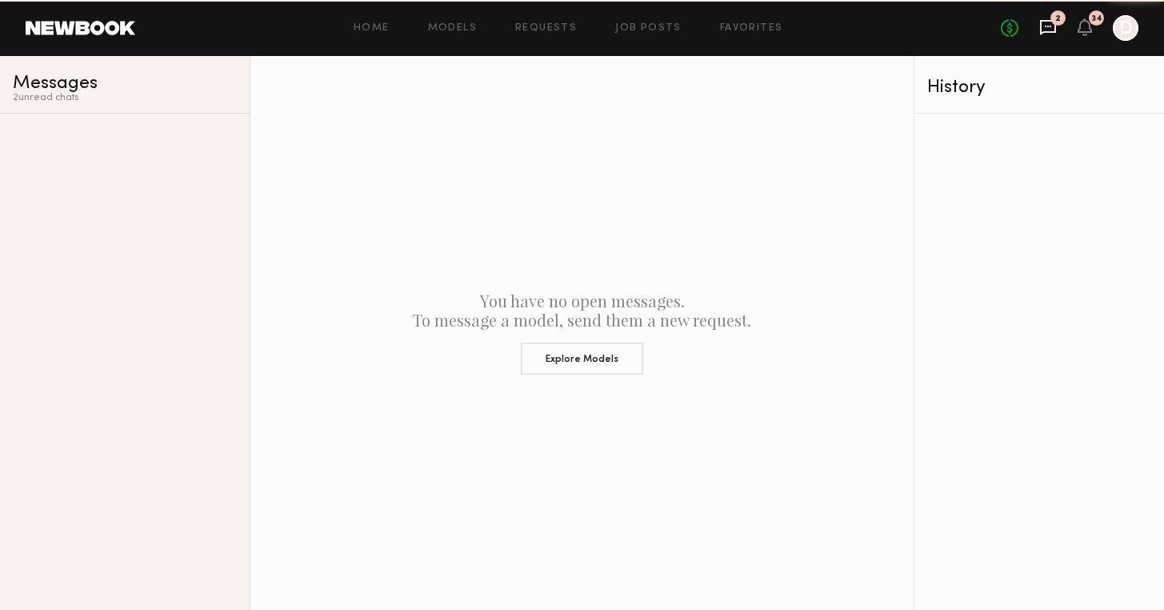
click at [1051, 30] on icon at bounding box center [1048, 27] width 18 height 18
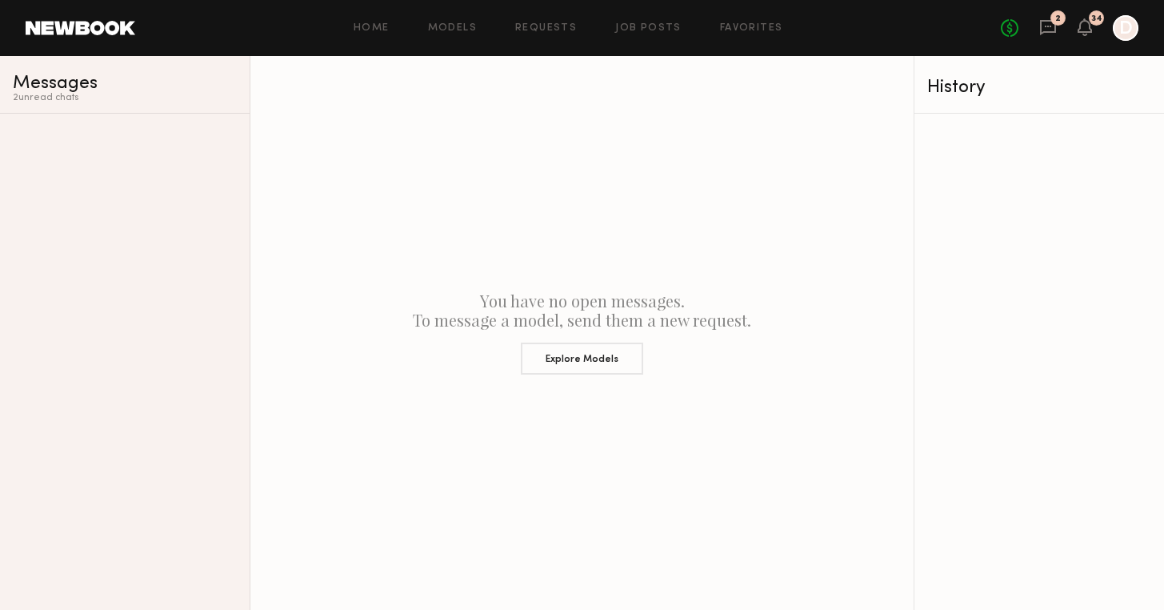
click at [1049, 21] on div "No fees up to $5,000 2 34 D" at bounding box center [1070, 28] width 138 height 26
